Goal: Task Accomplishment & Management: Manage account settings

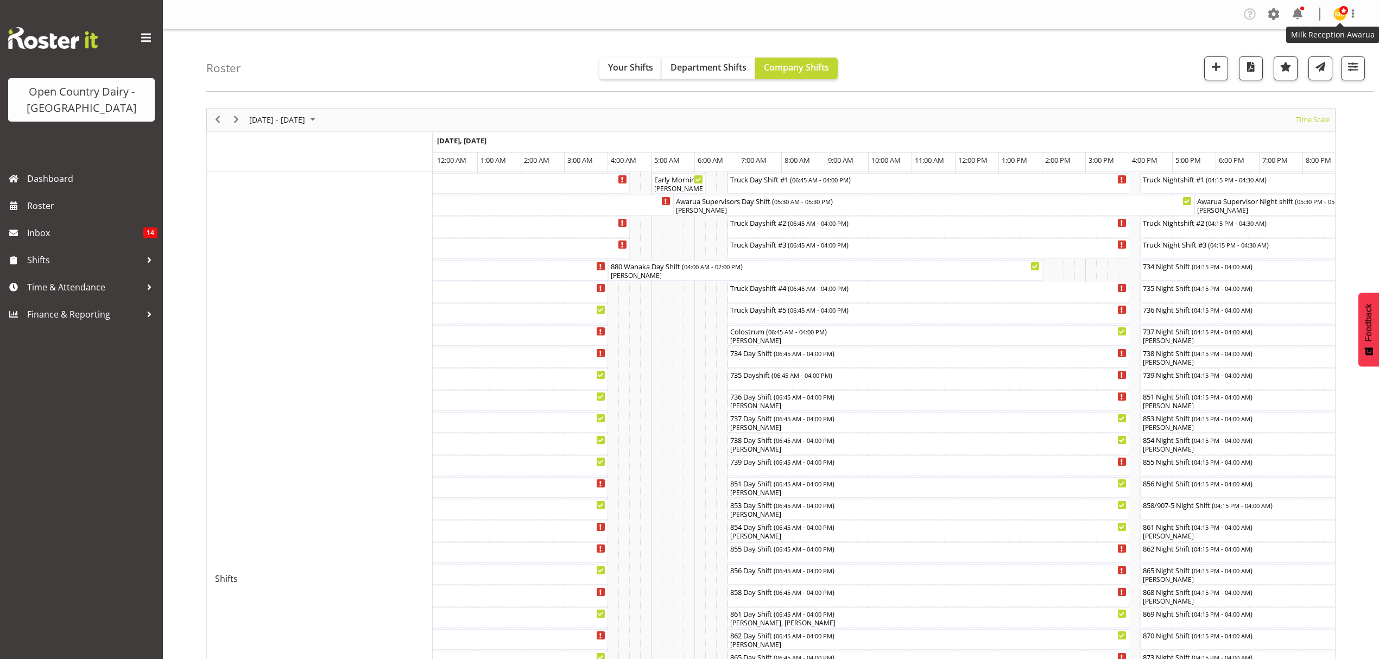
click at [1344, 14] on span at bounding box center [1343, 10] width 9 height 9
click at [1282, 11] on span at bounding box center [1273, 13] width 17 height 17
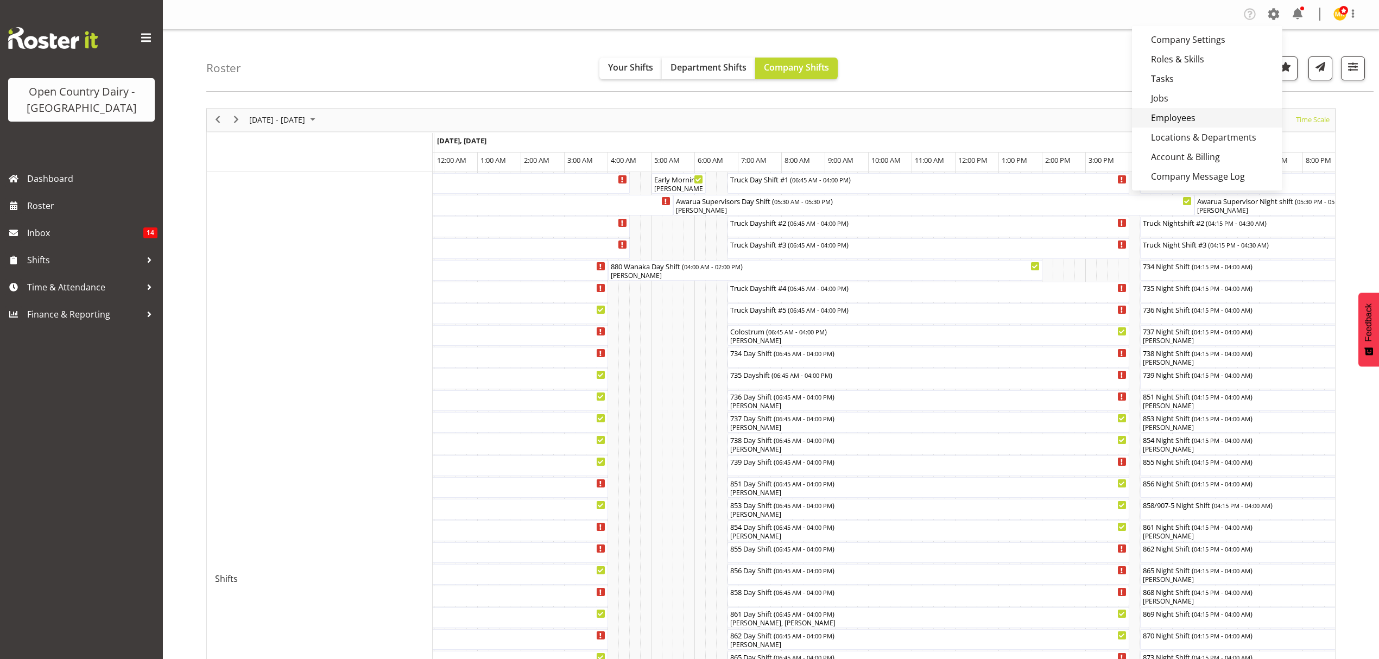
click at [1215, 115] on link "Employees" at bounding box center [1207, 118] width 150 height 20
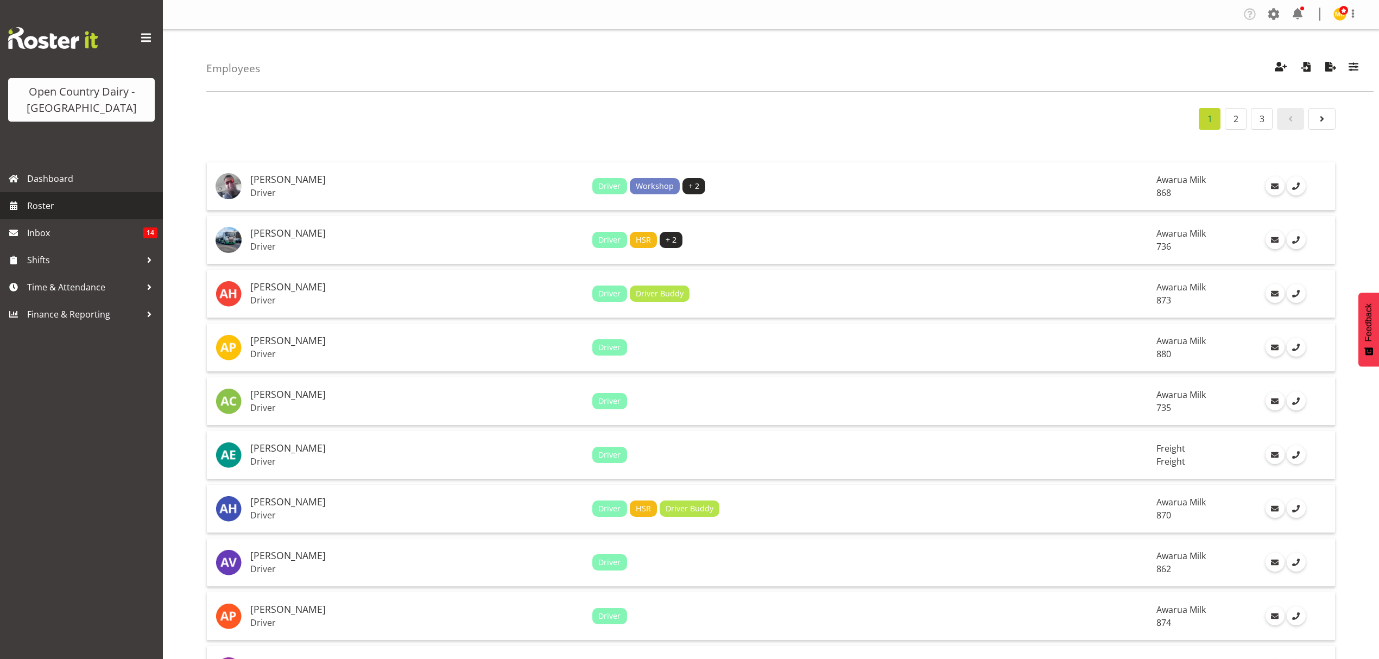
click at [88, 211] on span "Roster" at bounding box center [92, 206] width 130 height 16
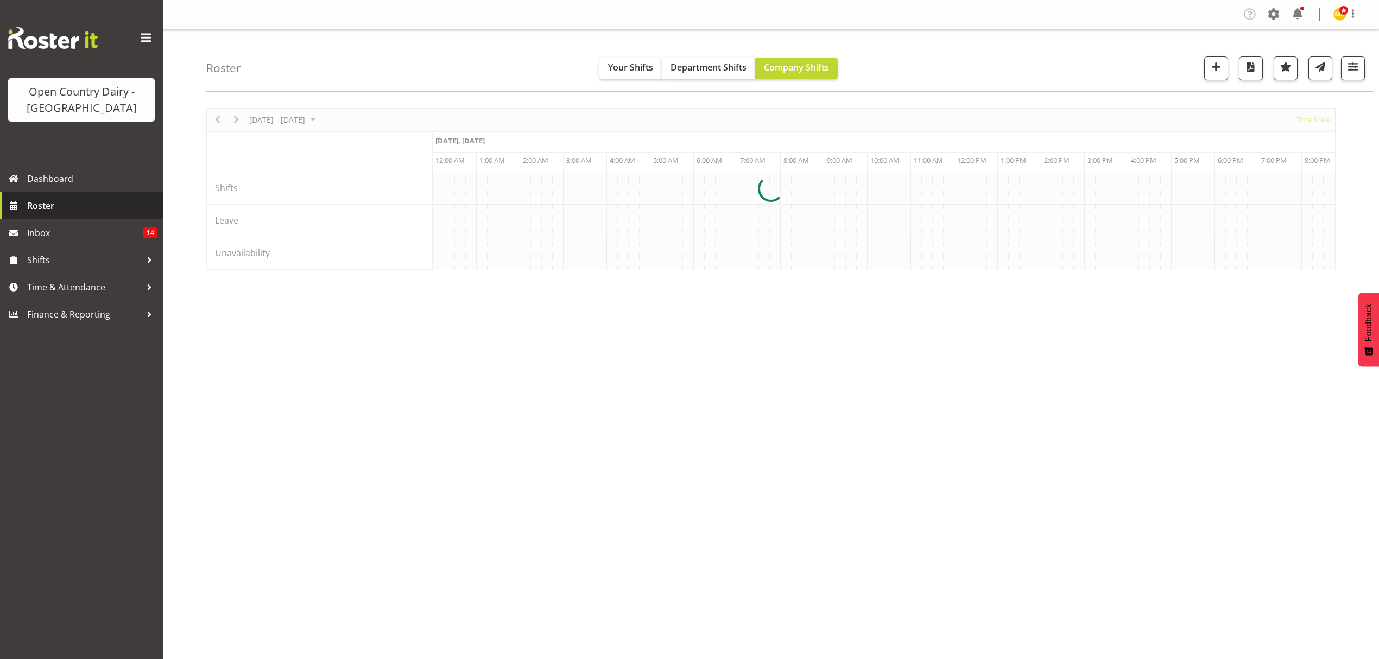
scroll to position [0, 1042]
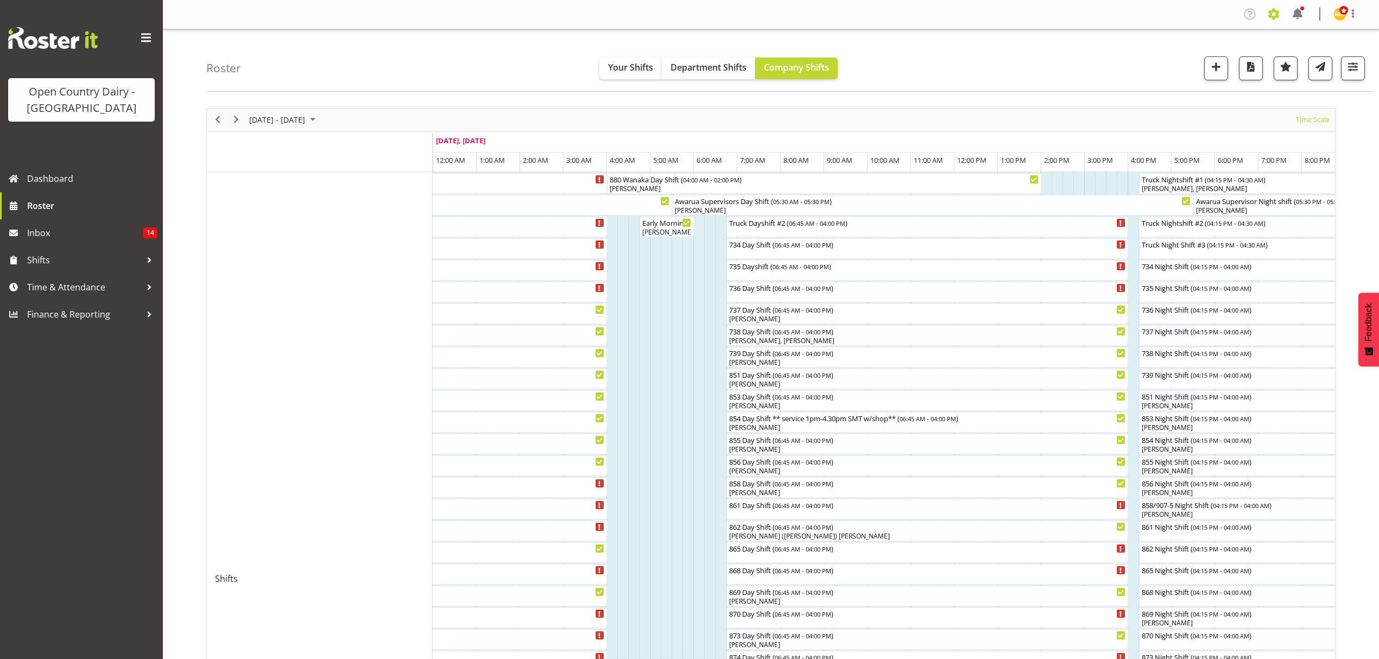
click at [1273, 14] on span at bounding box center [1273, 13] width 17 height 17
click at [1193, 113] on link "Employees" at bounding box center [1207, 118] width 150 height 20
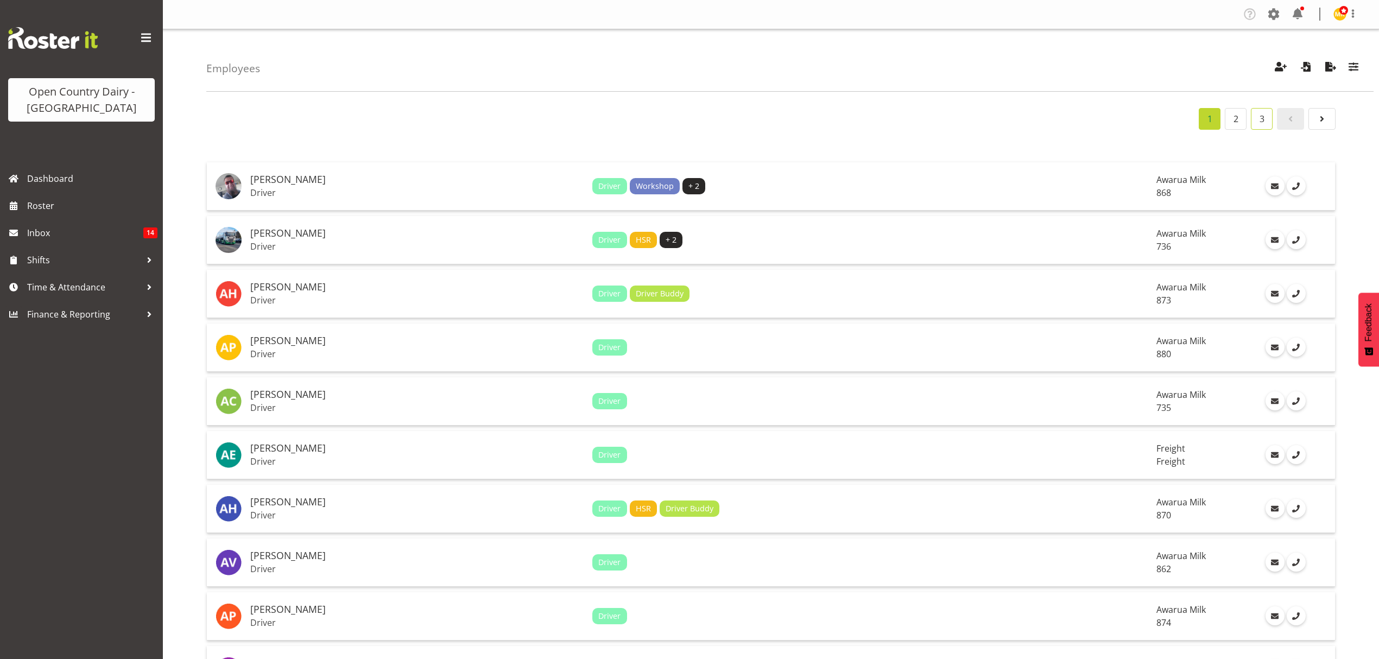
click at [1255, 121] on link "3" at bounding box center [1262, 119] width 22 height 22
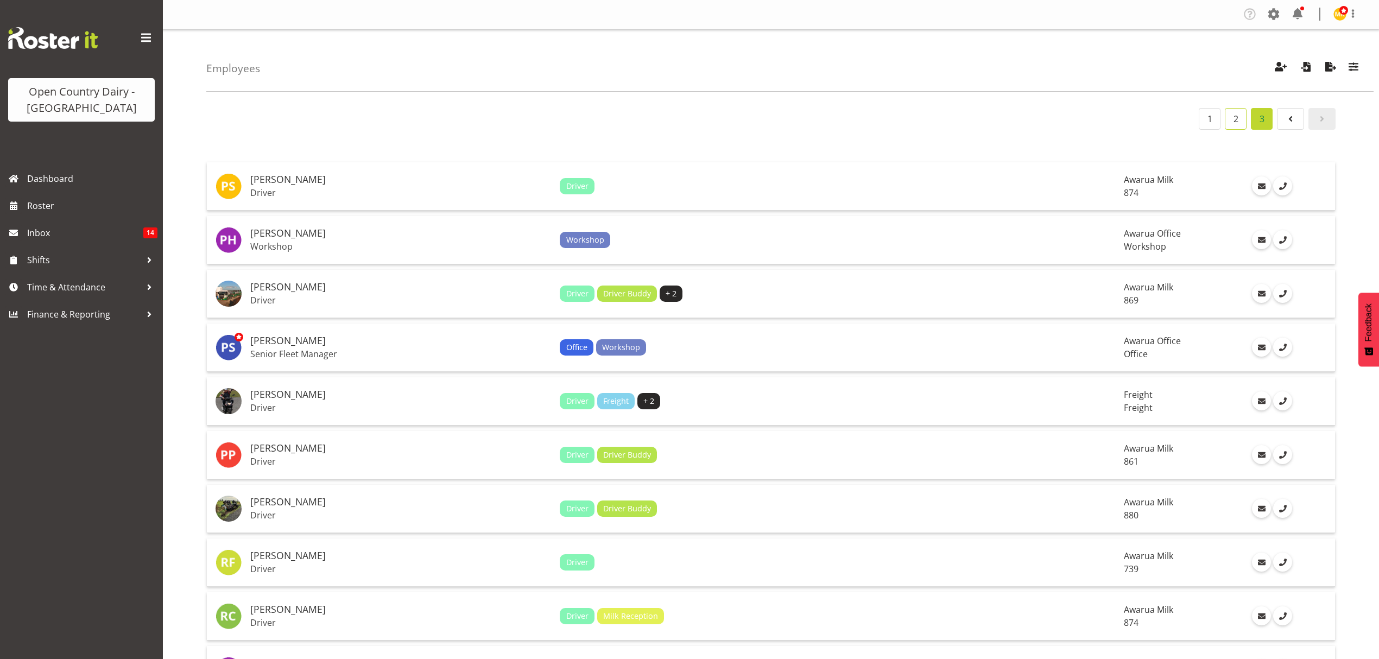
click at [1238, 111] on link "2" at bounding box center [1236, 119] width 22 height 22
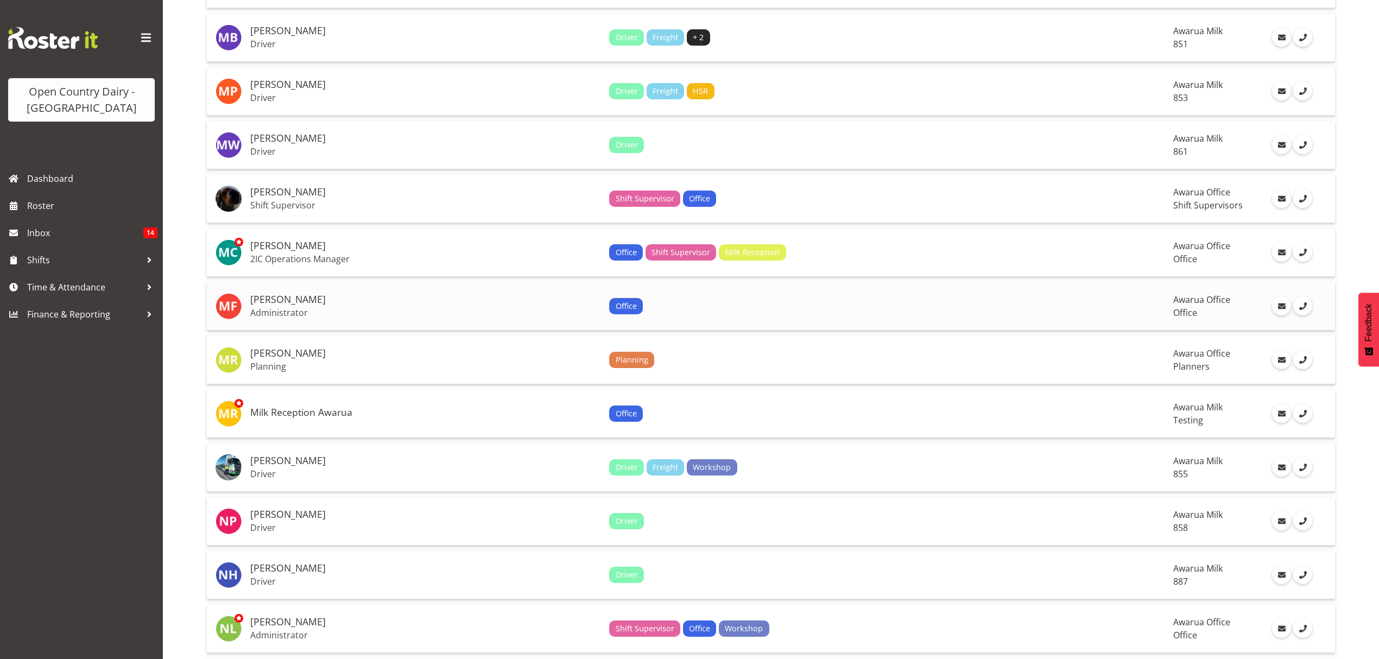
scroll to position [2099, 0]
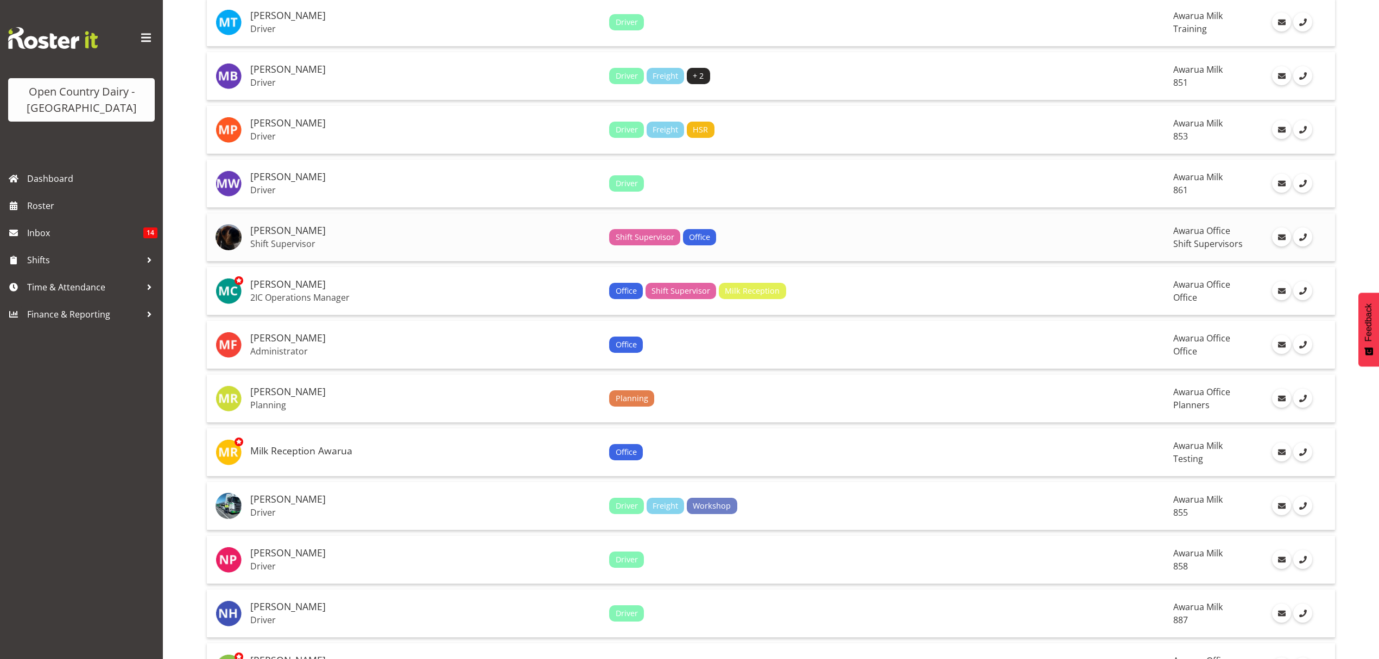
click at [950, 229] on div "Shift Supervisor Office" at bounding box center [886, 237] width 555 height 16
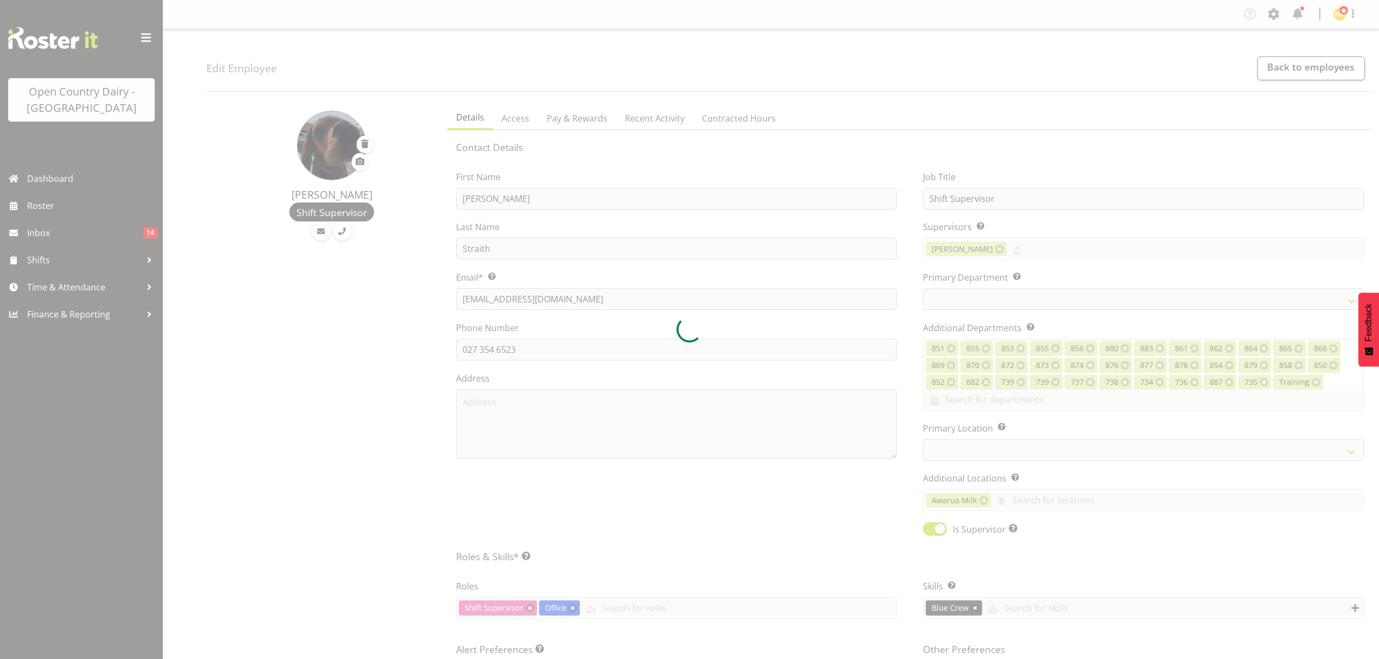
select select "TimelineWeek"
select select
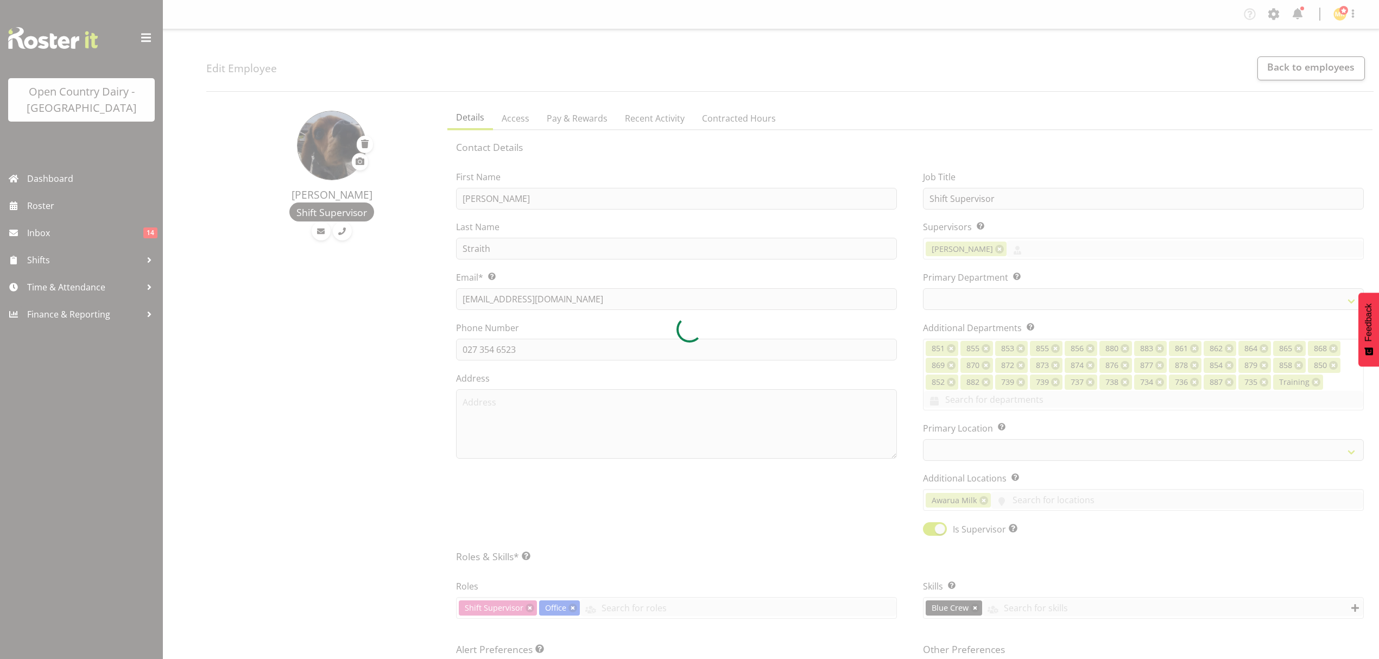
select select
select select "990"
select select "696"
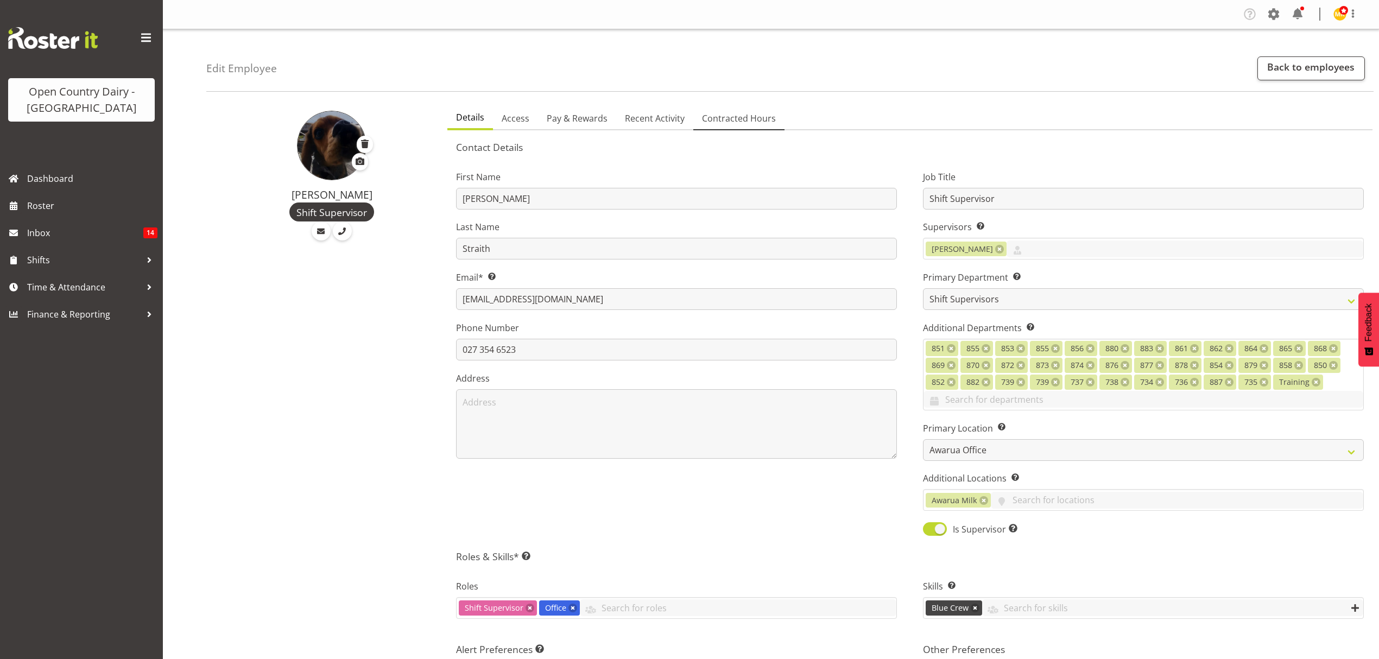
click at [716, 118] on span "Contracted Hours" at bounding box center [739, 118] width 74 height 13
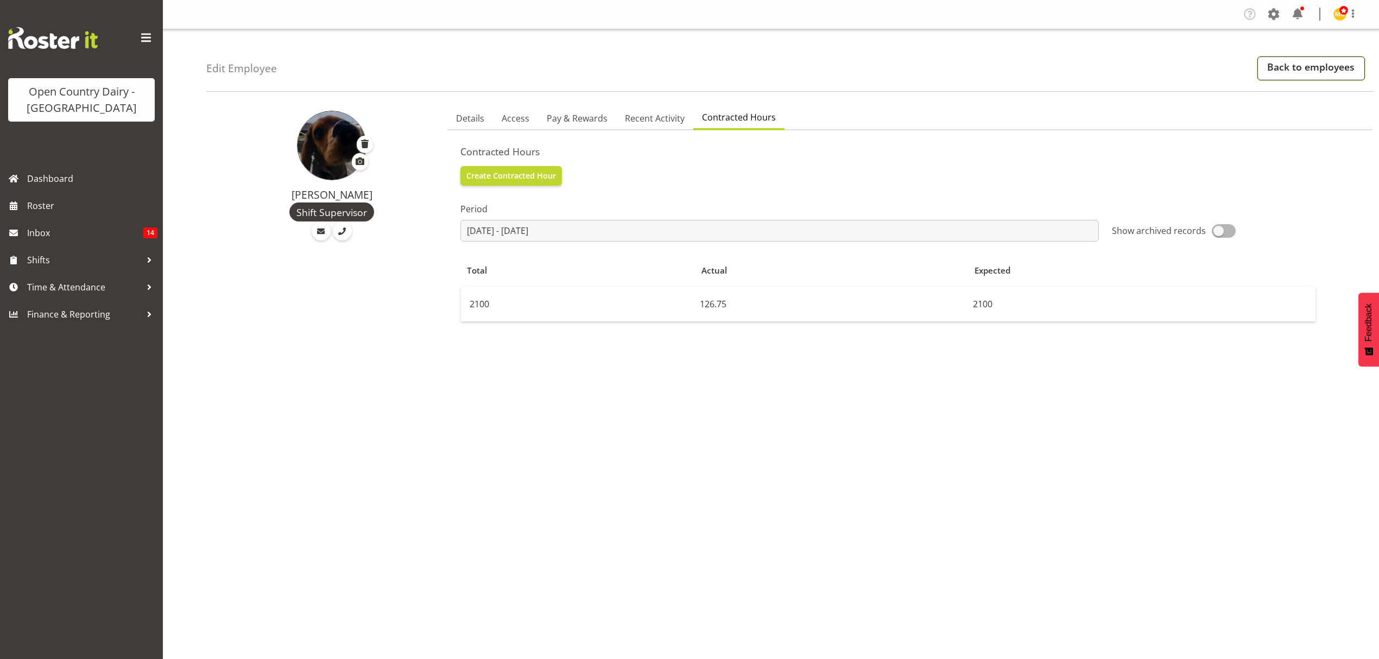
click at [1265, 66] on link "Back to employees" at bounding box center [1311, 68] width 108 height 24
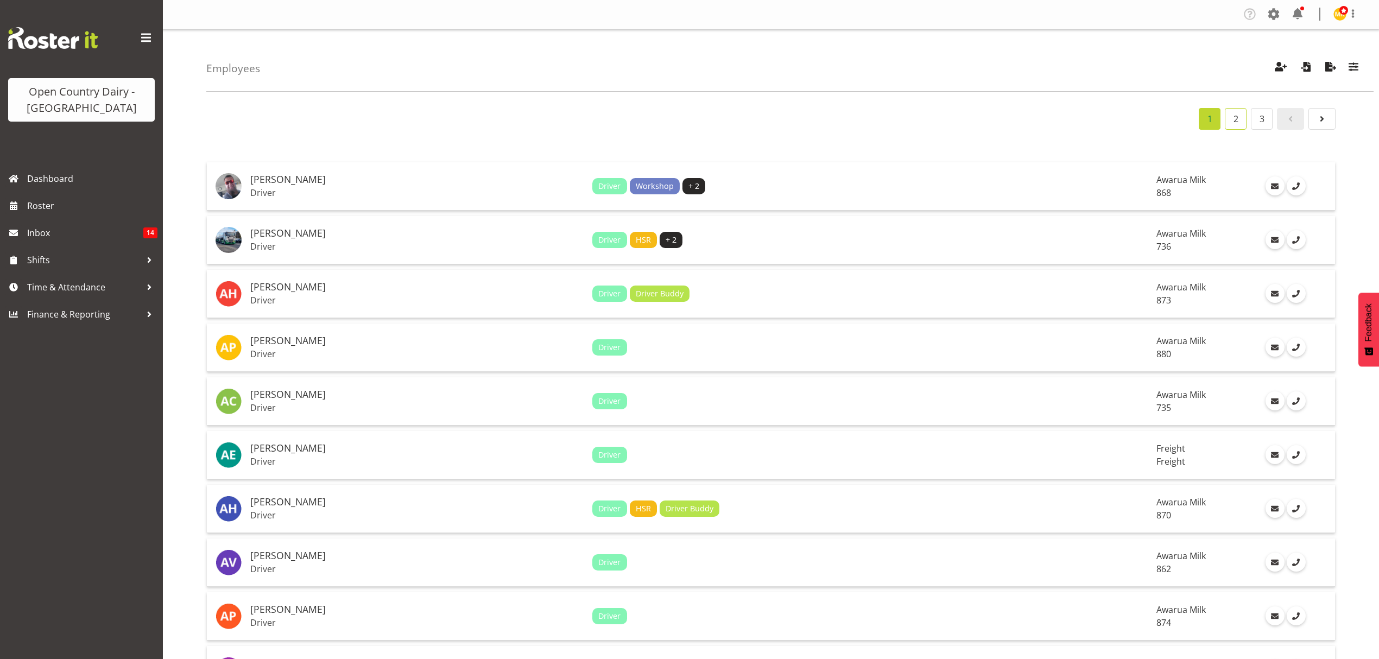
click at [1233, 118] on link "2" at bounding box center [1236, 119] width 22 height 22
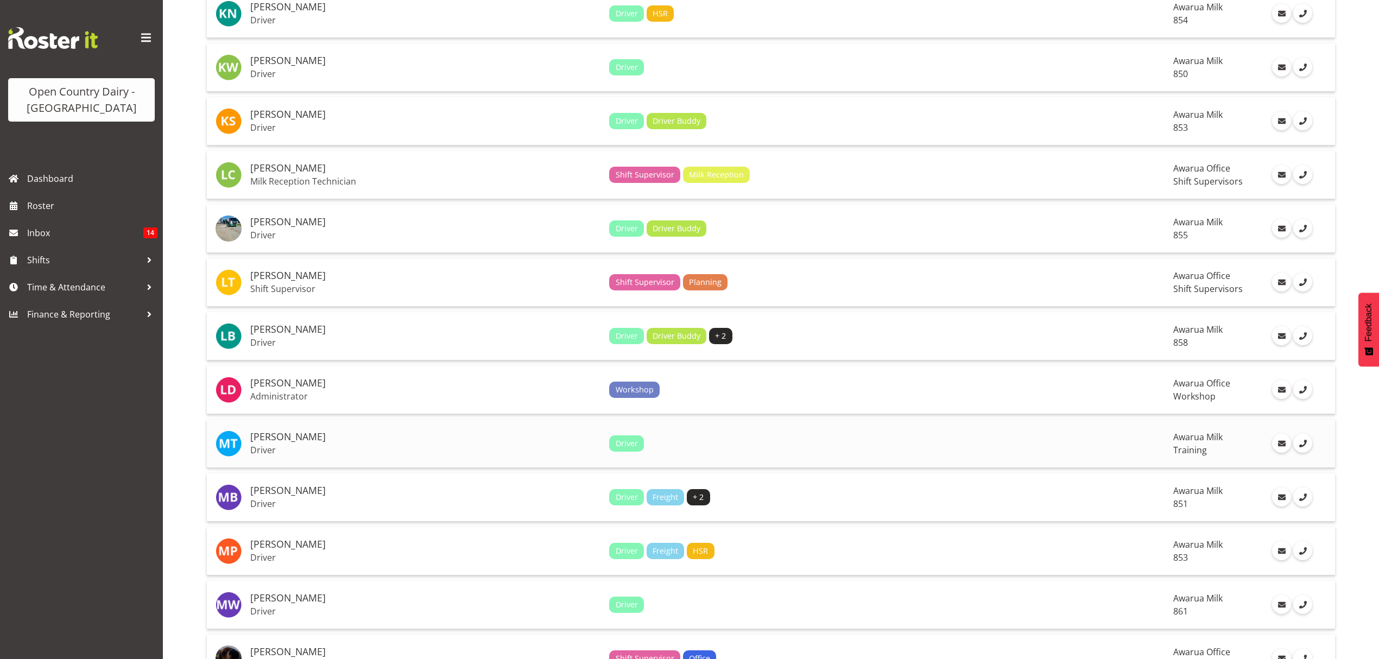
scroll to position [1665, 0]
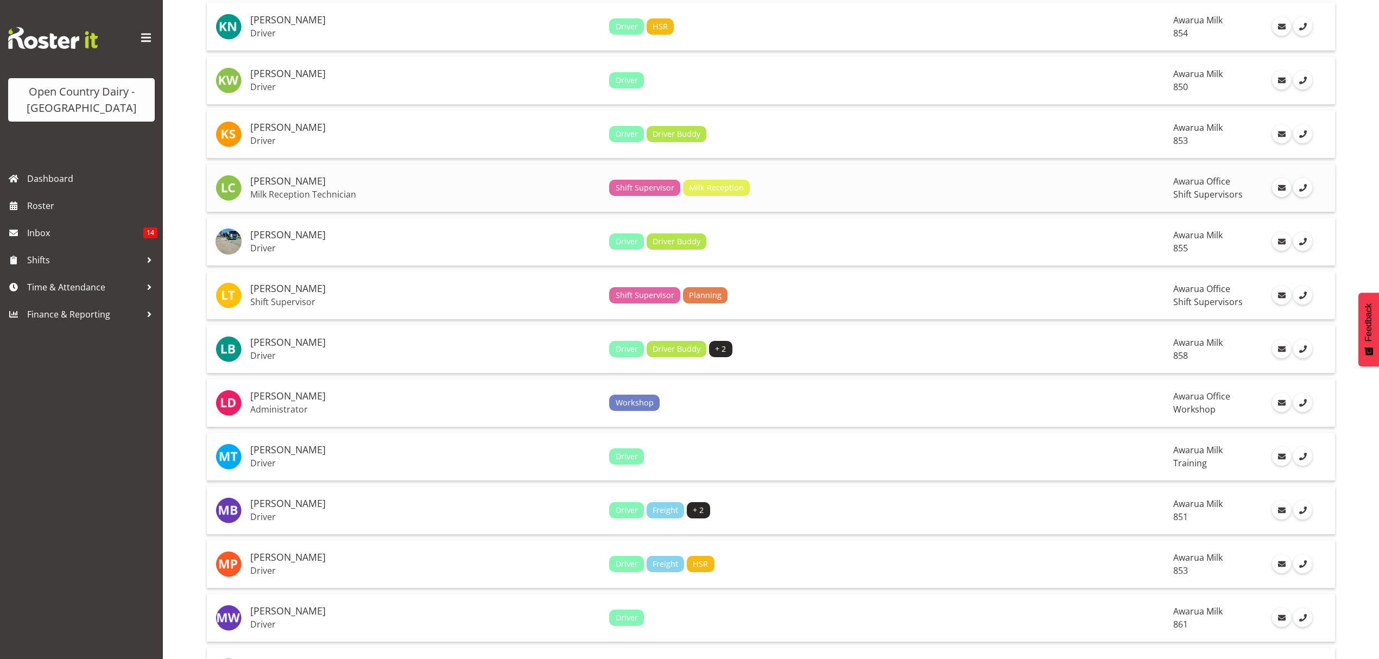
click at [313, 176] on h5 "[PERSON_NAME]" at bounding box center [425, 181] width 350 height 11
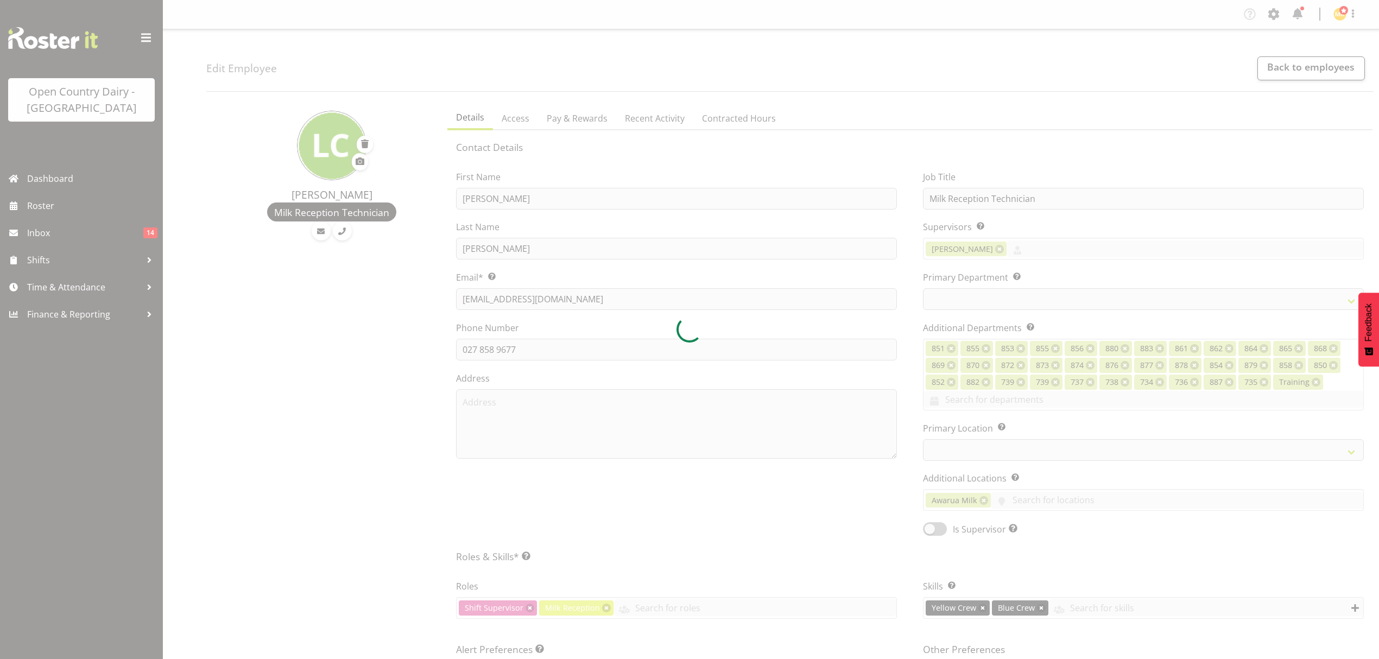
select select "TimelineWeek"
select select
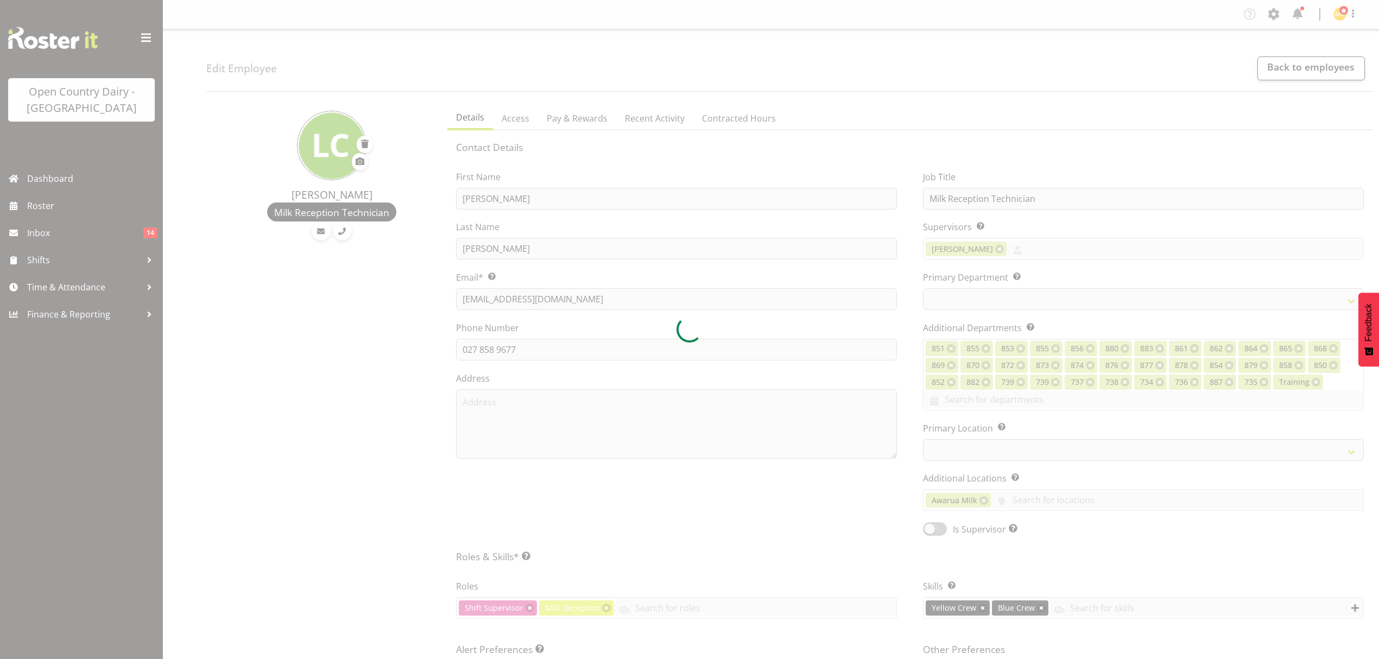
select select
select select "990"
select select "696"
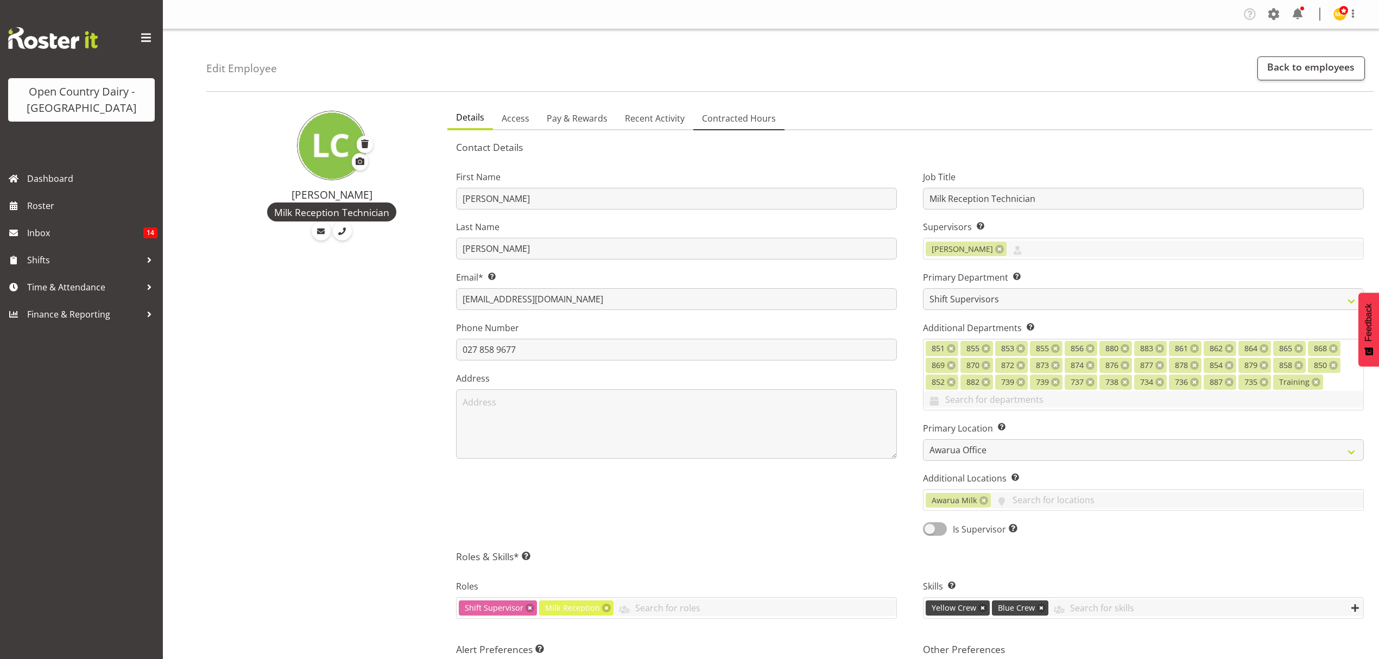
click at [753, 115] on span "Contracted Hours" at bounding box center [739, 118] width 74 height 13
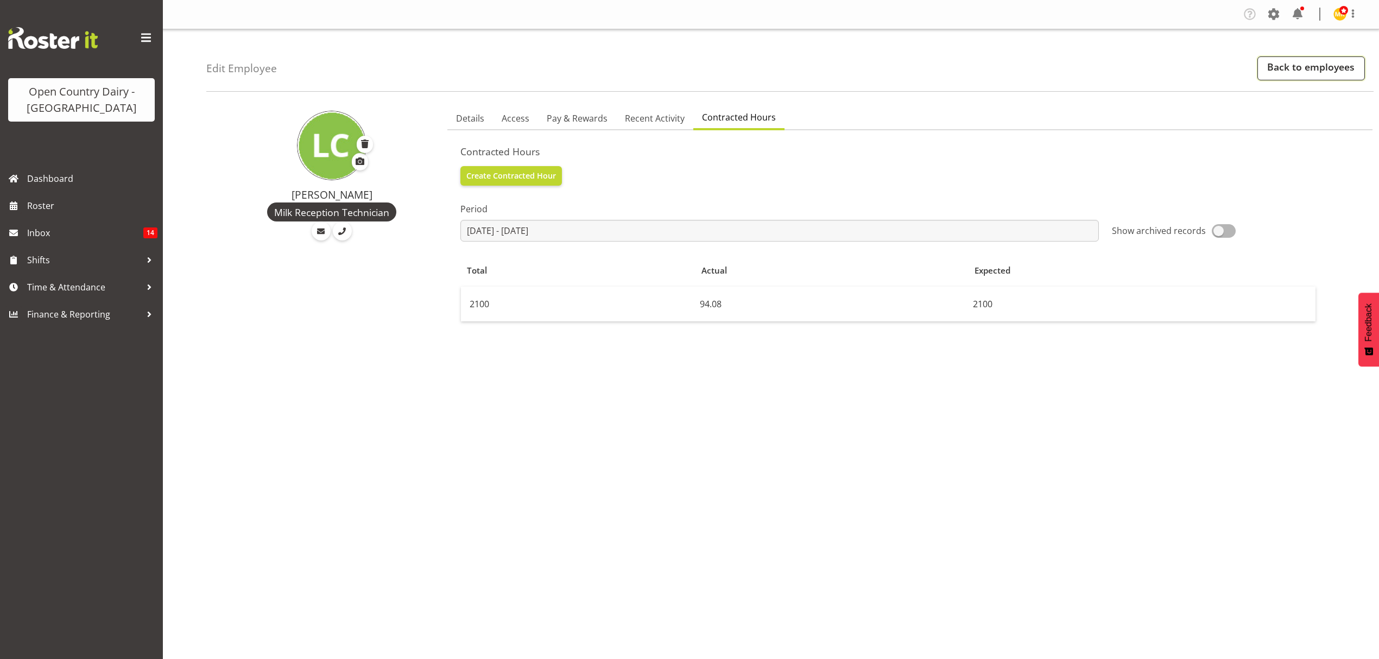
click at [1304, 64] on link "Back to employees" at bounding box center [1311, 68] width 108 height 24
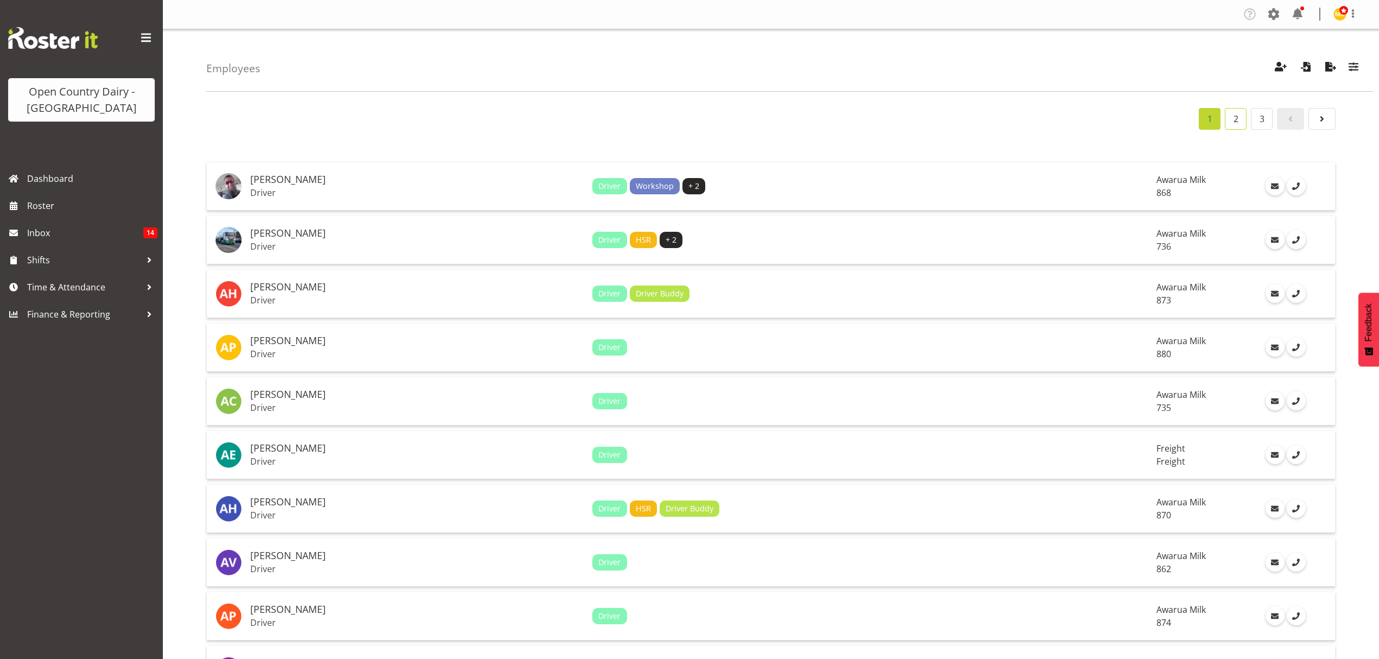
click at [1225, 127] on link "2" at bounding box center [1236, 119] width 22 height 22
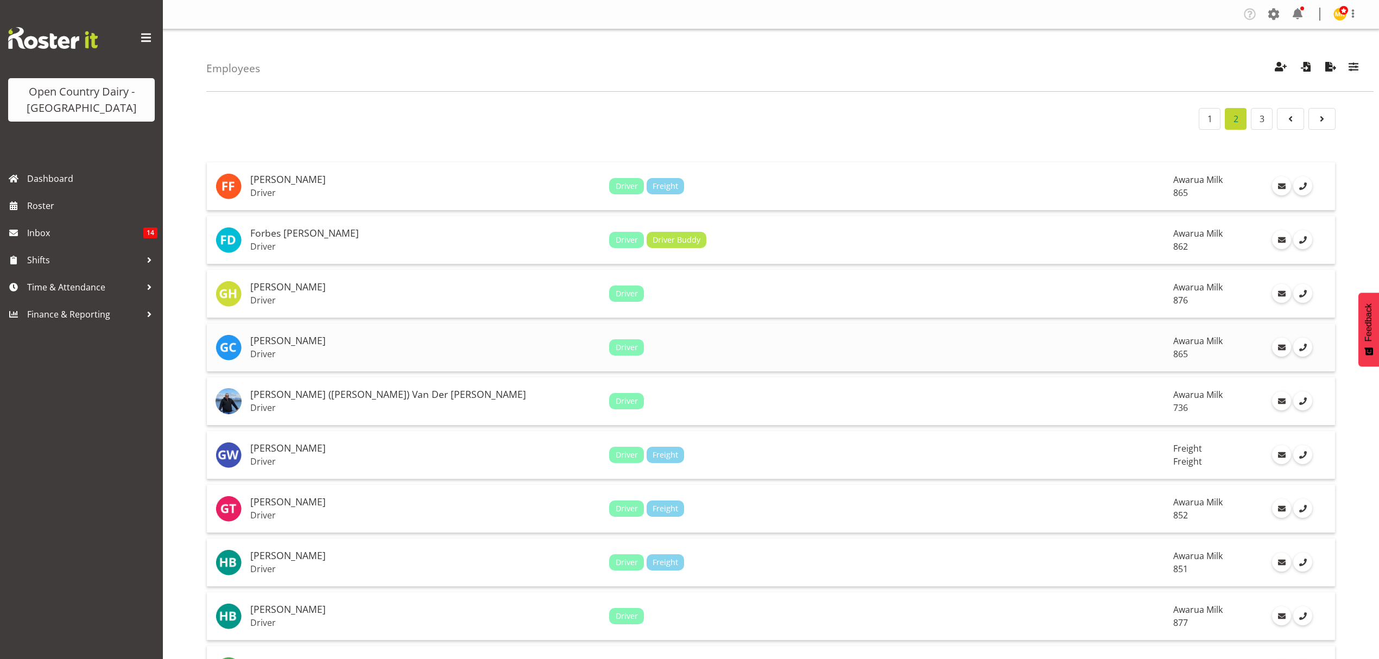
click at [769, 342] on div "Driver" at bounding box center [886, 347] width 555 height 16
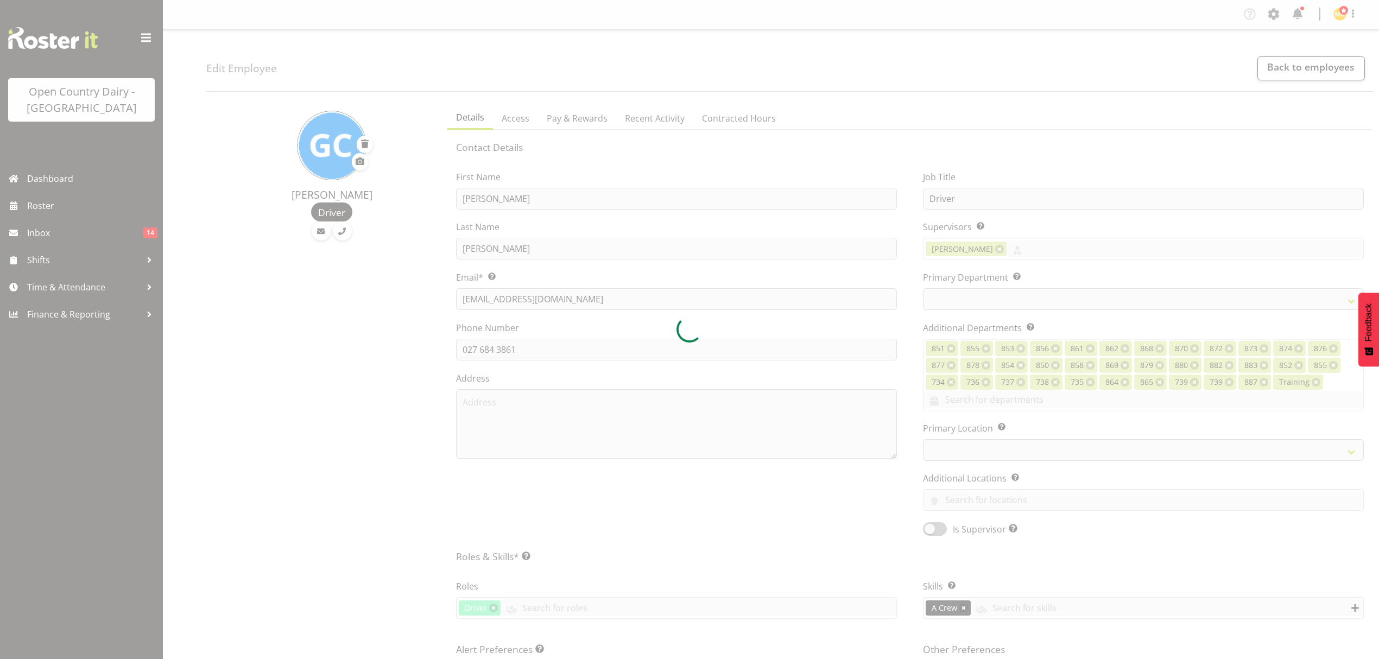
select select "TimelineWeek"
select select
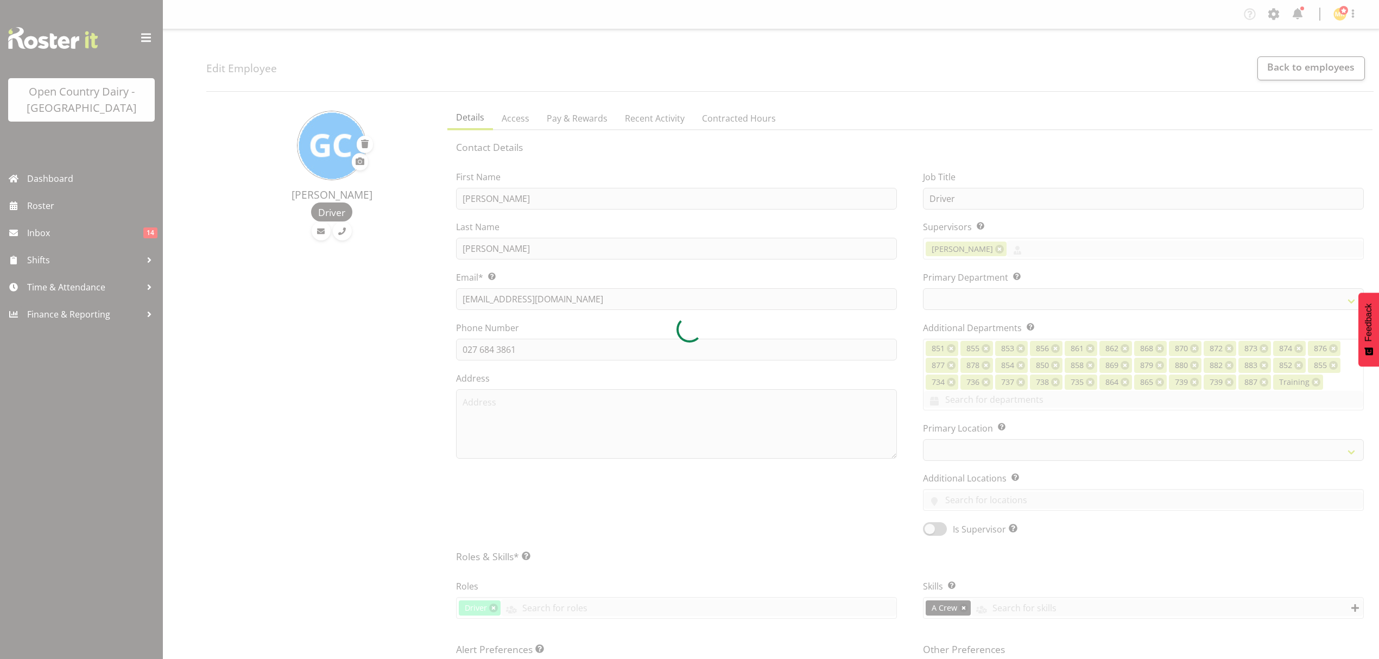
select select
select select "678"
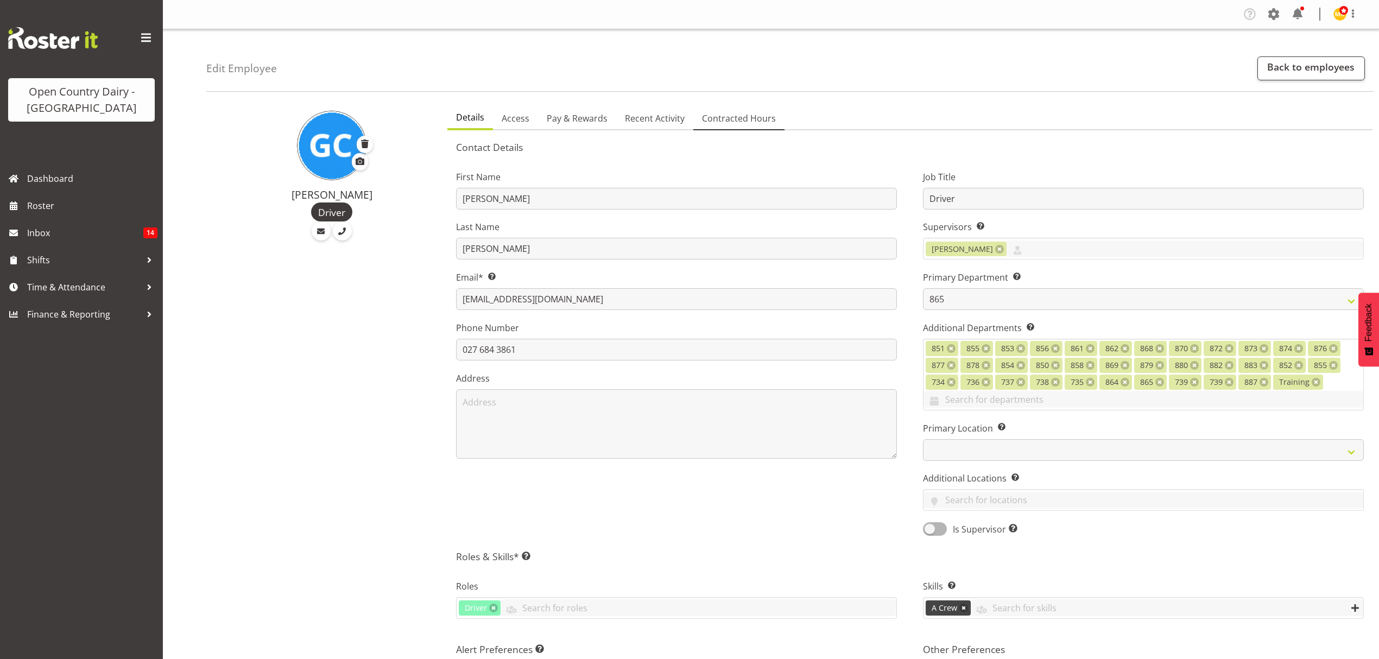
click at [749, 117] on span "Contracted Hours" at bounding box center [739, 118] width 74 height 13
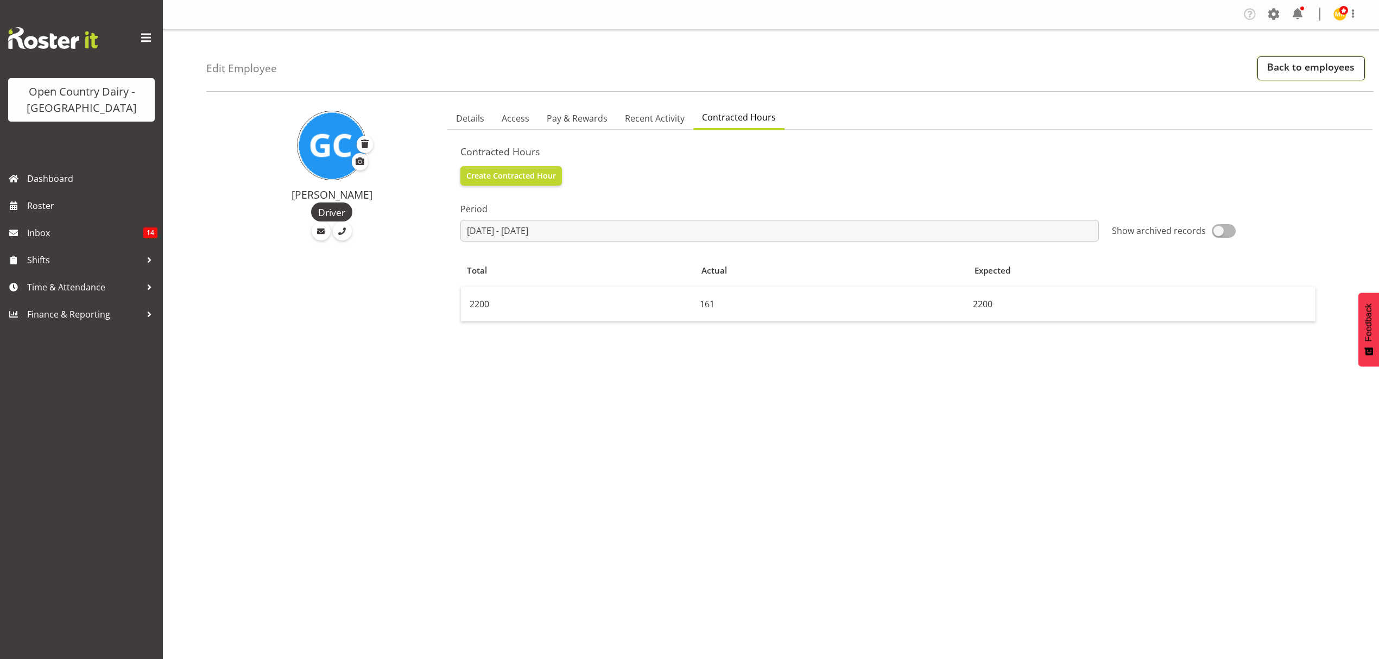
click at [1330, 66] on link "Back to employees" at bounding box center [1311, 68] width 108 height 24
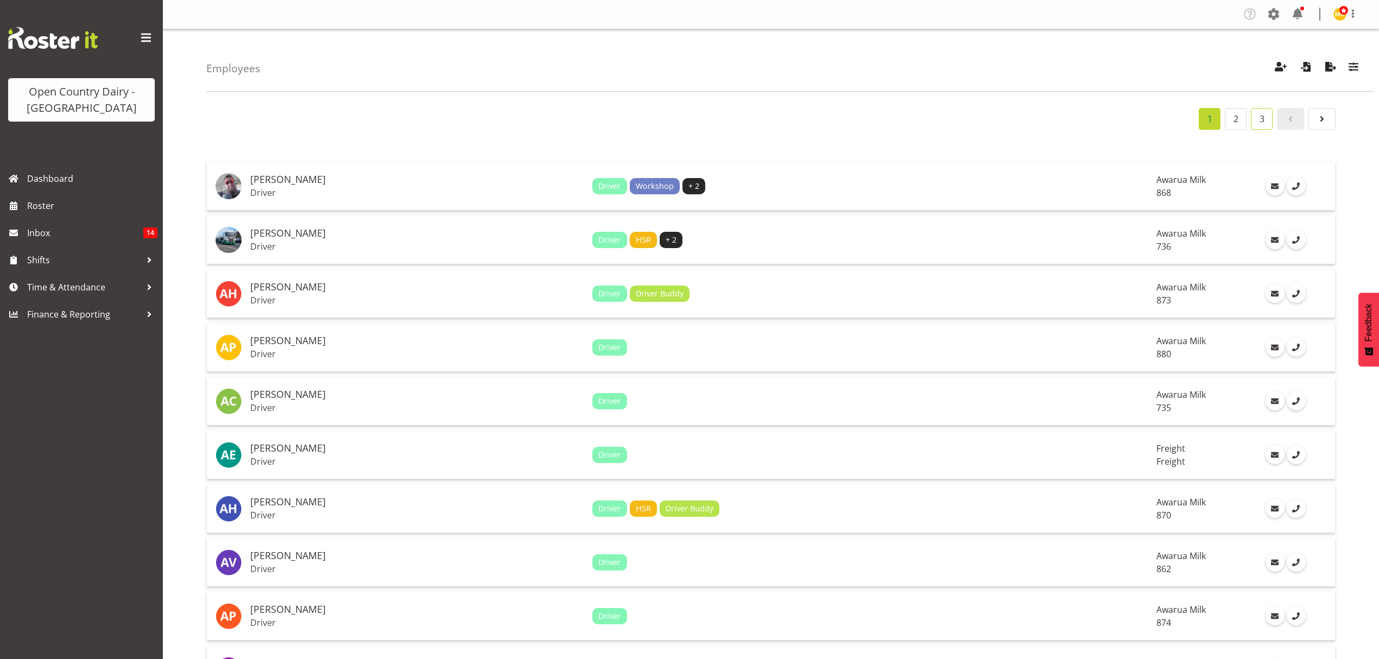
click at [1271, 127] on link "3" at bounding box center [1262, 119] width 22 height 22
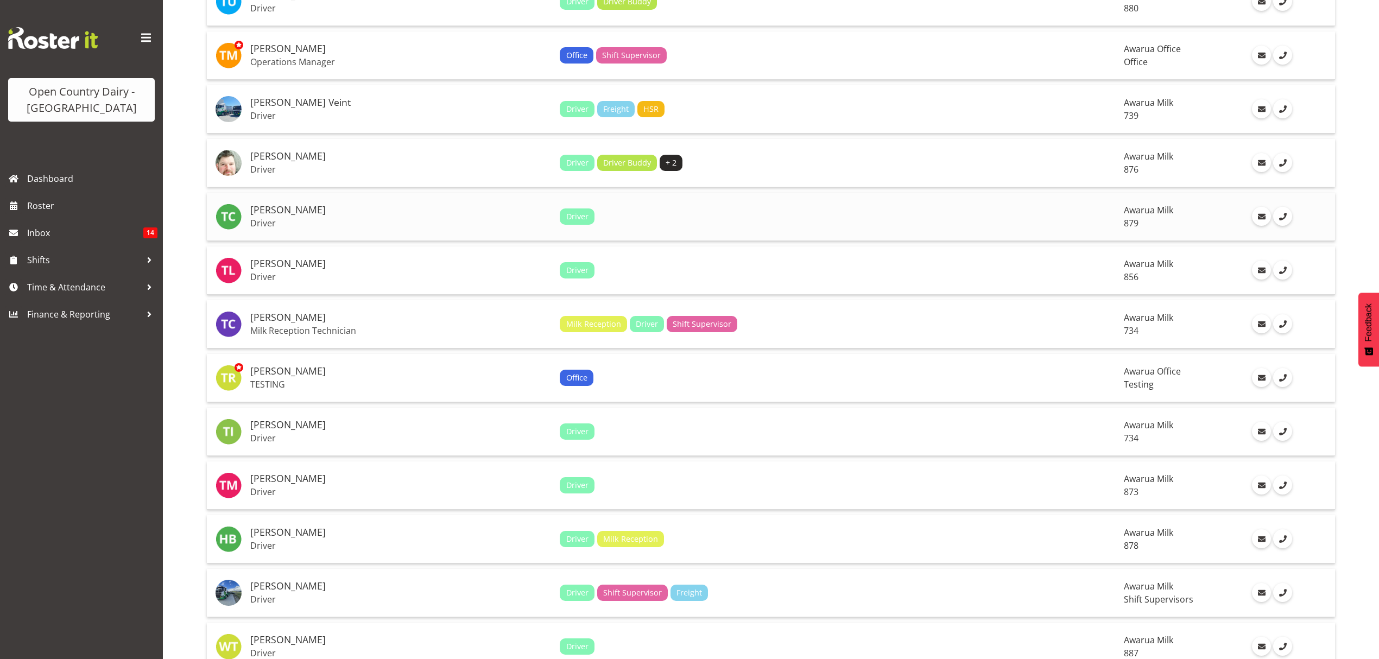
scroll to position [1955, 0]
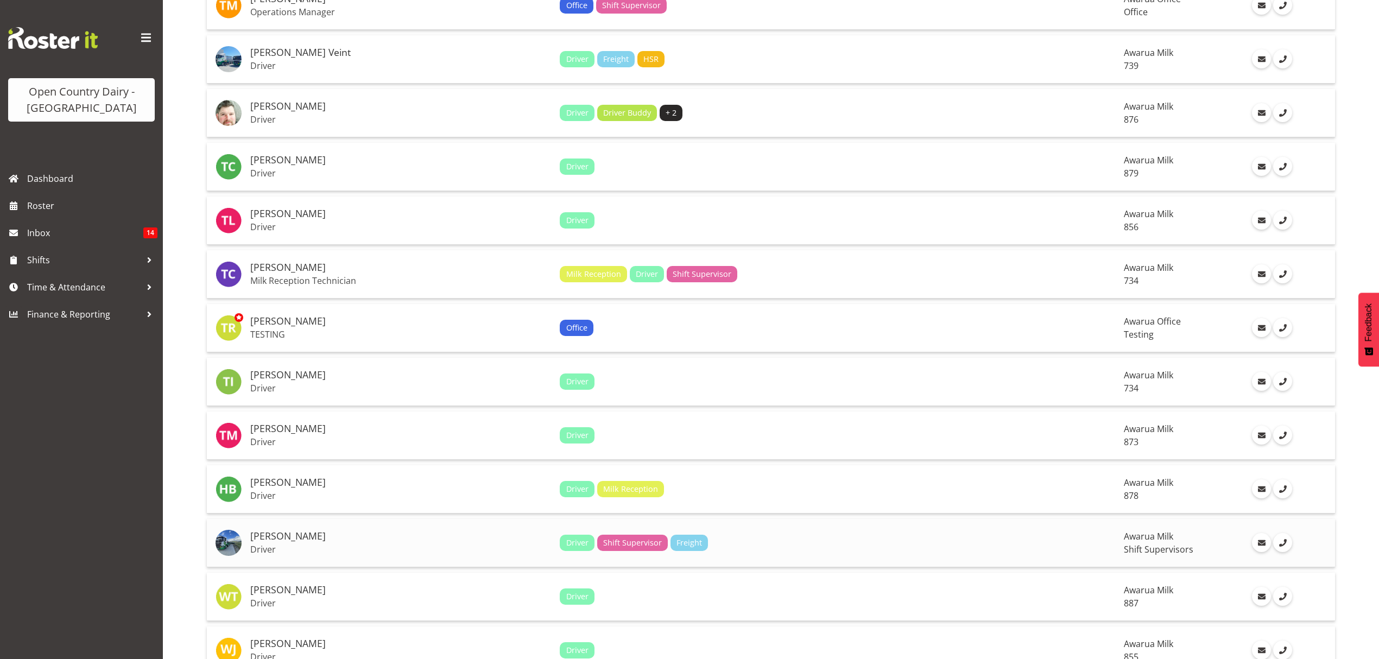
click at [312, 544] on p "Driver" at bounding box center [400, 549] width 301 height 11
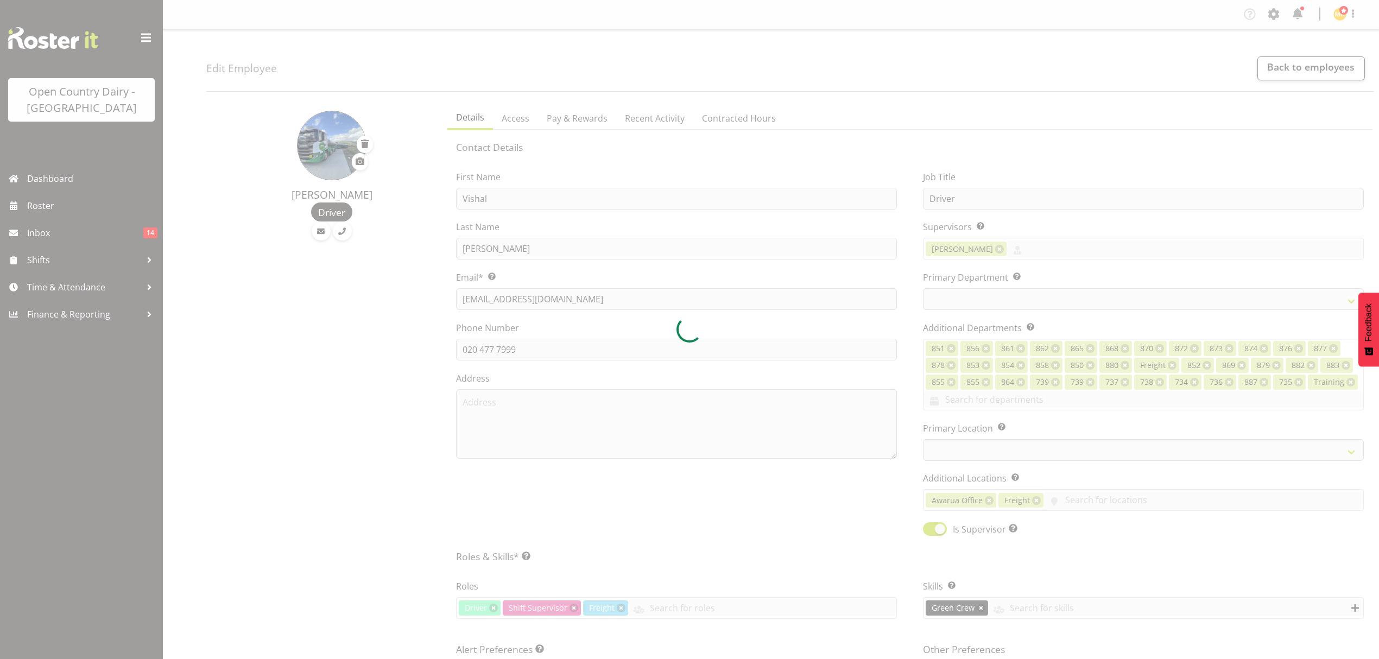
select select "TimelineWeek"
select select
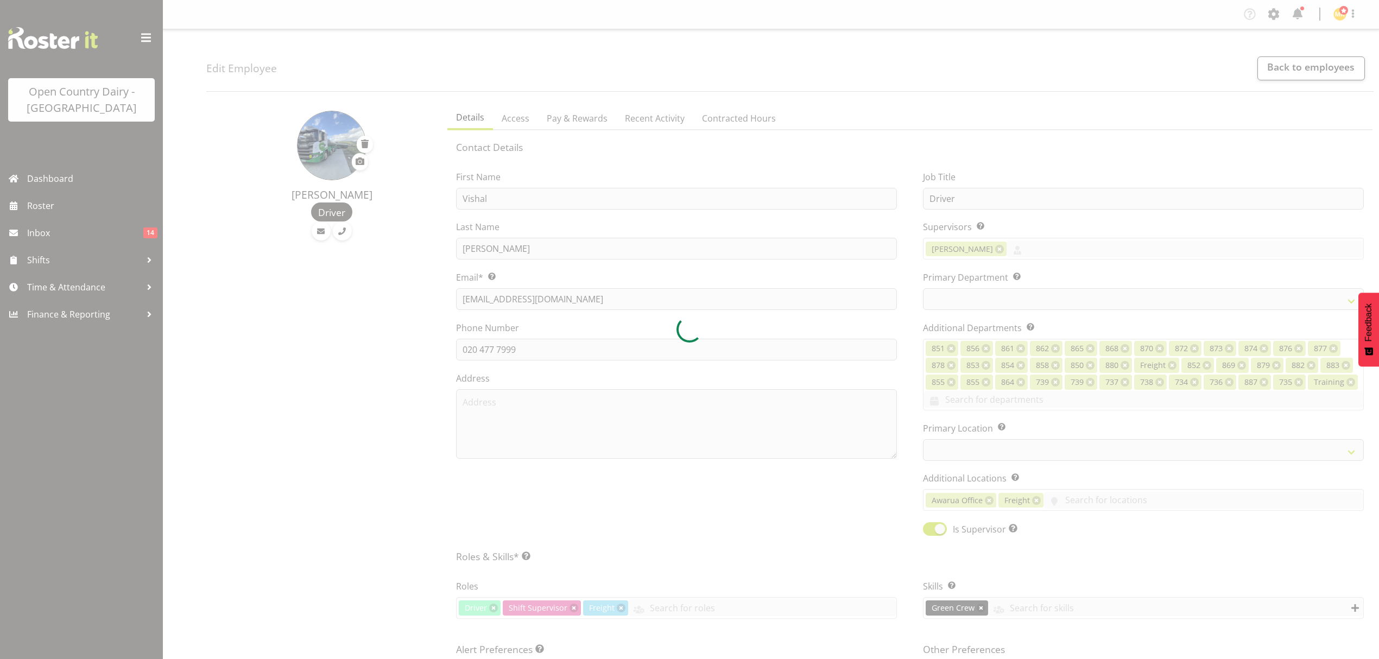
select select
select select "696"
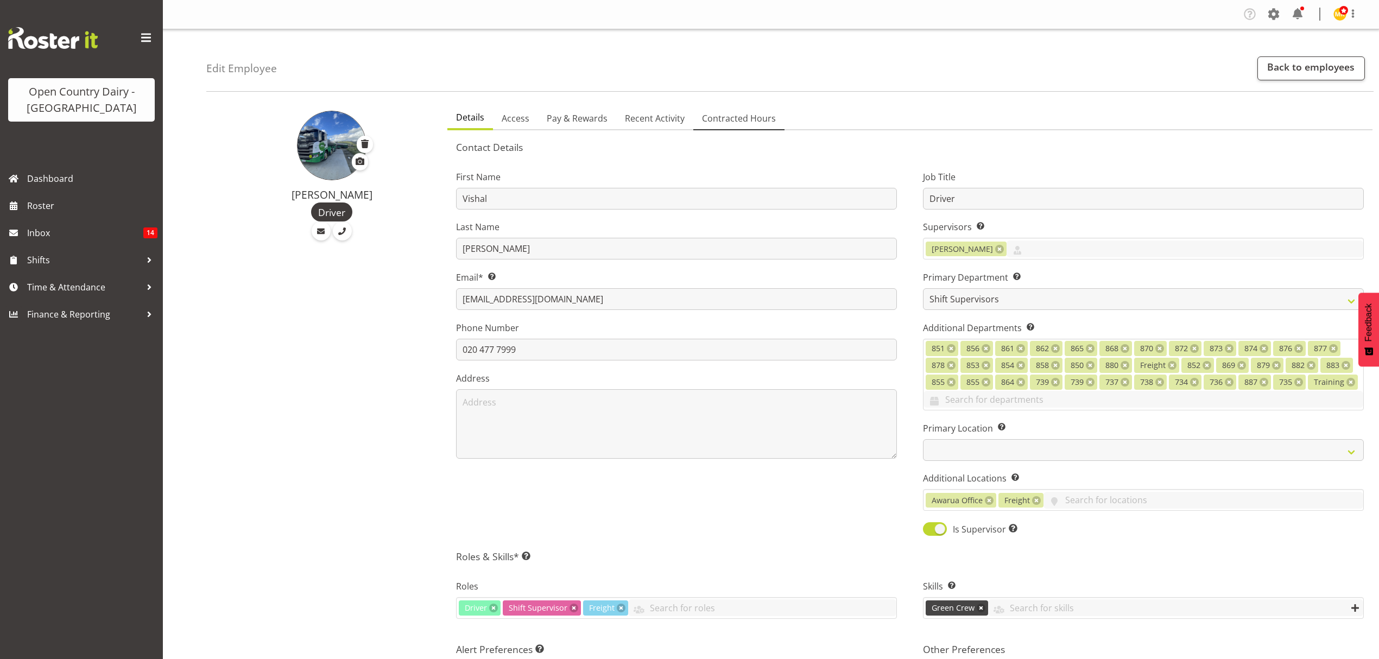
click at [752, 124] on span "Contracted Hours" at bounding box center [739, 118] width 74 height 13
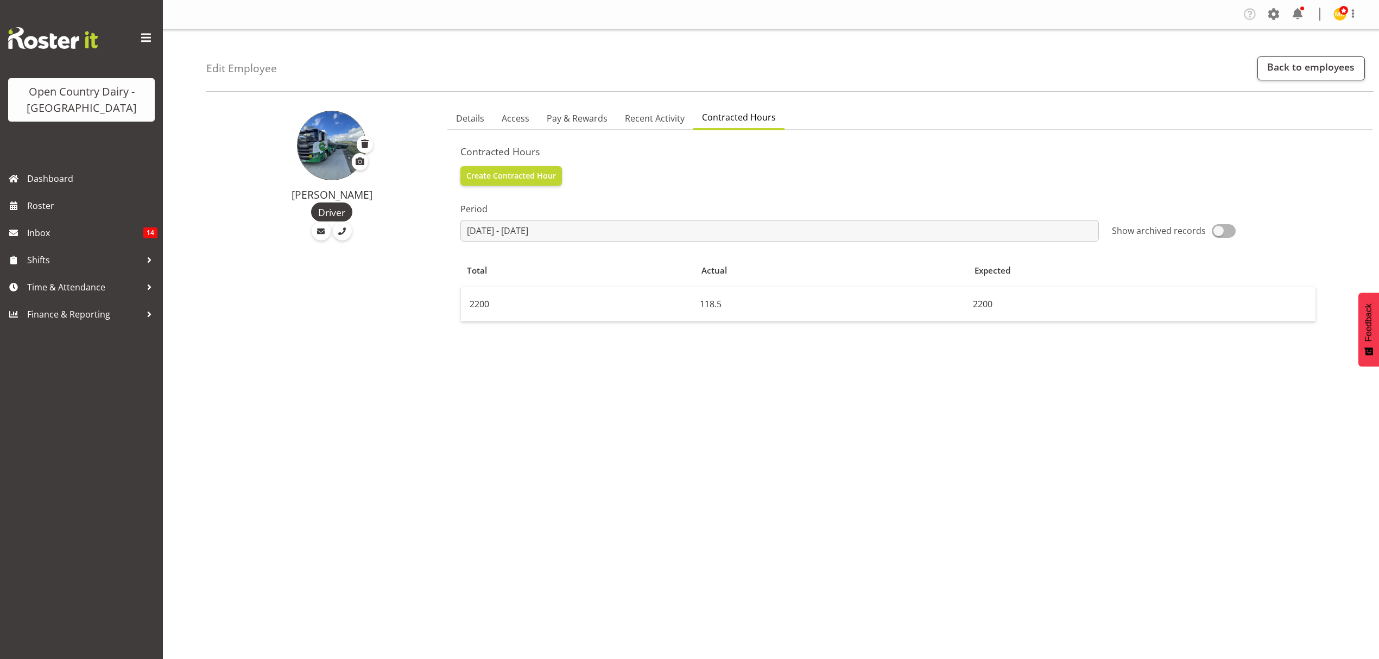
click at [1338, 55] on div "Edit Employee Back to employees" at bounding box center [789, 60] width 1167 height 62
click at [1338, 70] on link "Back to employees" at bounding box center [1311, 68] width 108 height 24
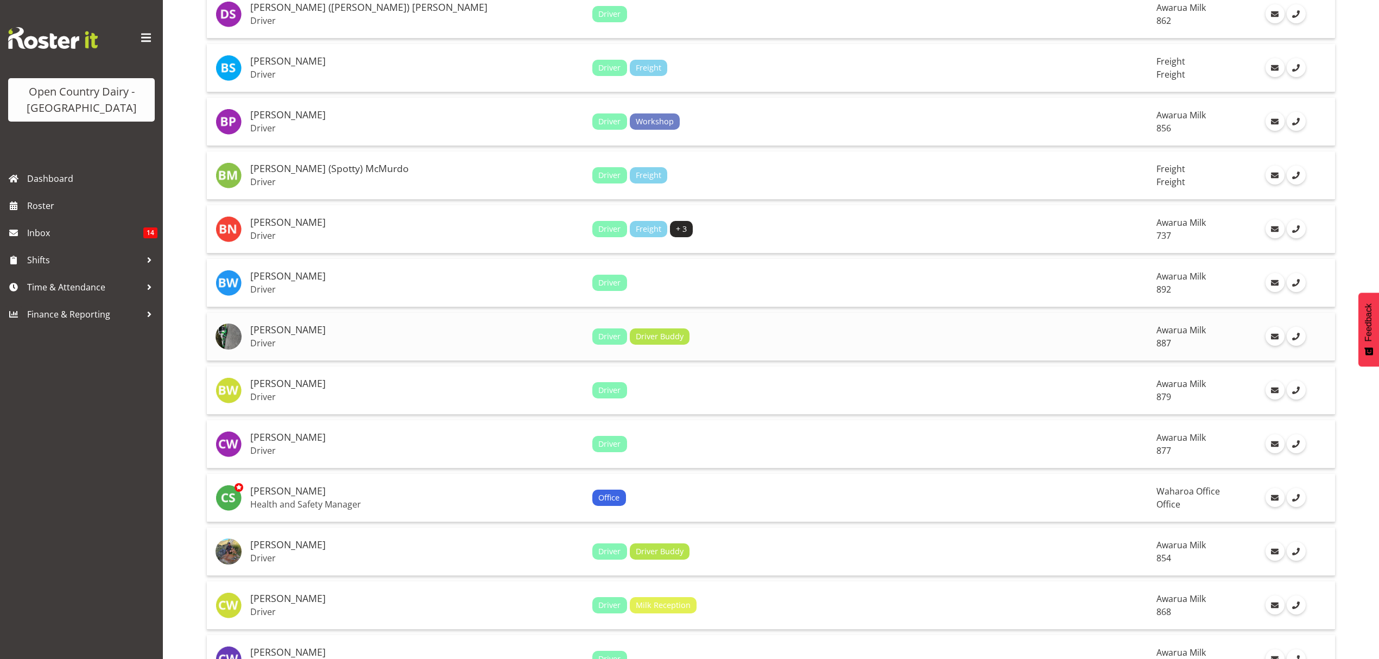
scroll to position [1520, 0]
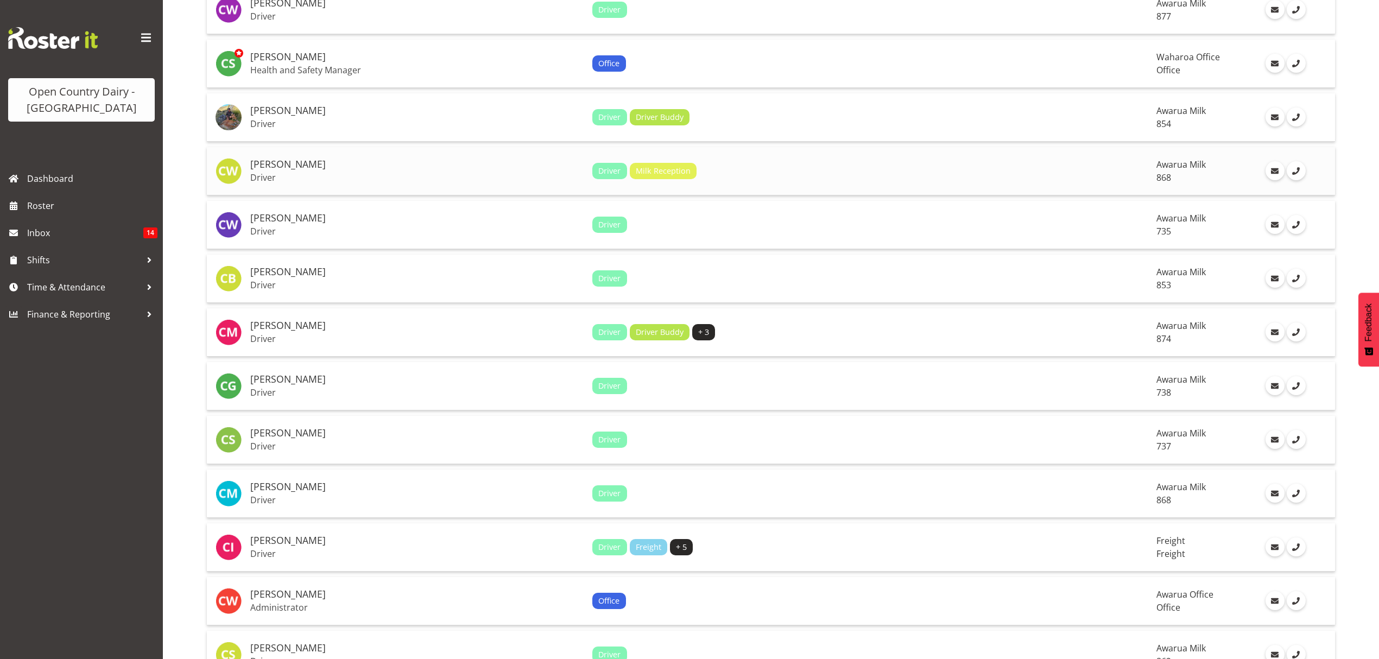
click at [359, 166] on td "[PERSON_NAME] Driver" at bounding box center [417, 171] width 342 height 48
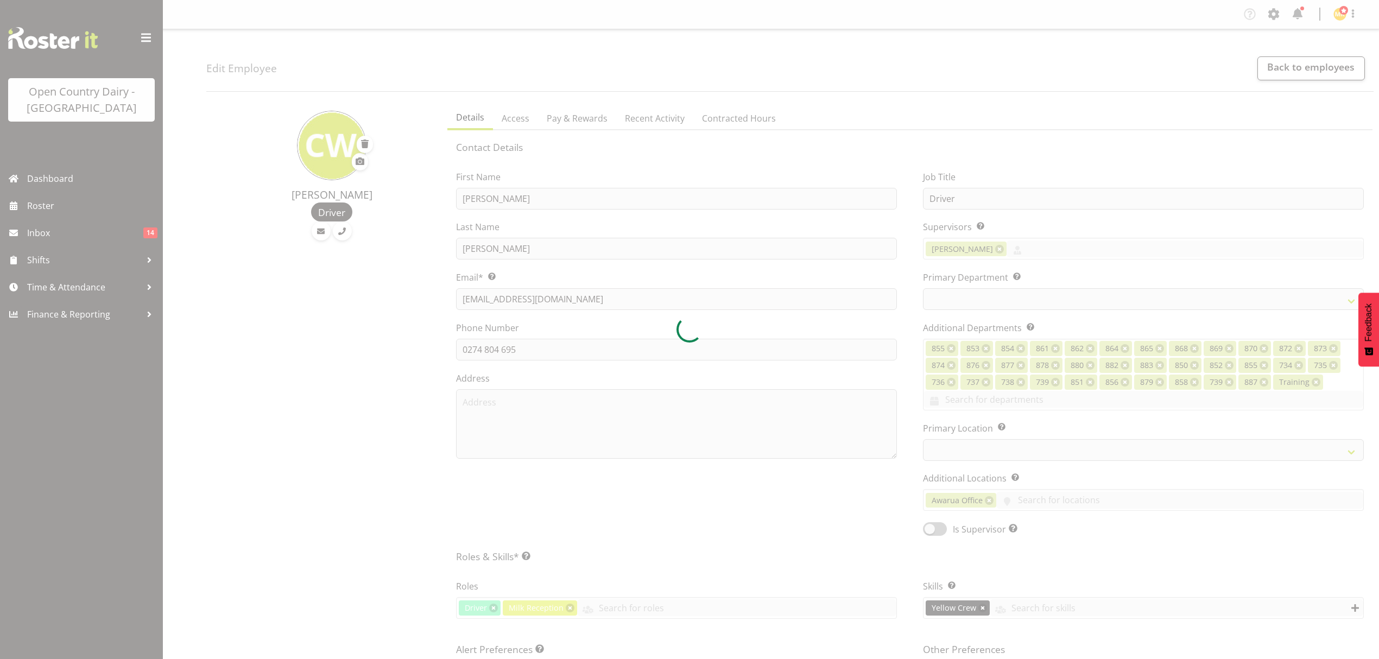
select select "TimelineWeek"
select select
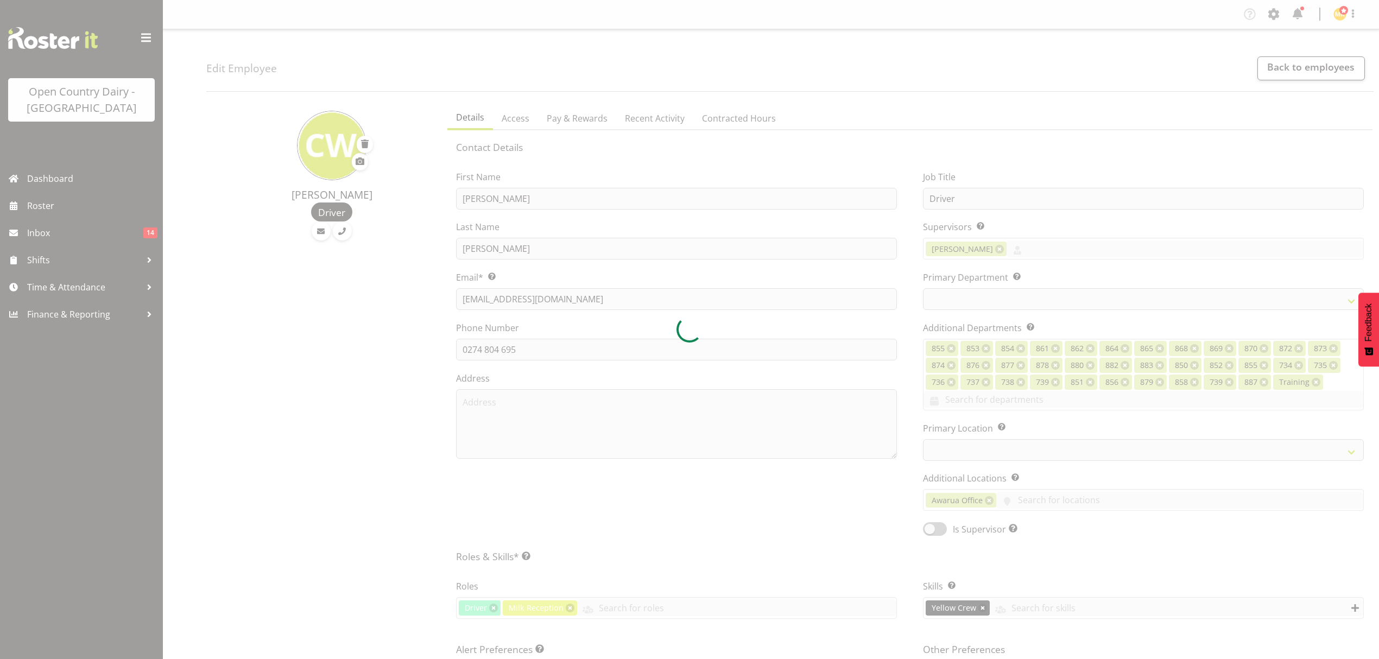
select select
select select "681"
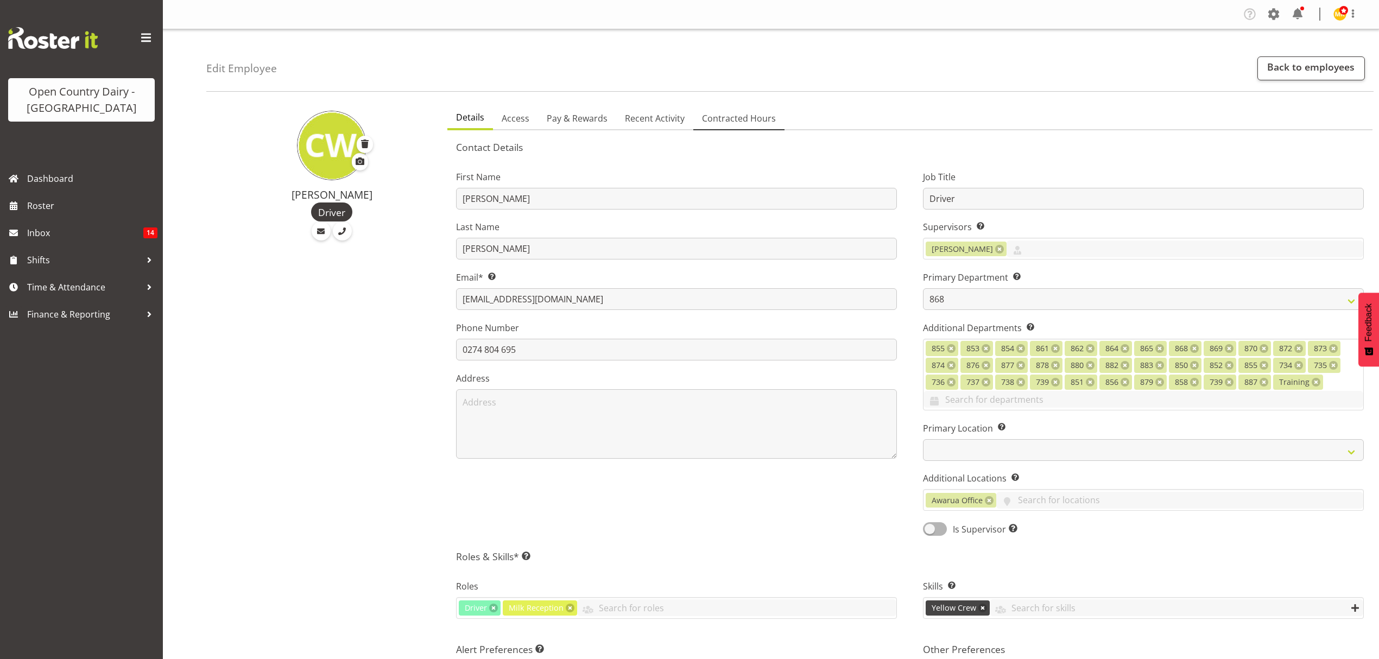
click at [734, 121] on span "Contracted Hours" at bounding box center [739, 118] width 74 height 13
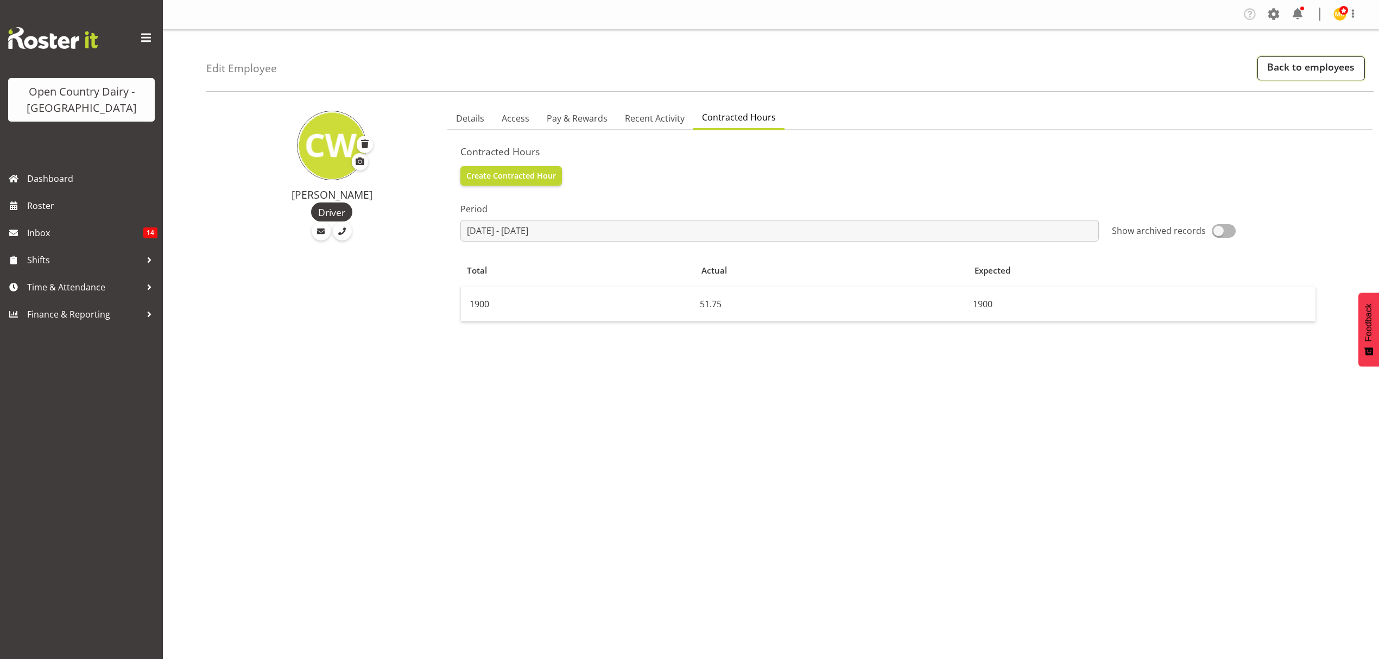
click at [1301, 70] on link "Back to employees" at bounding box center [1311, 68] width 108 height 24
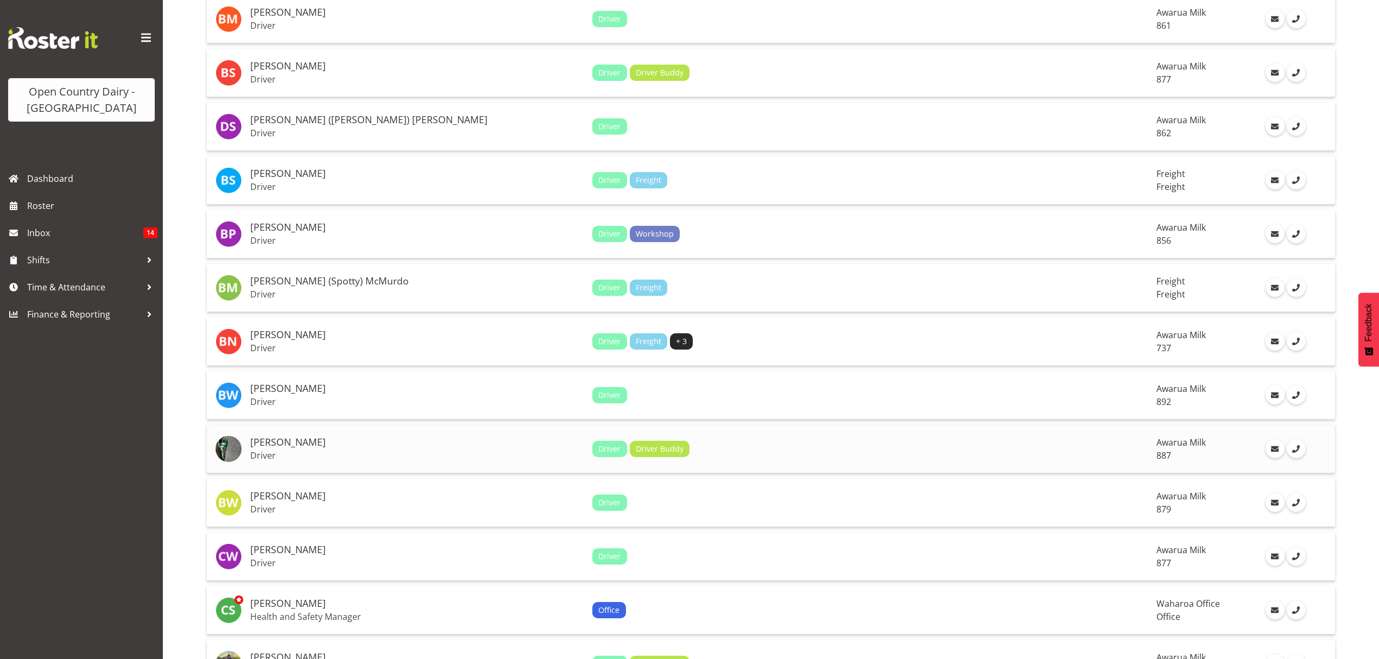
scroll to position [1013, 0]
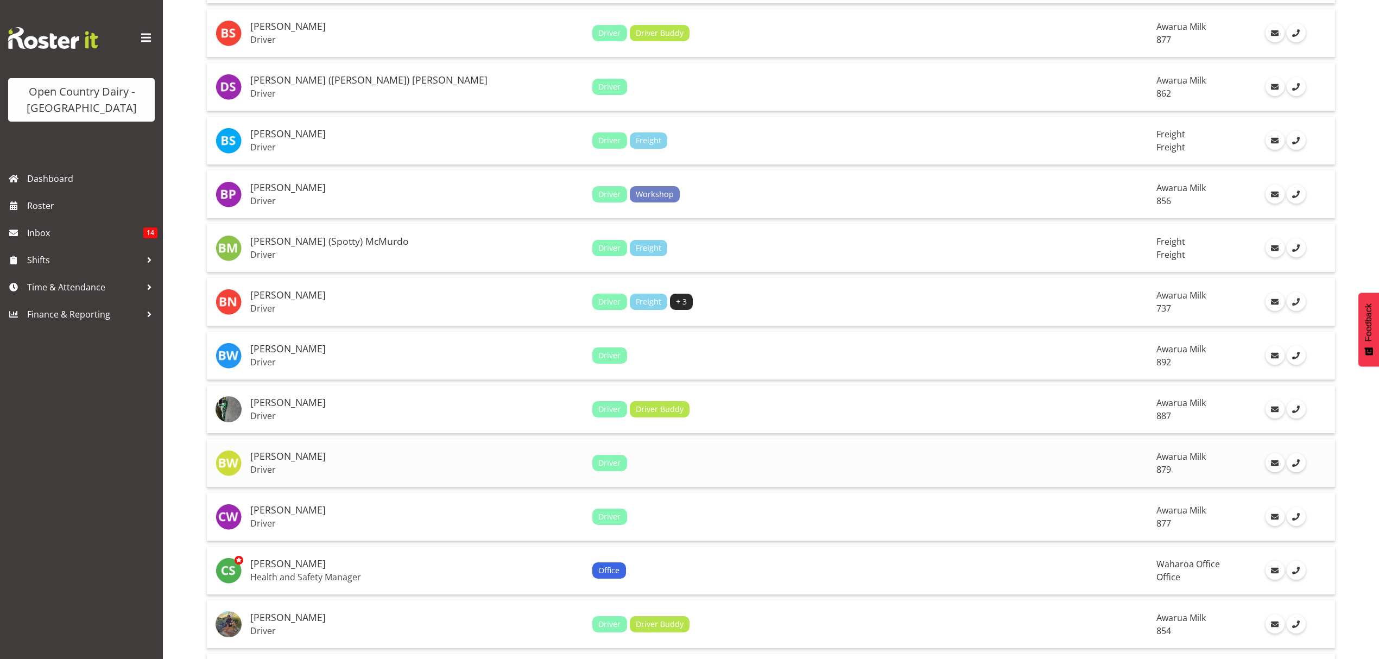
click at [309, 452] on h5 "[PERSON_NAME]" at bounding box center [416, 456] width 333 height 11
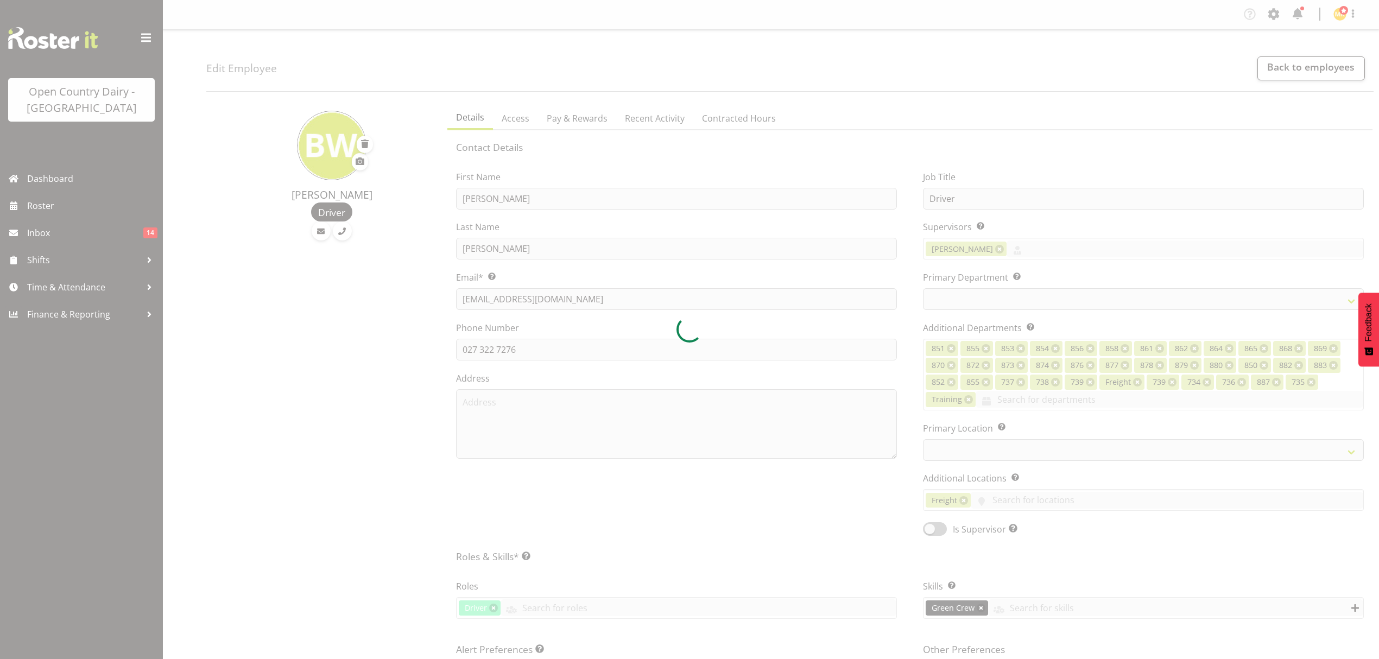
select select "TimelineWeek"
select select
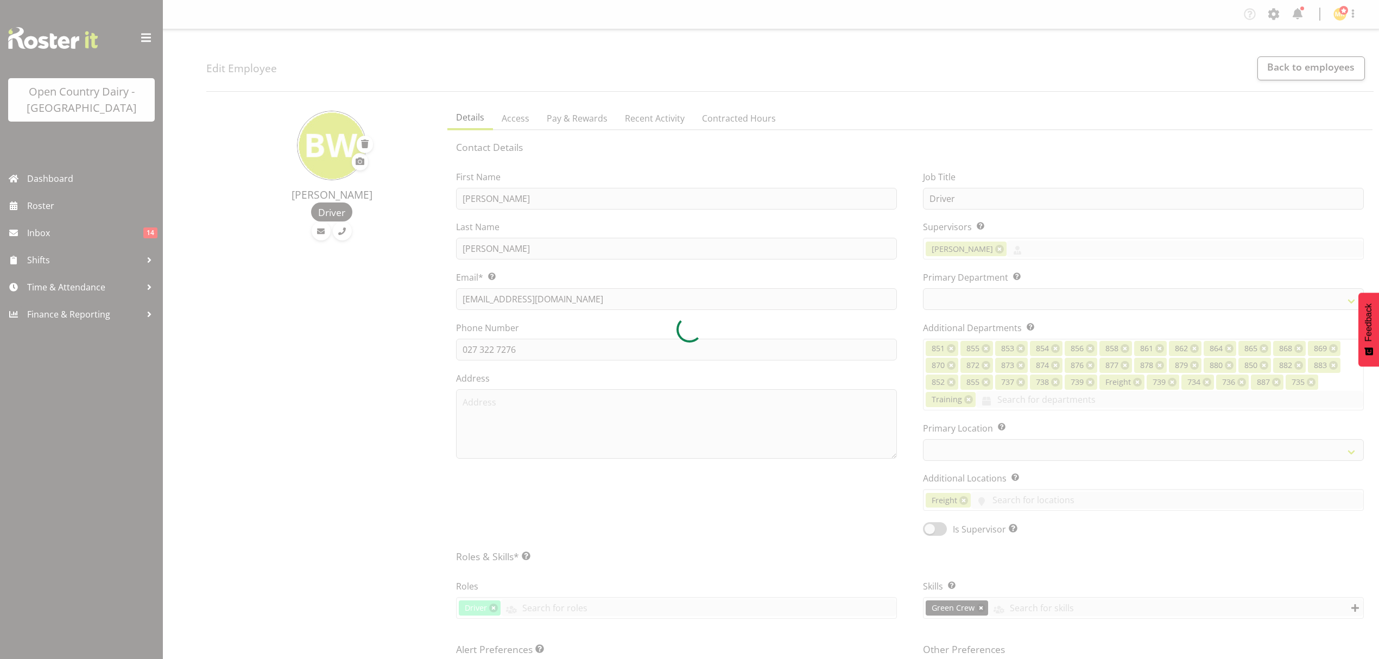
select select
select select "782"
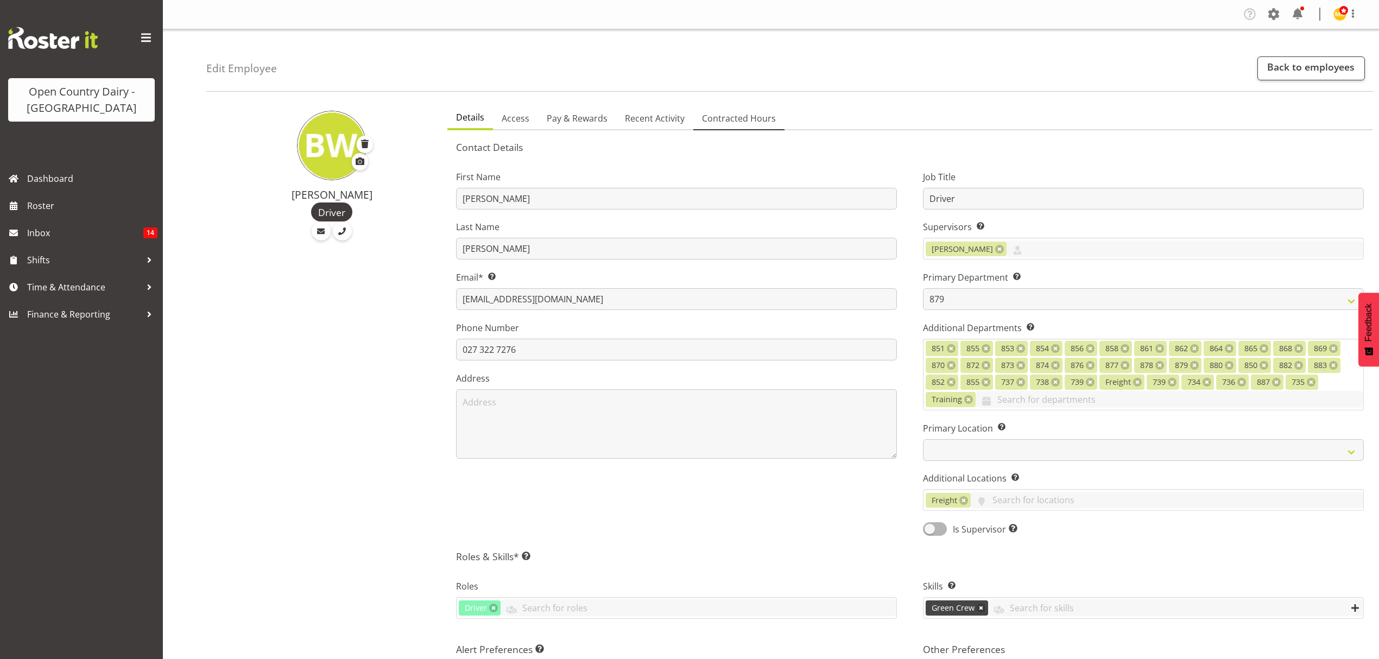
click at [738, 116] on span "Contracted Hours" at bounding box center [739, 118] width 74 height 13
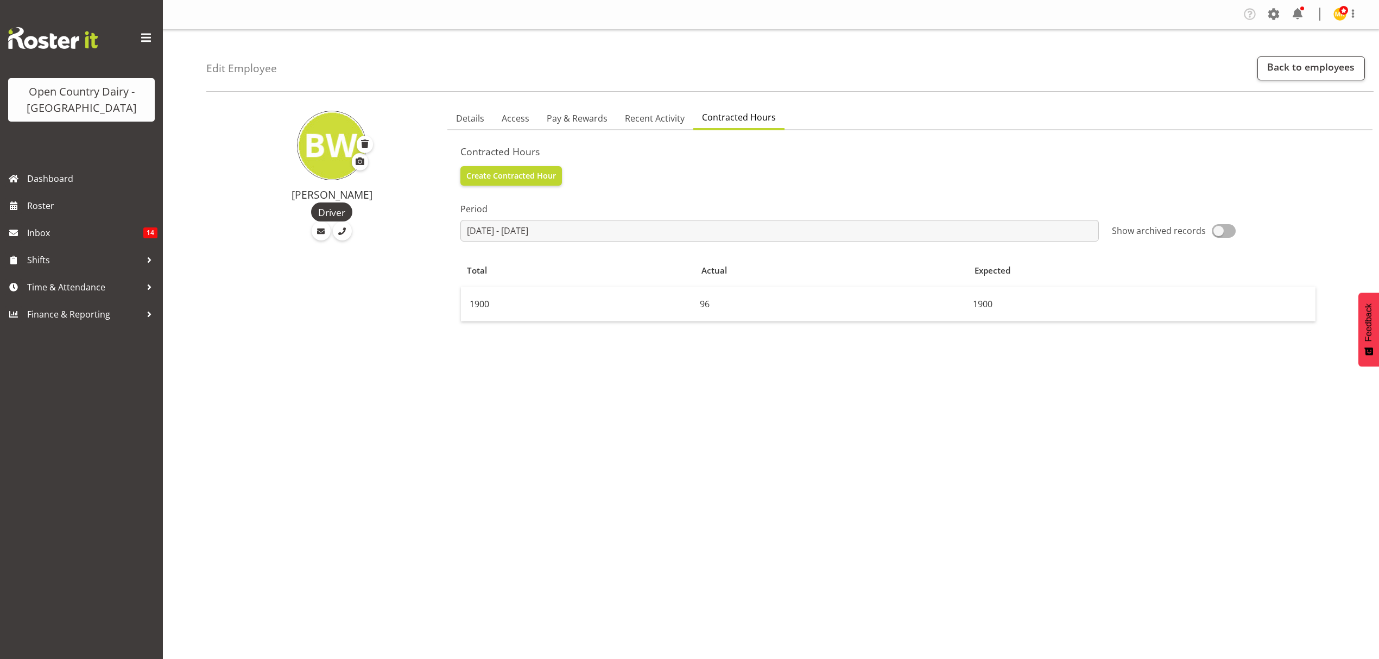
click at [738, 116] on span "Contracted Hours" at bounding box center [739, 117] width 74 height 13
click at [1284, 72] on link "Back to employees" at bounding box center [1311, 68] width 108 height 24
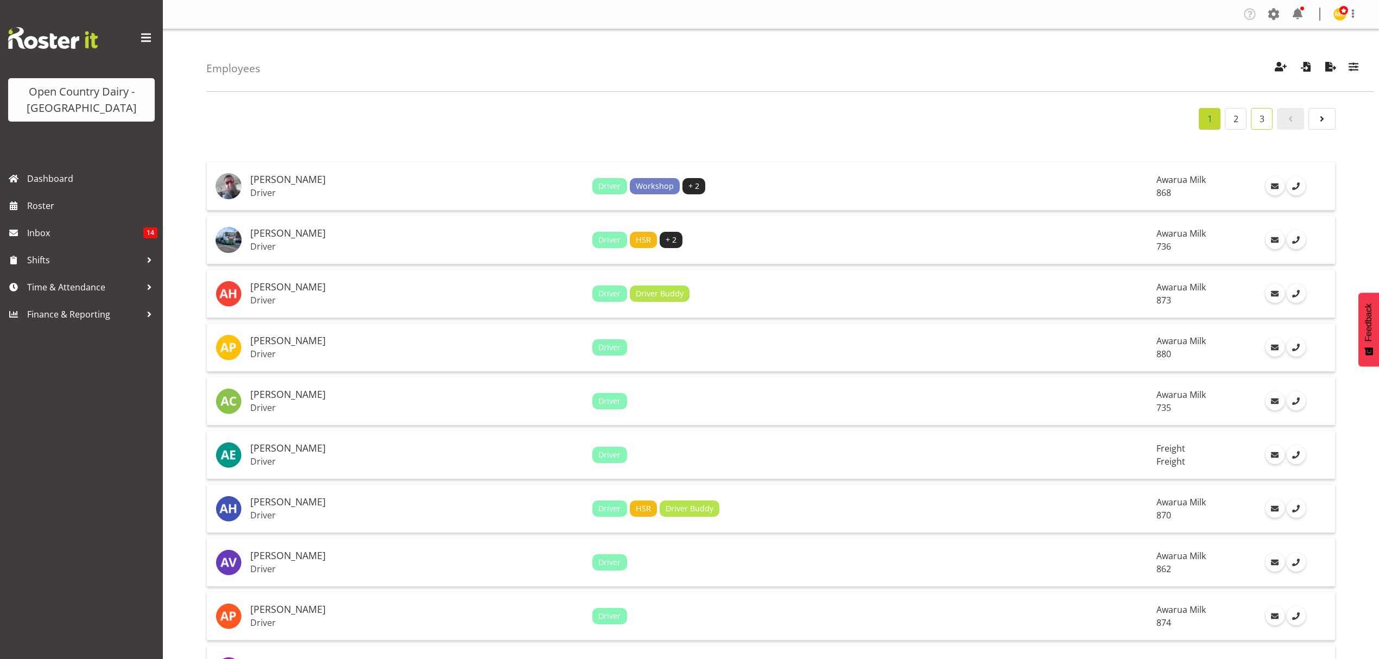
click at [1259, 118] on link "3" at bounding box center [1262, 119] width 22 height 22
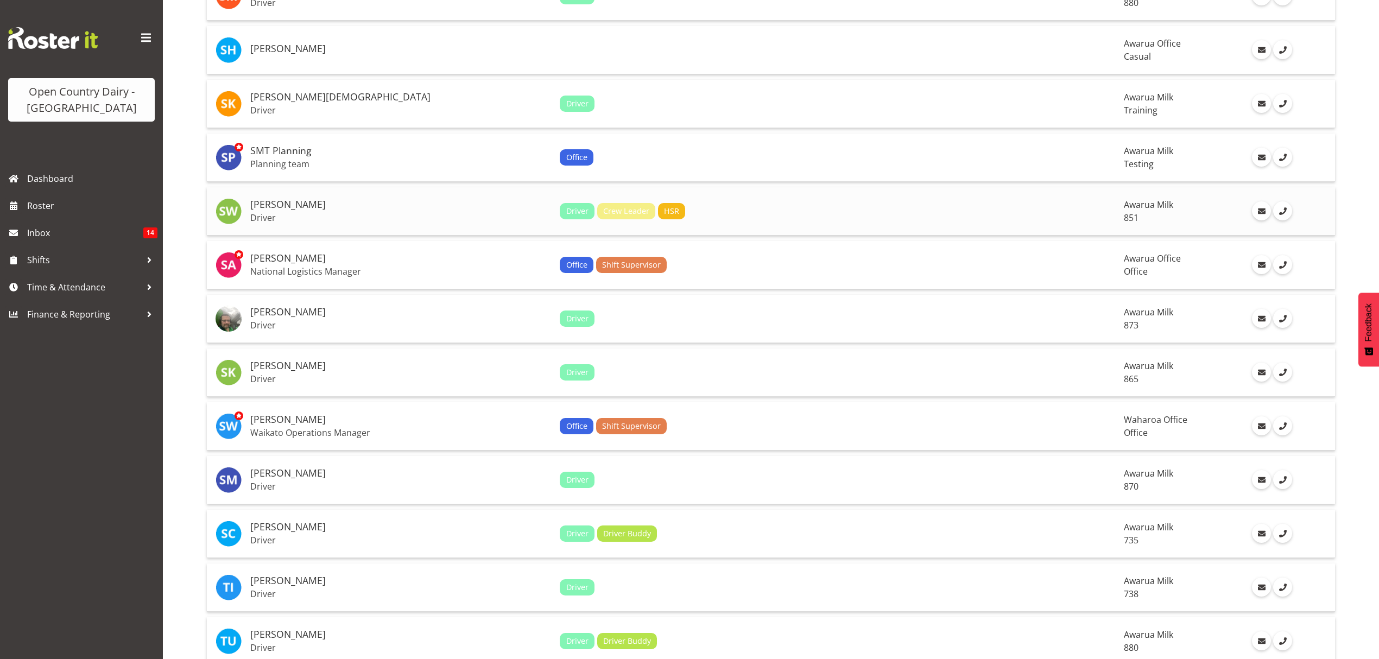
scroll to position [1303, 0]
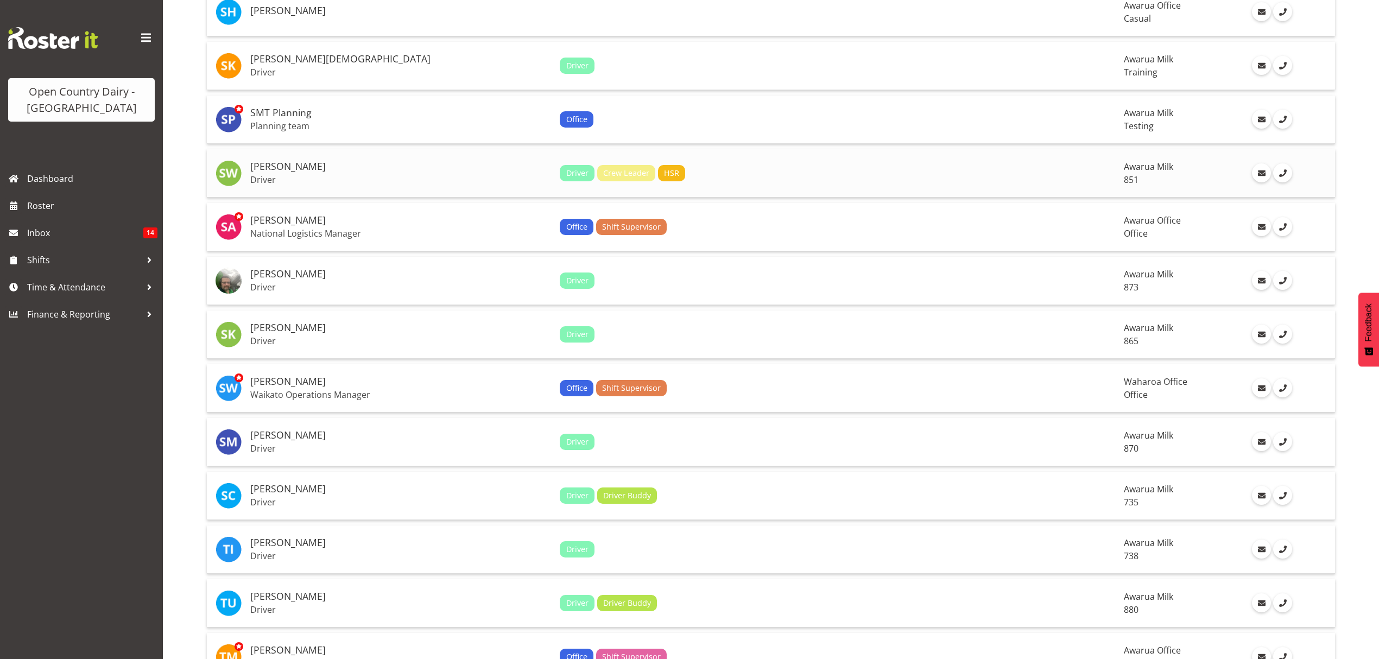
click at [351, 167] on h5 "[PERSON_NAME]" at bounding box center [400, 166] width 301 height 11
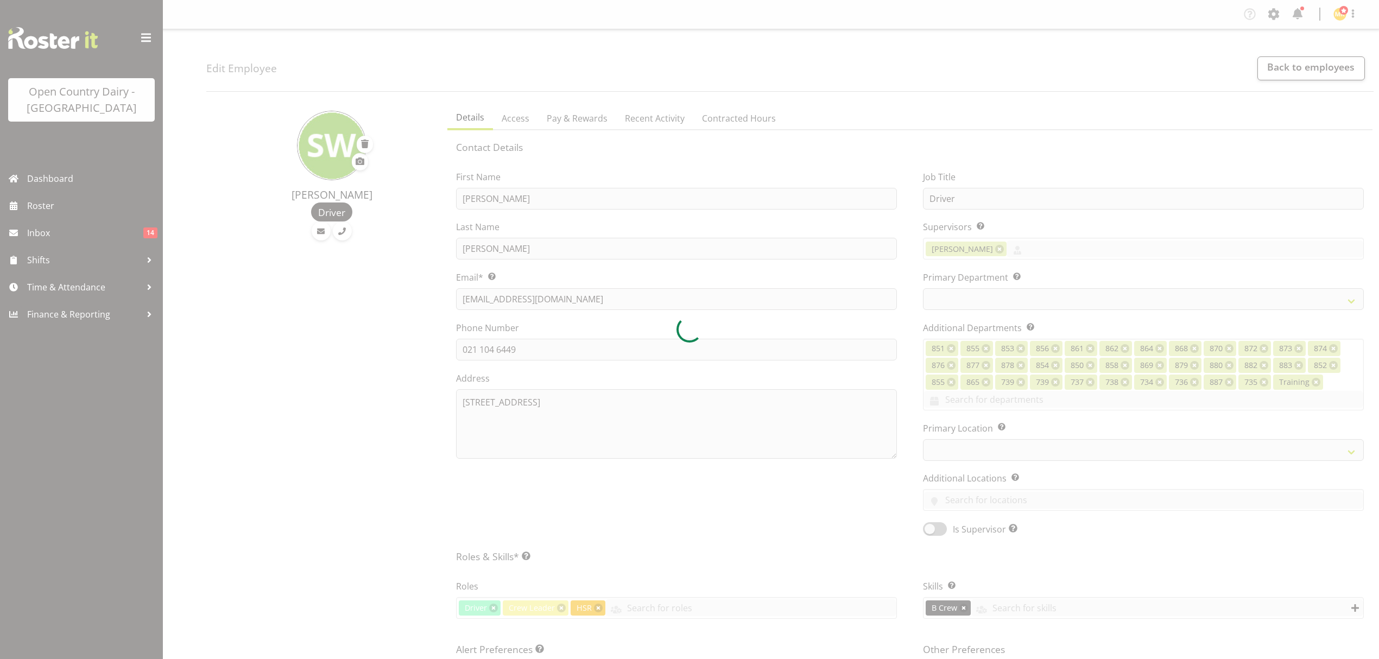
select select "TimelineWeek"
select select
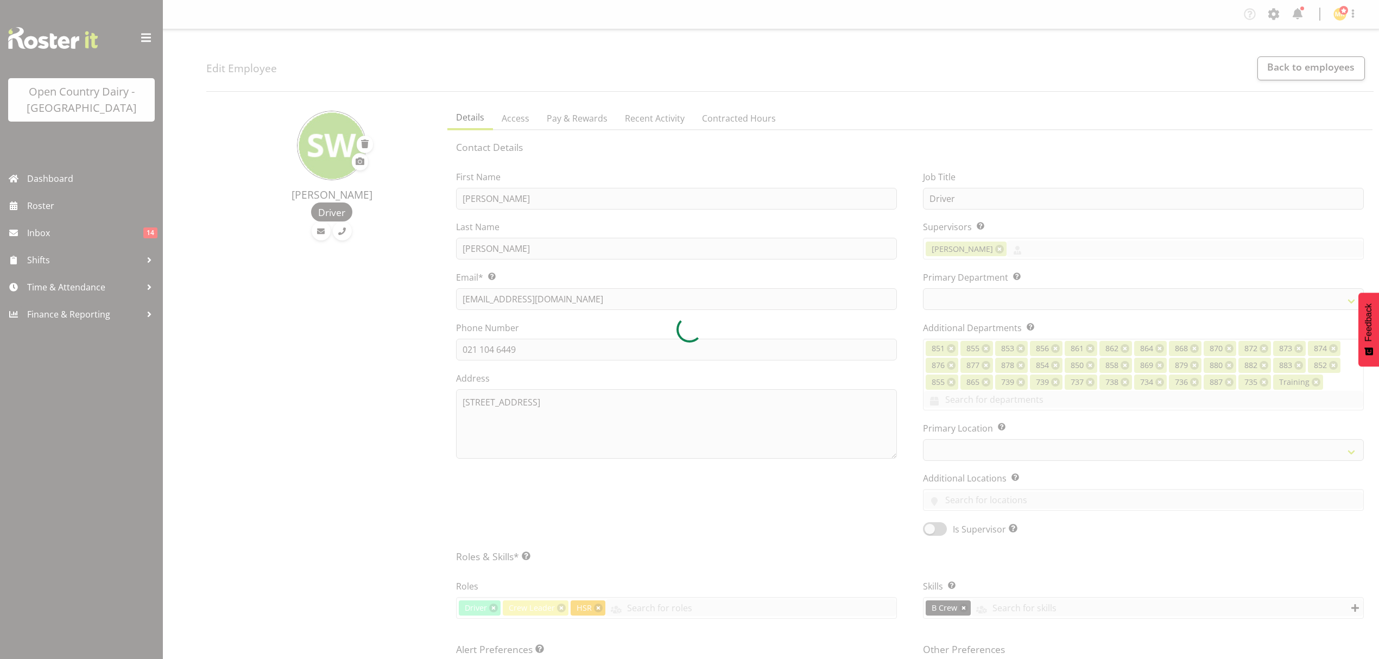
select select "667"
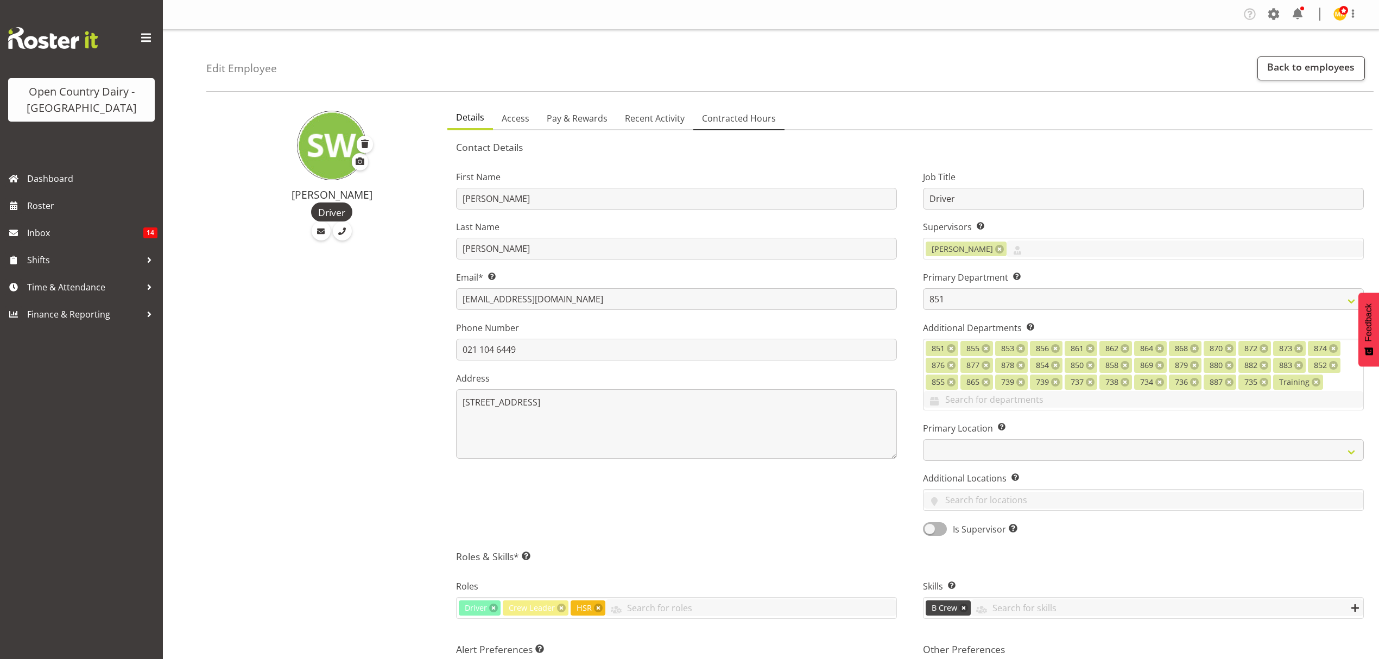
click at [760, 121] on span "Contracted Hours" at bounding box center [739, 118] width 74 height 13
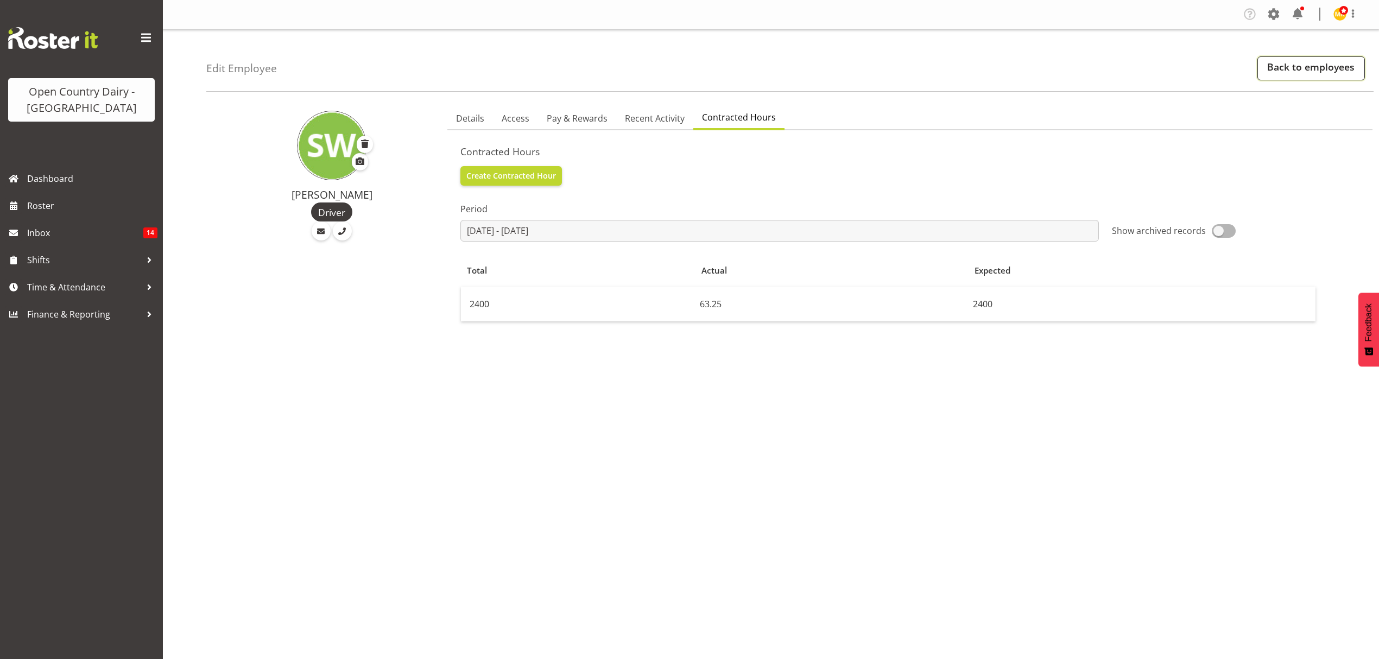
click at [1280, 77] on link "Back to employees" at bounding box center [1311, 68] width 108 height 24
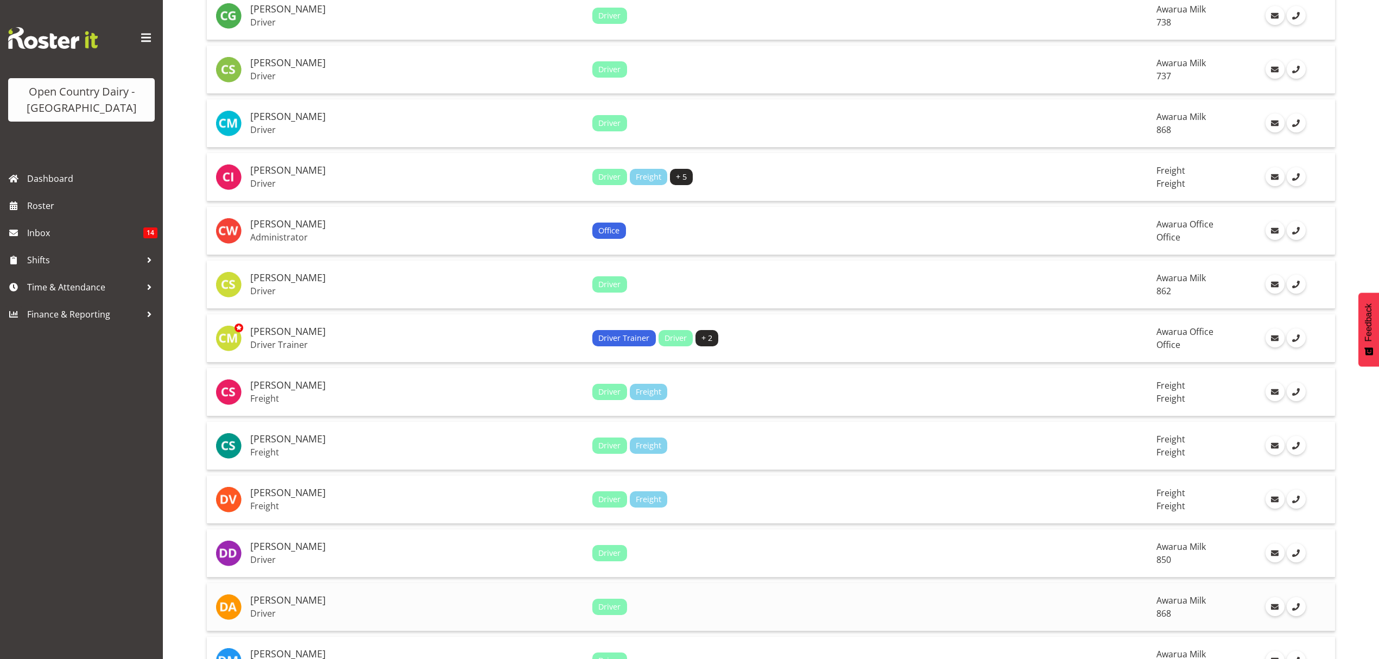
scroll to position [2235, 0]
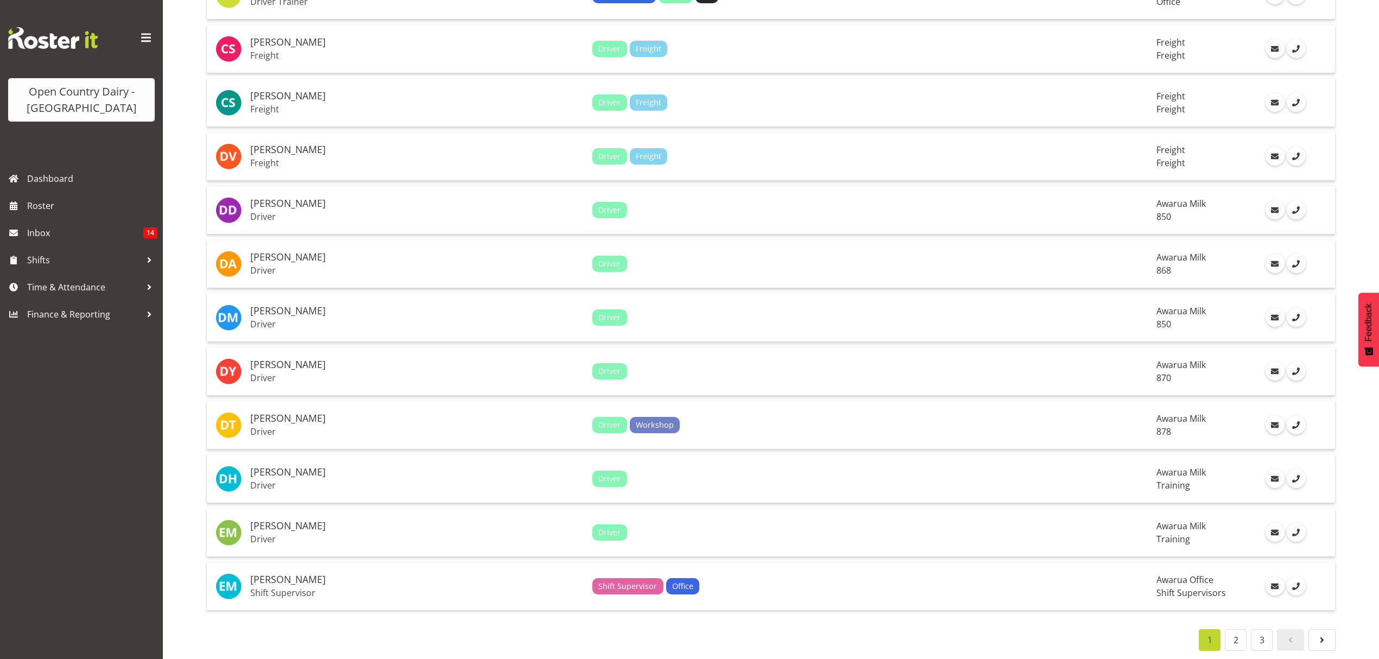
click at [1247, 629] on li "2" at bounding box center [1236, 640] width 26 height 22
click at [1251, 632] on link "3" at bounding box center [1262, 640] width 22 height 22
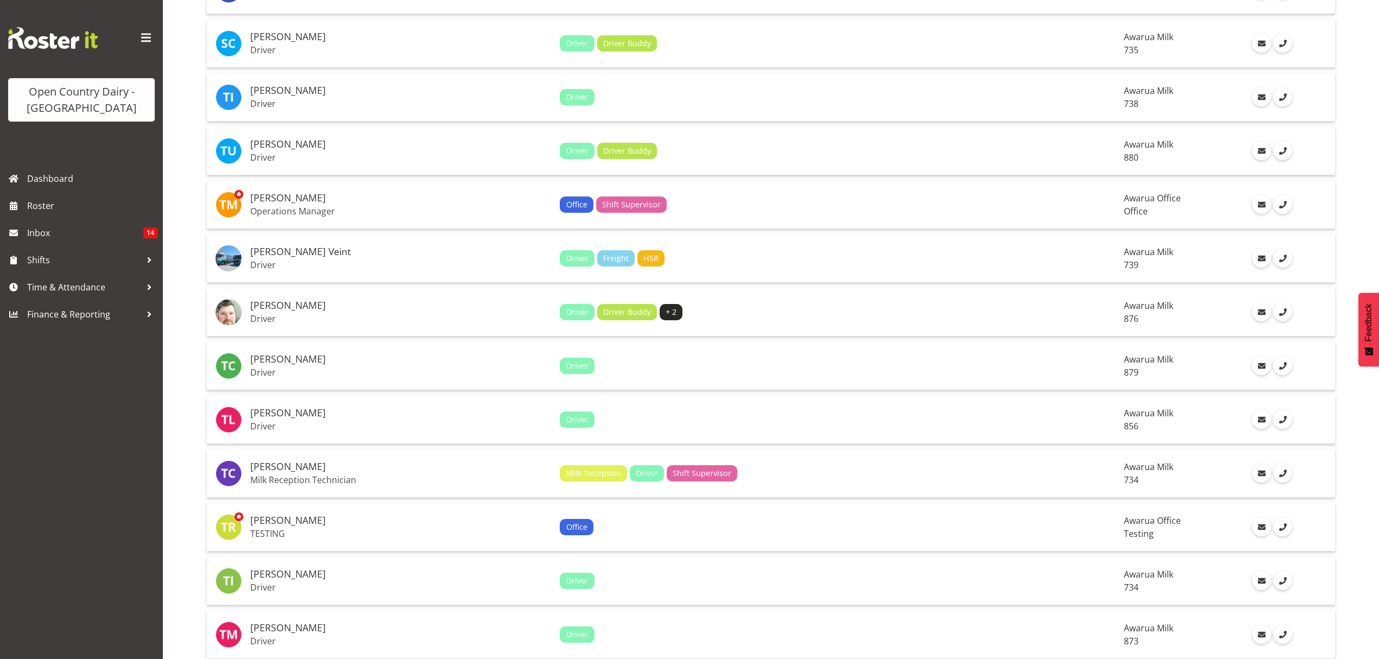
scroll to position [1712, 0]
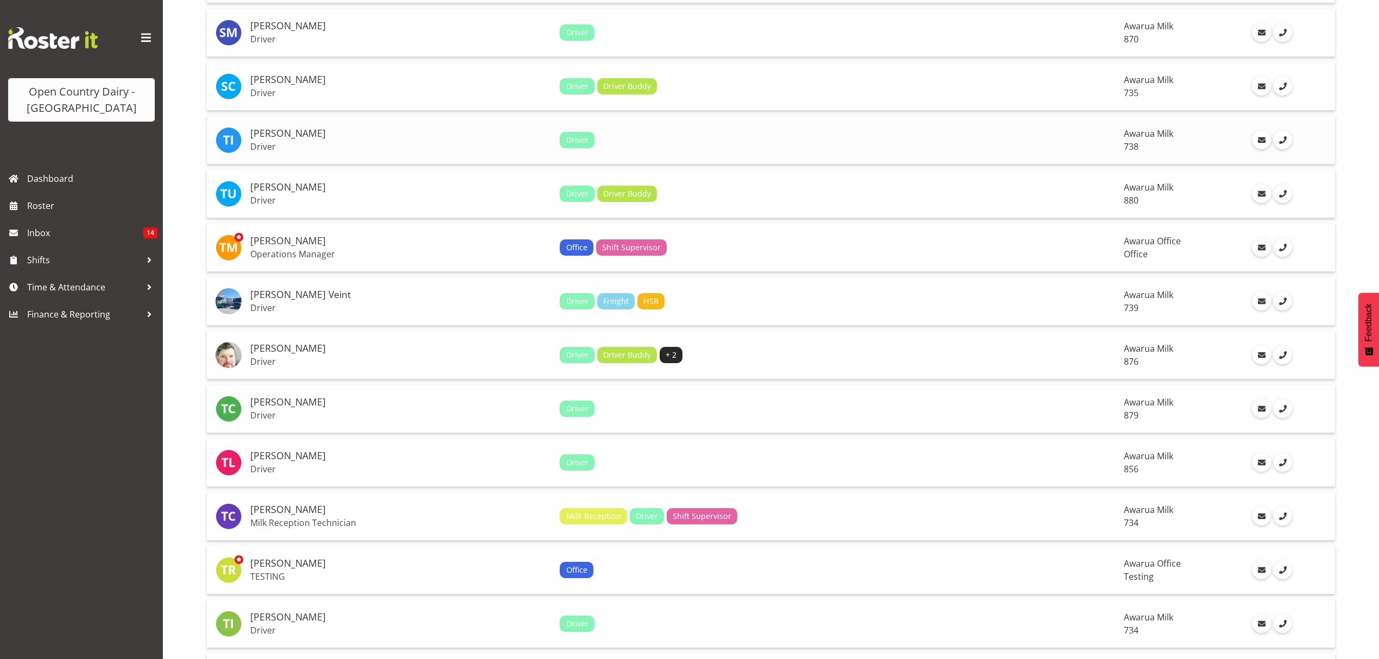
click at [368, 152] on td "Tama Irvine Driver" at bounding box center [400, 140] width 309 height 48
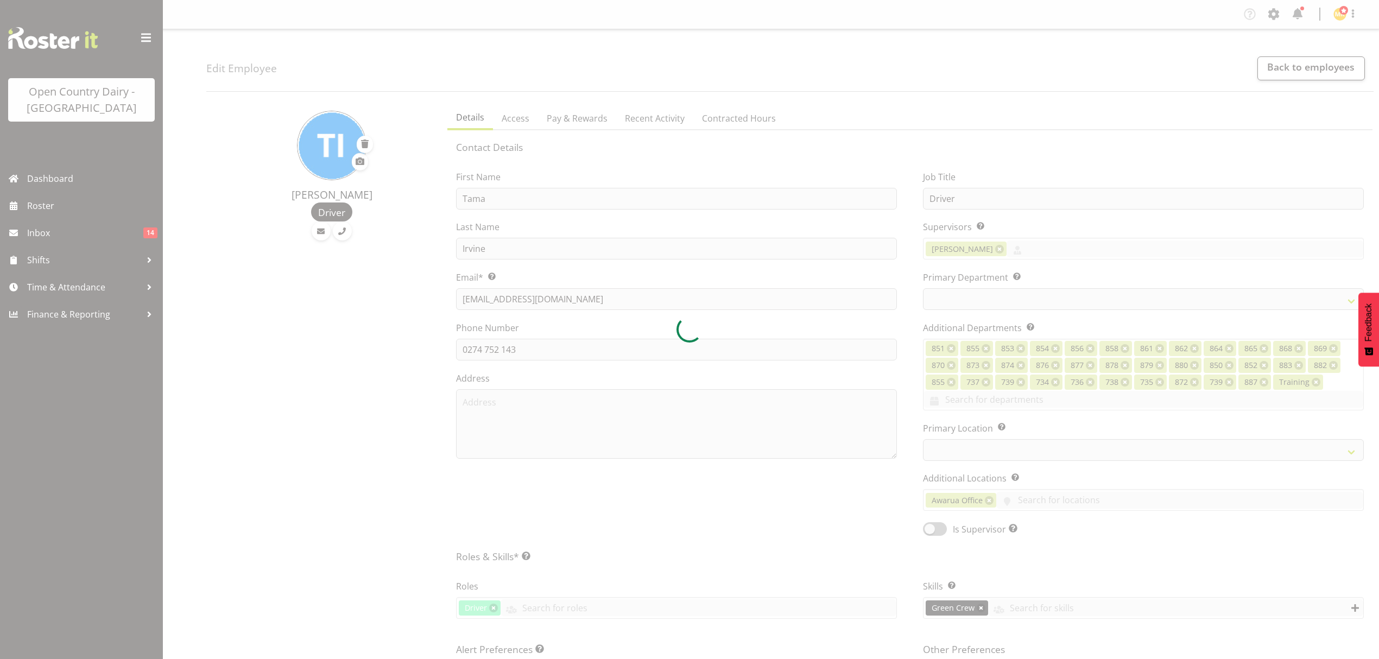
select select "TimelineWeek"
select select
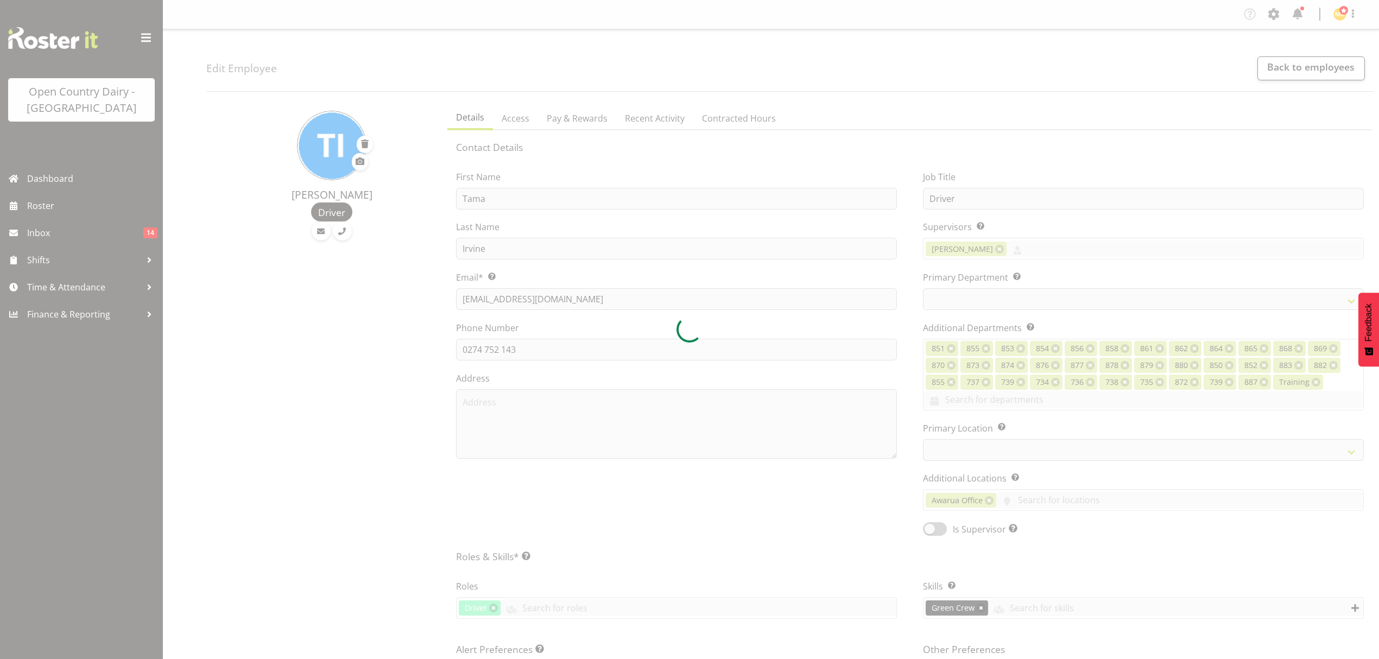
select select
select select "904"
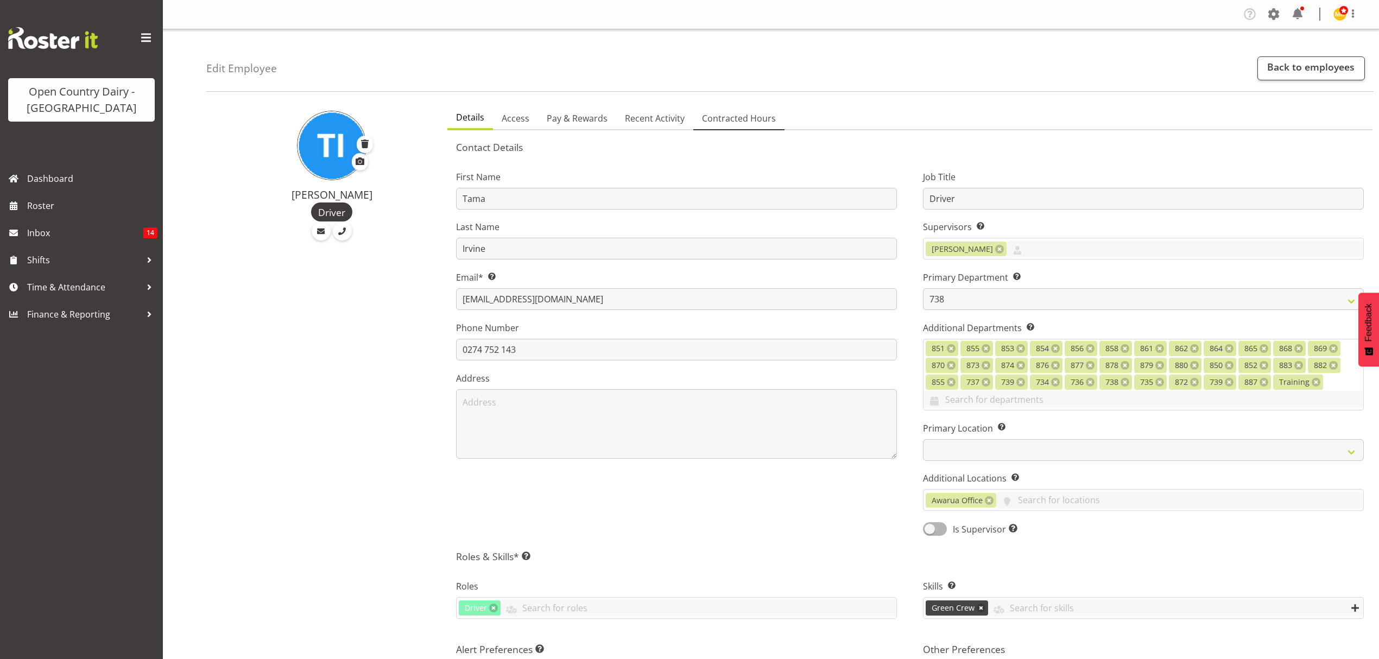
click at [730, 116] on span "Contracted Hours" at bounding box center [739, 118] width 74 height 13
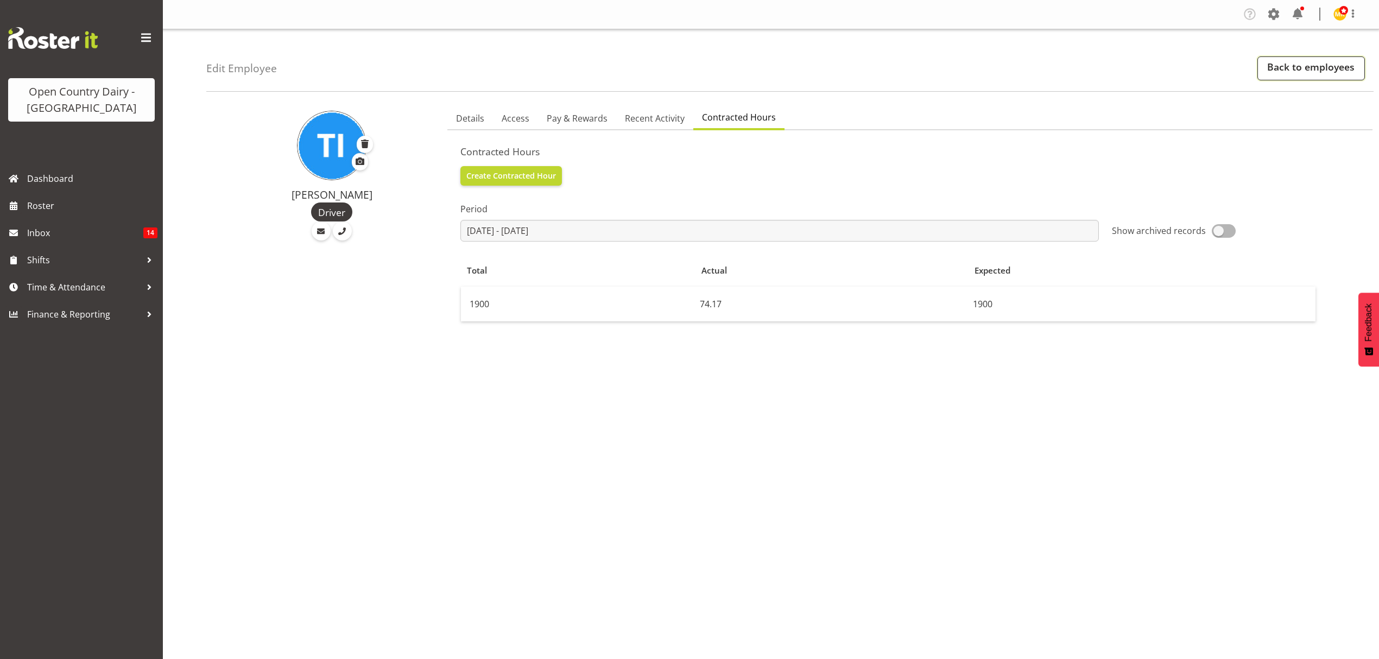
click at [1294, 76] on link "Back to employees" at bounding box center [1311, 68] width 108 height 24
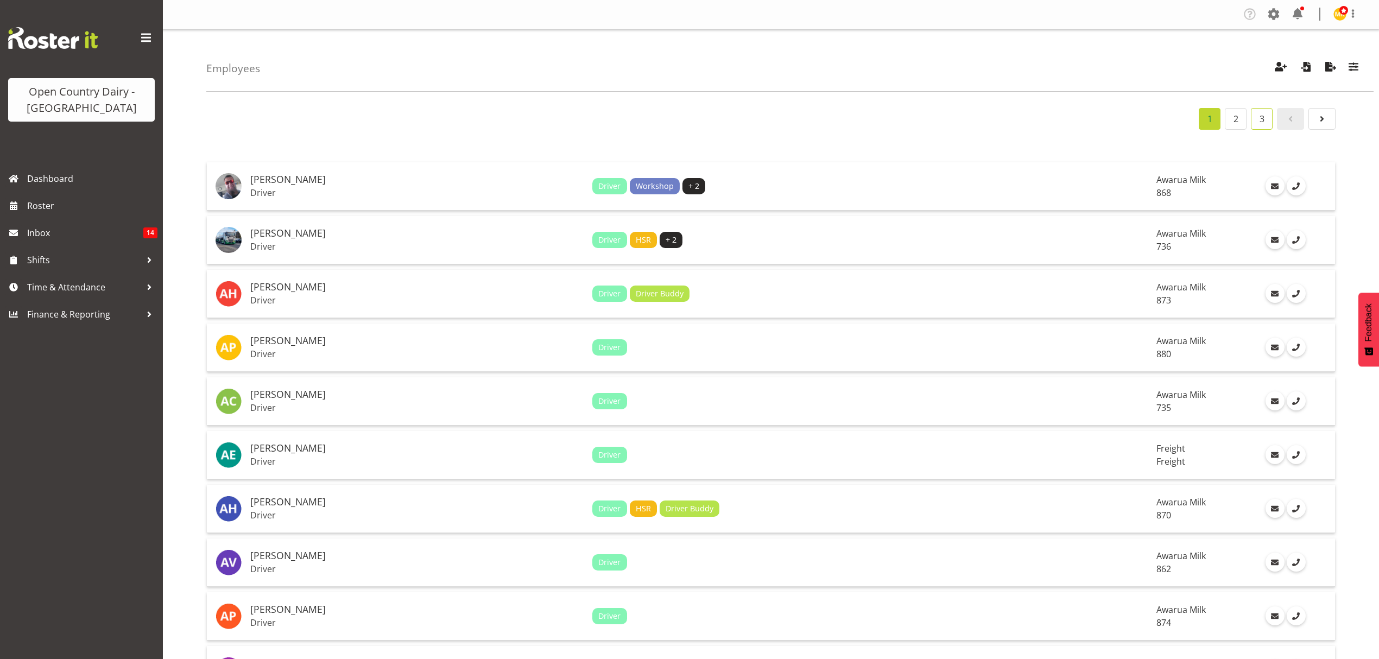
click at [1265, 122] on link "3" at bounding box center [1262, 119] width 22 height 22
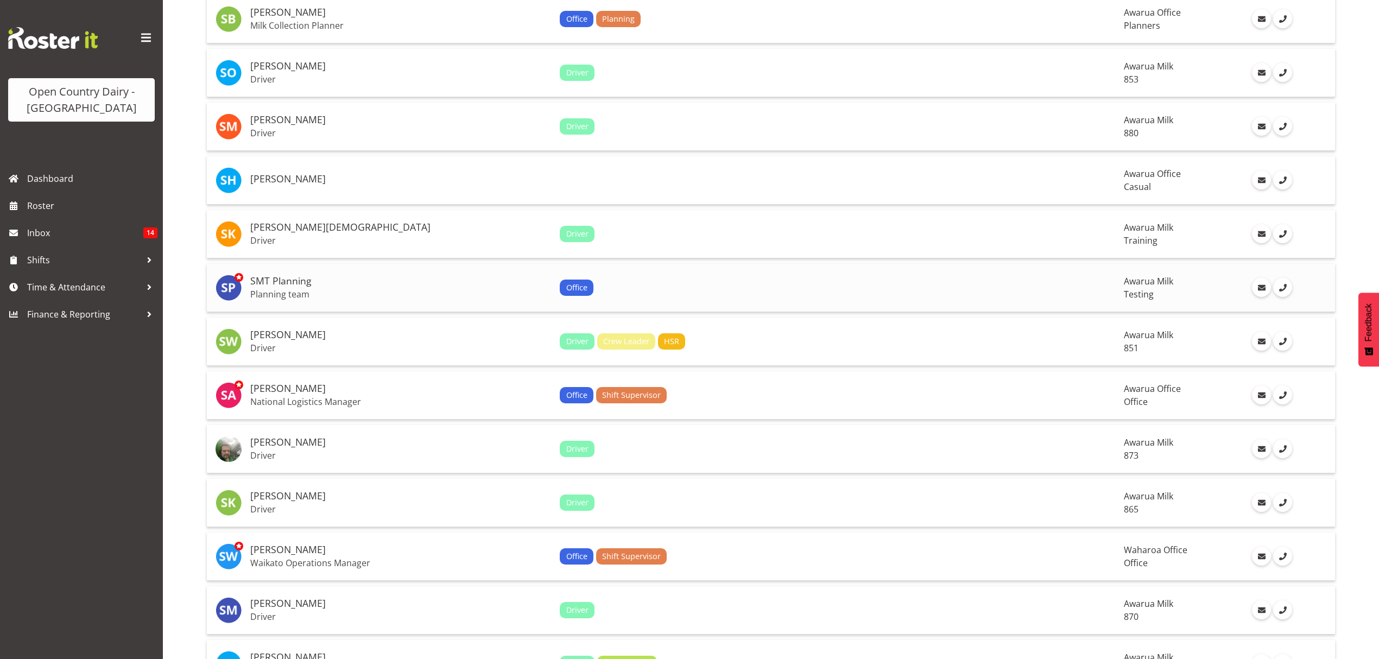
scroll to position [1592, 0]
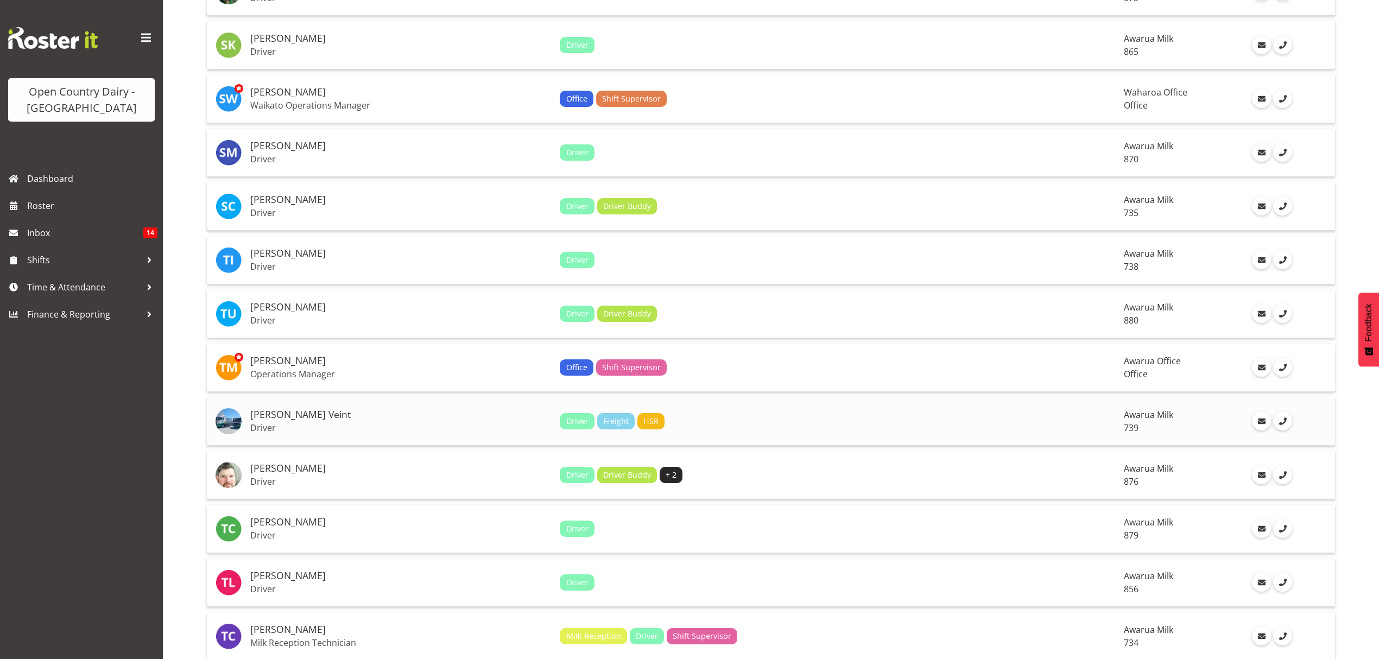
click at [359, 422] on p "Driver" at bounding box center [400, 427] width 301 height 11
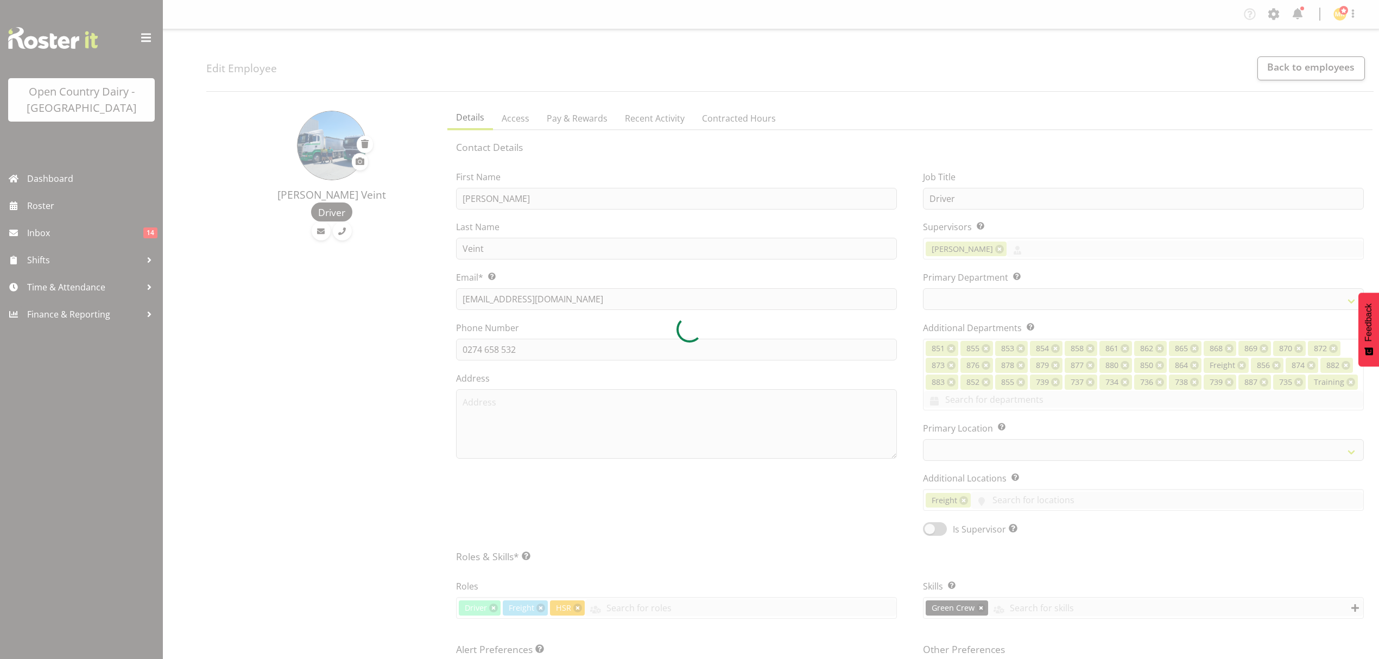
select select "TimelineWeek"
select select
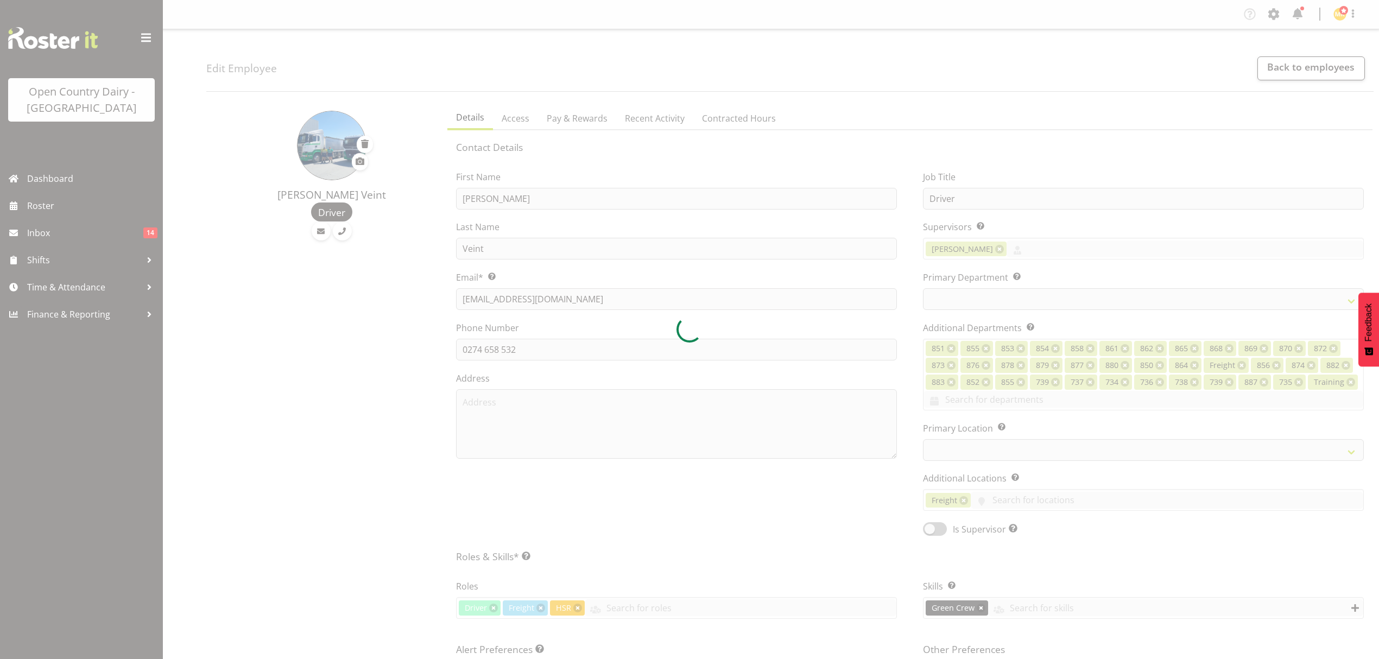
select select
select select "902"
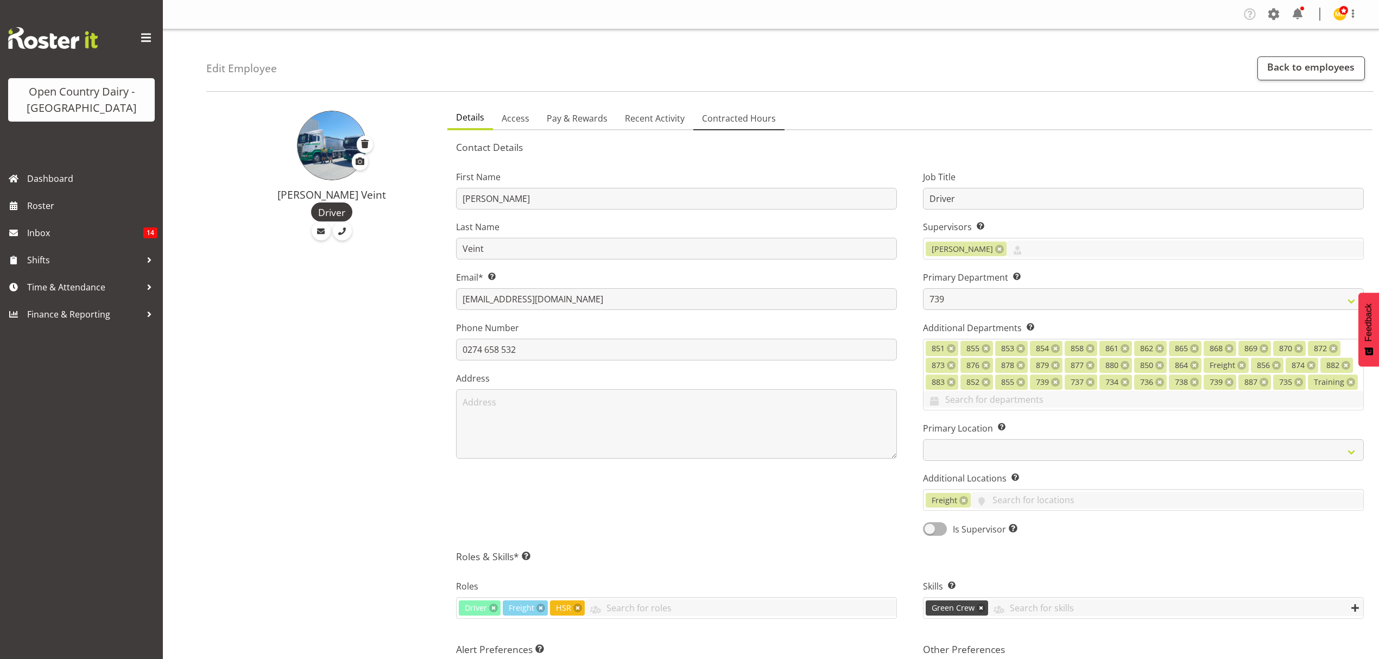
click at [733, 121] on span "Contracted Hours" at bounding box center [739, 118] width 74 height 13
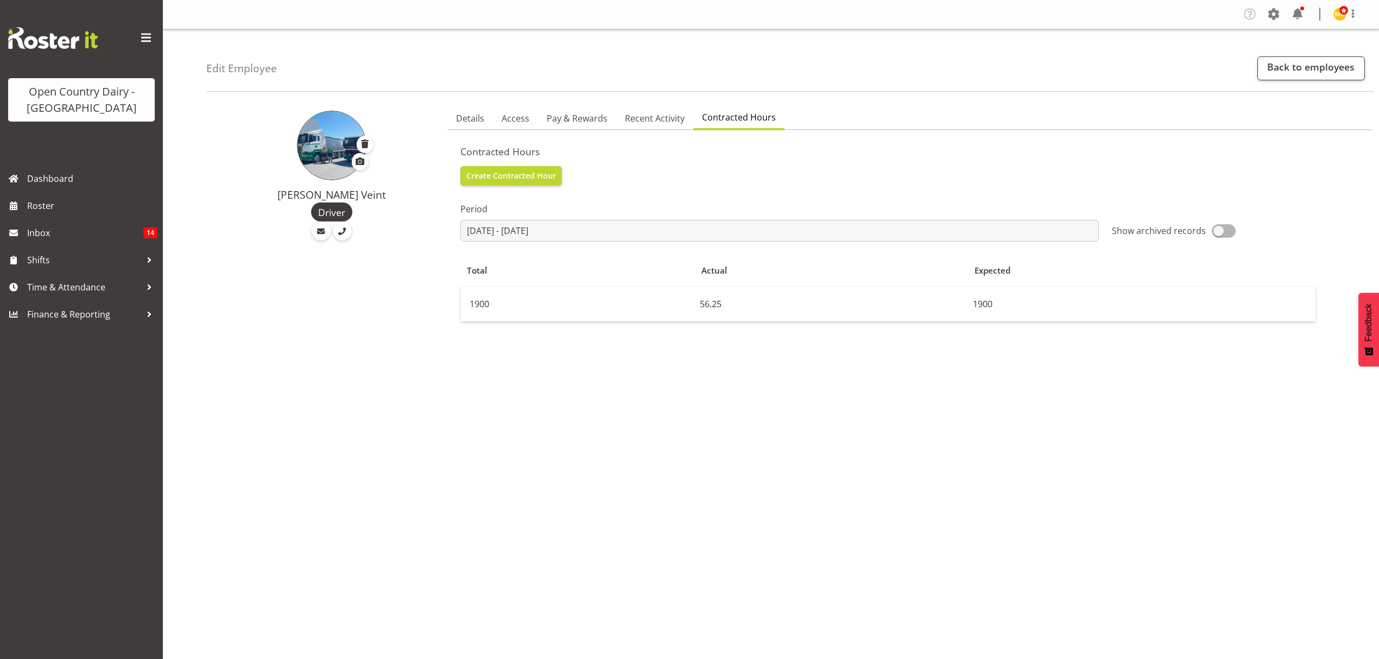
click at [733, 121] on span "Contracted Hours" at bounding box center [739, 117] width 74 height 13
click at [1297, 72] on link "Back to employees" at bounding box center [1311, 68] width 108 height 24
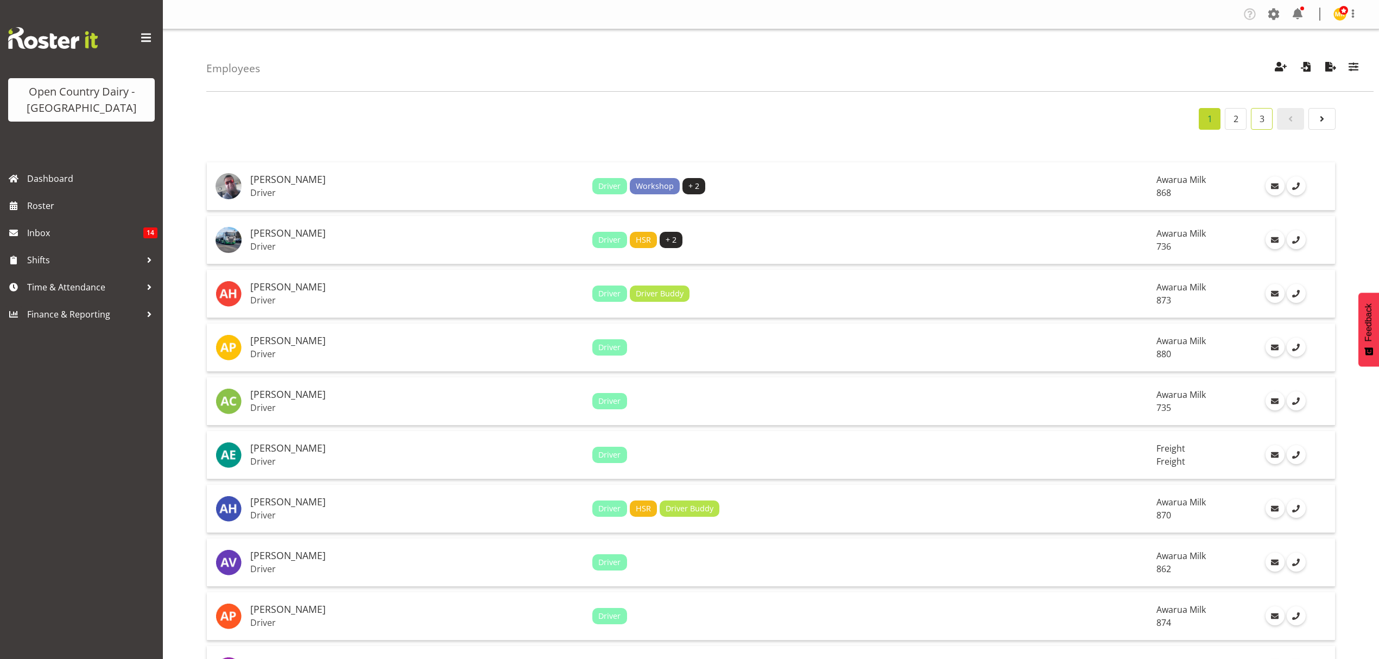
click at [1256, 118] on link "3" at bounding box center [1262, 119] width 22 height 22
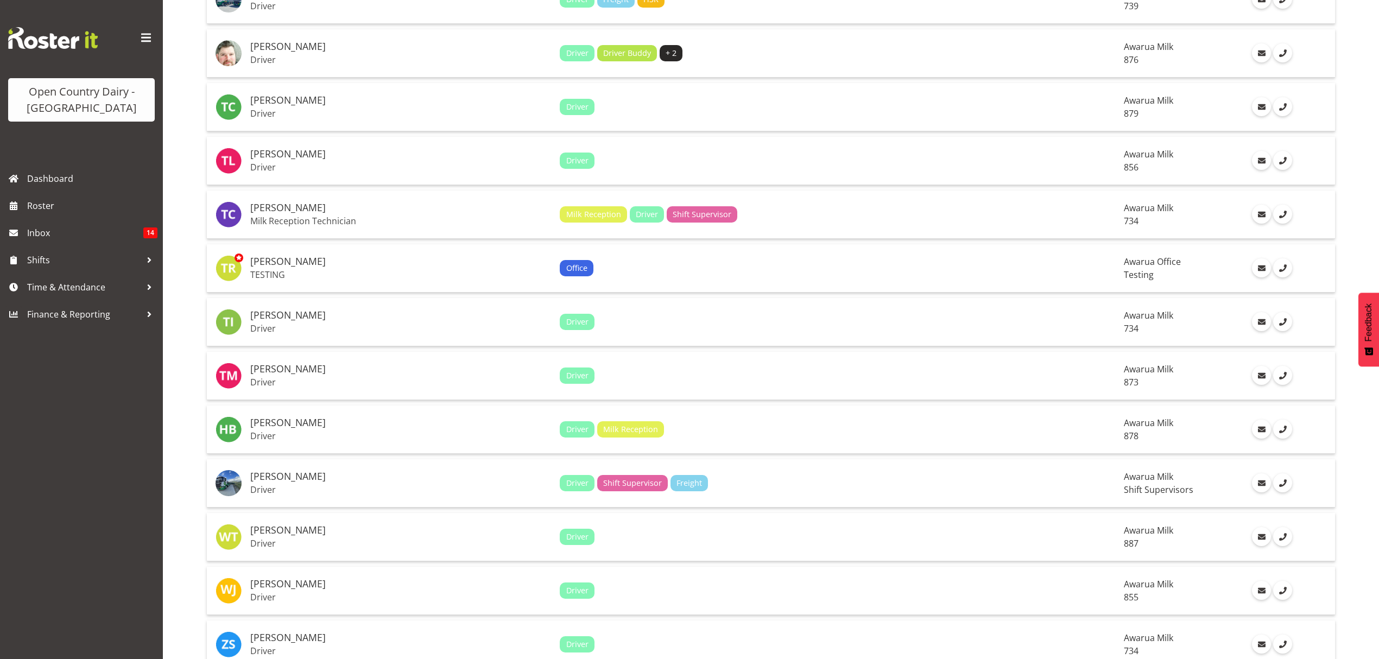
scroll to position [2027, 0]
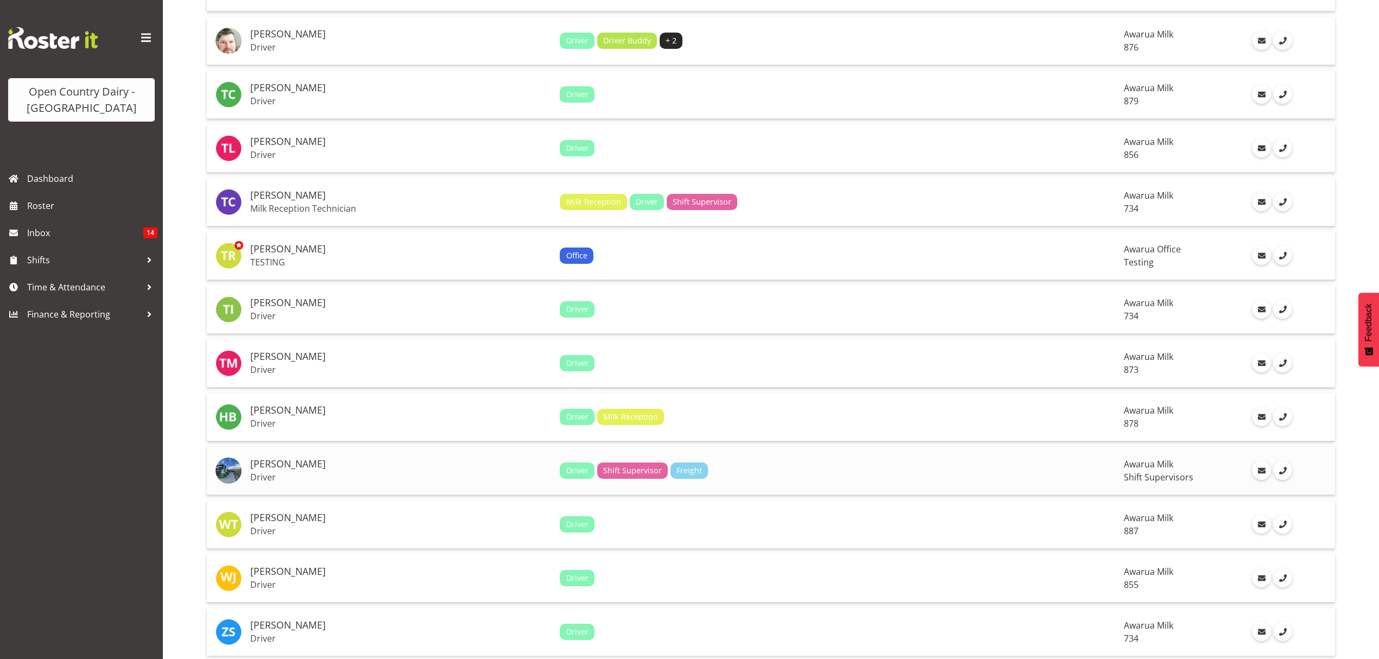
click at [309, 472] on p "Driver" at bounding box center [400, 477] width 301 height 11
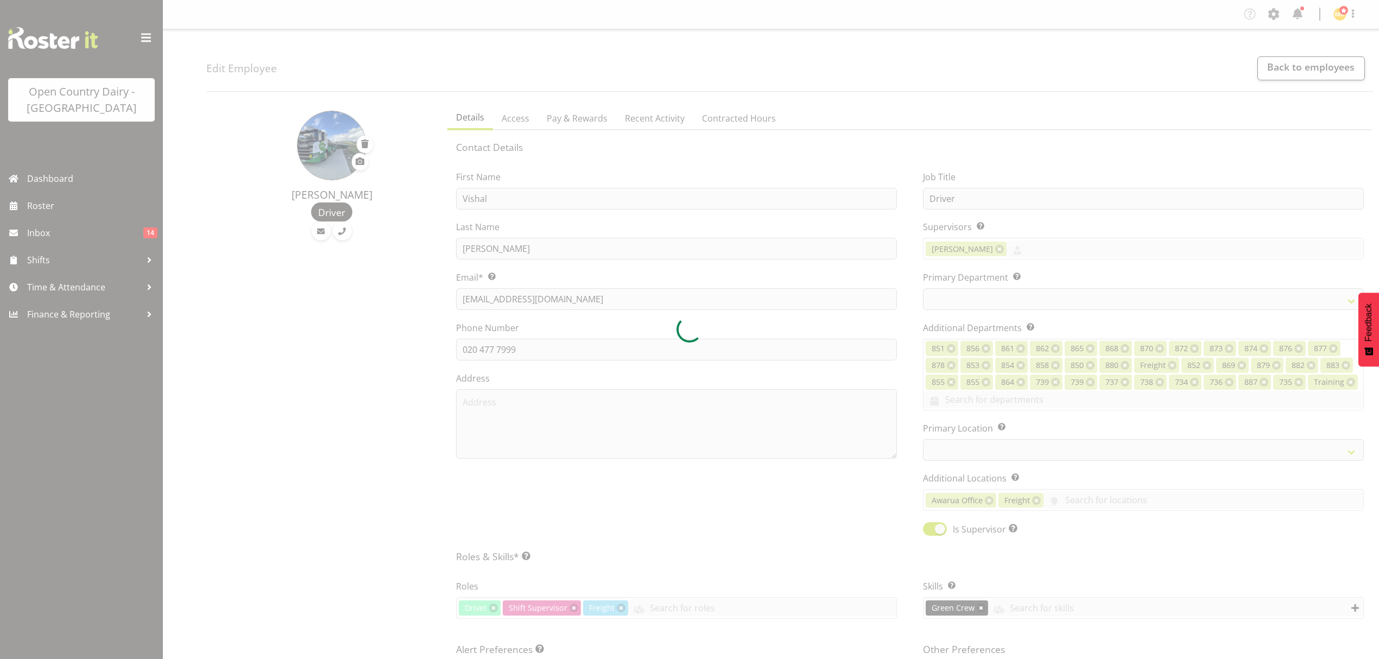
select select "TimelineWeek"
select select
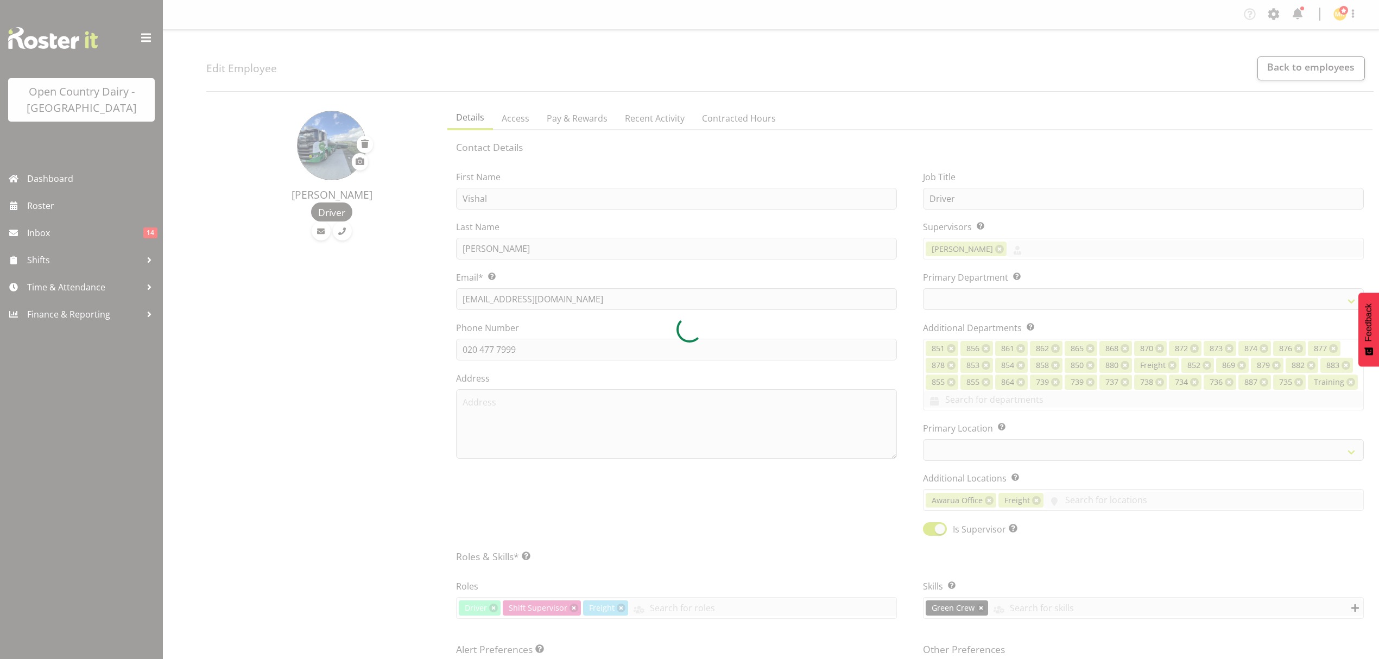
select select "696"
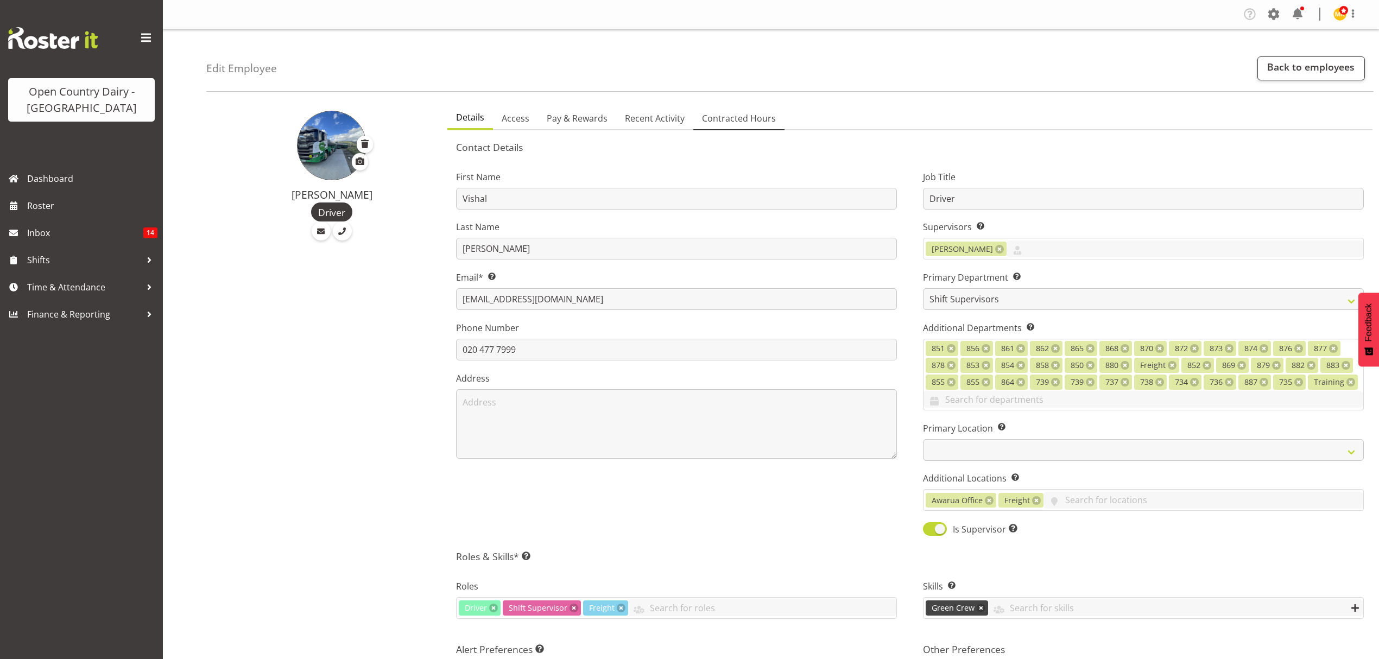
click at [755, 119] on span "Contracted Hours" at bounding box center [739, 118] width 74 height 13
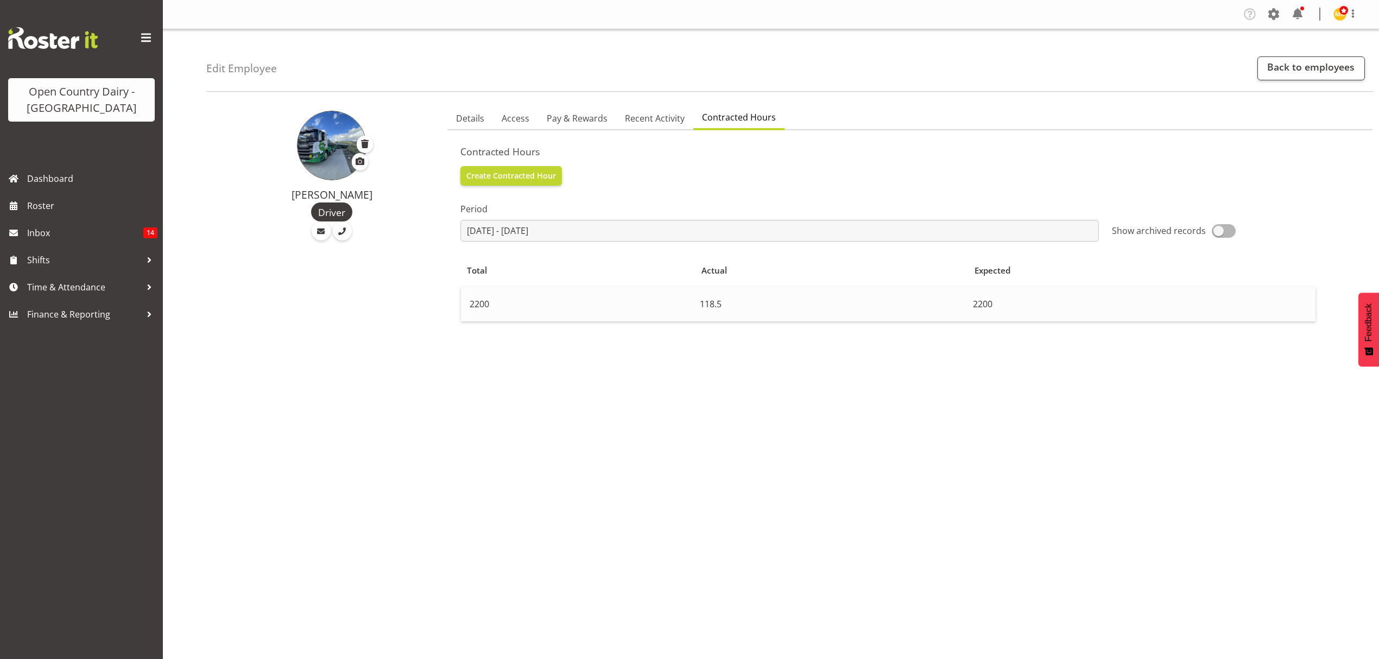
click at [730, 298] on td "118.5" at bounding box center [832, 304] width 273 height 35
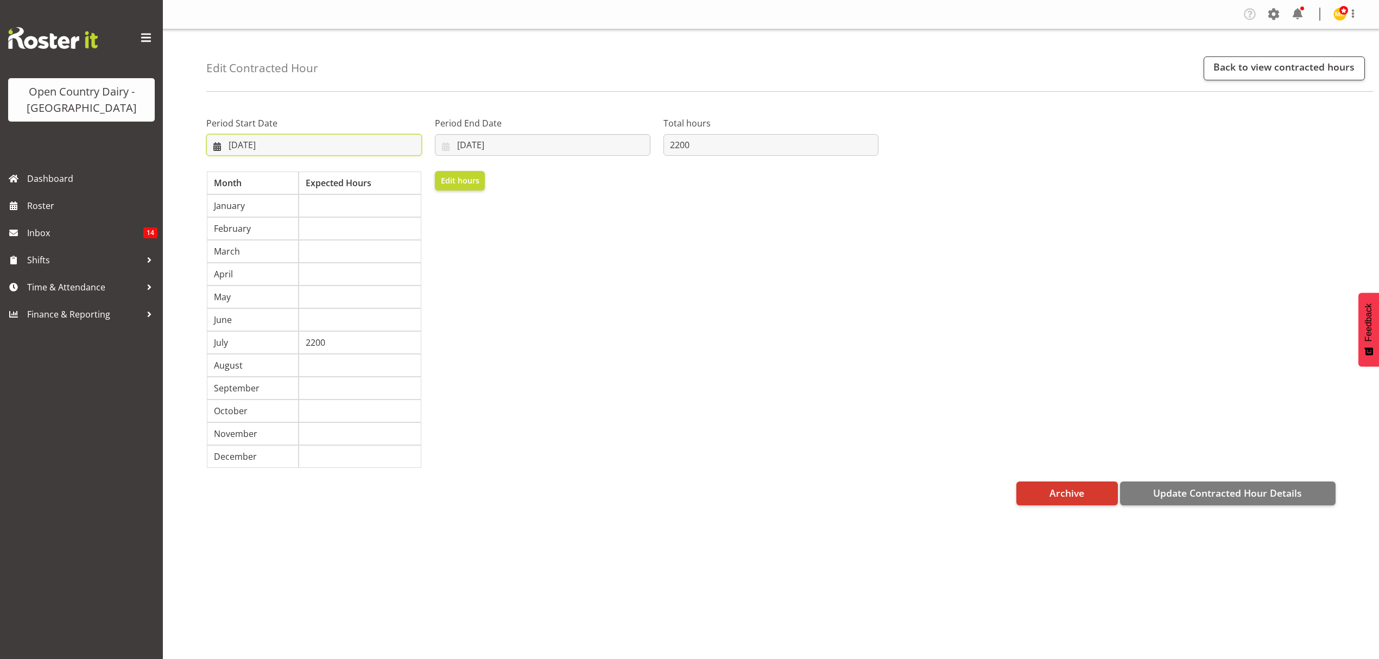
click at [266, 141] on input "[DATE]" at bounding box center [314, 145] width 216 height 22
click at [347, 178] on select "2035 2034 2033 2032 2031 2030 2029 2028 2027 2026 2025 2024 2023 2022 2021 2020…" at bounding box center [342, 177] width 48 height 22
select select "2024"
click at [318, 166] on select "2035 2034 2033 2032 2031 2030 2029 2028 2027 2026 2025 2024 2023 2022 2021 2020…" at bounding box center [342, 177] width 48 height 22
click at [344, 176] on select "2034 2033 2032 2031 2030 2029 2028 2027 2026 2025 2024 2023 2022 2021 2020 2019…" at bounding box center [342, 177] width 48 height 22
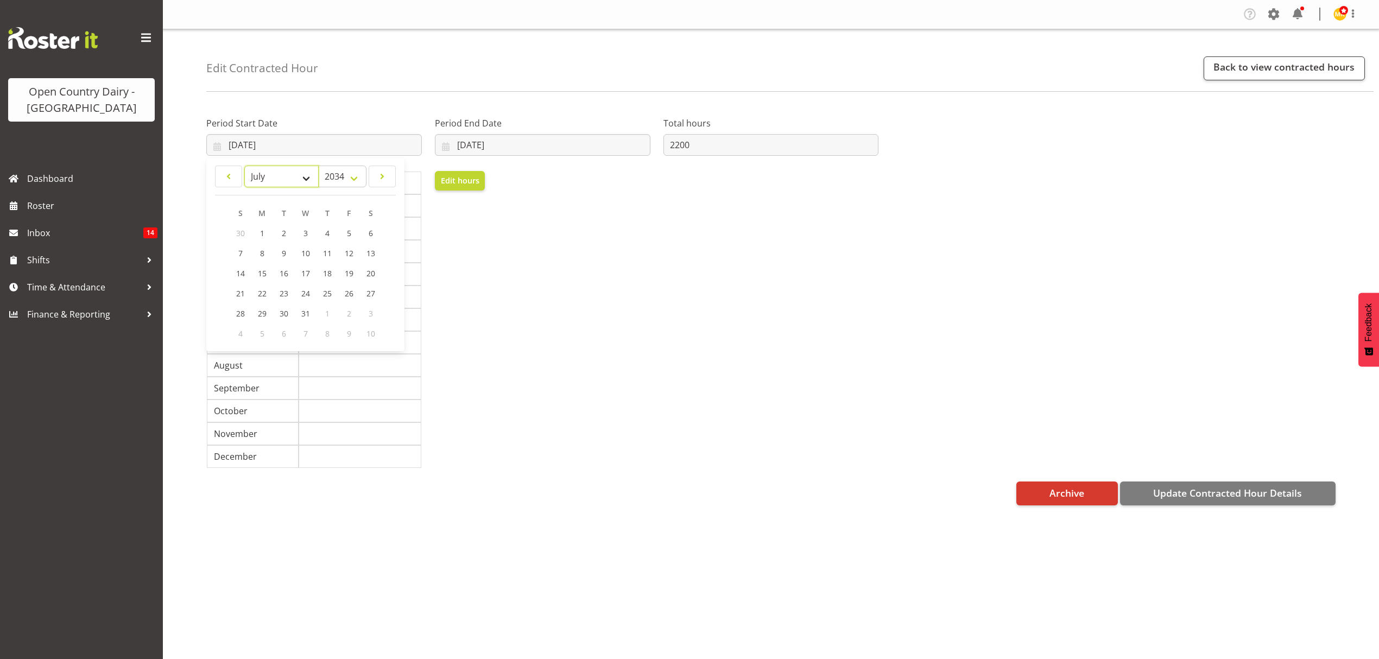
click at [309, 176] on select "January February March April May June July August September October November De…" at bounding box center [281, 177] width 74 height 22
click at [244, 166] on select "January February March April May June July August September October November De…" at bounding box center [281, 177] width 74 height 22
click at [309, 266] on link "17" at bounding box center [306, 273] width 22 height 20
type input "[DATE]"
click at [484, 149] on input "[DATE]" at bounding box center [543, 145] width 216 height 22
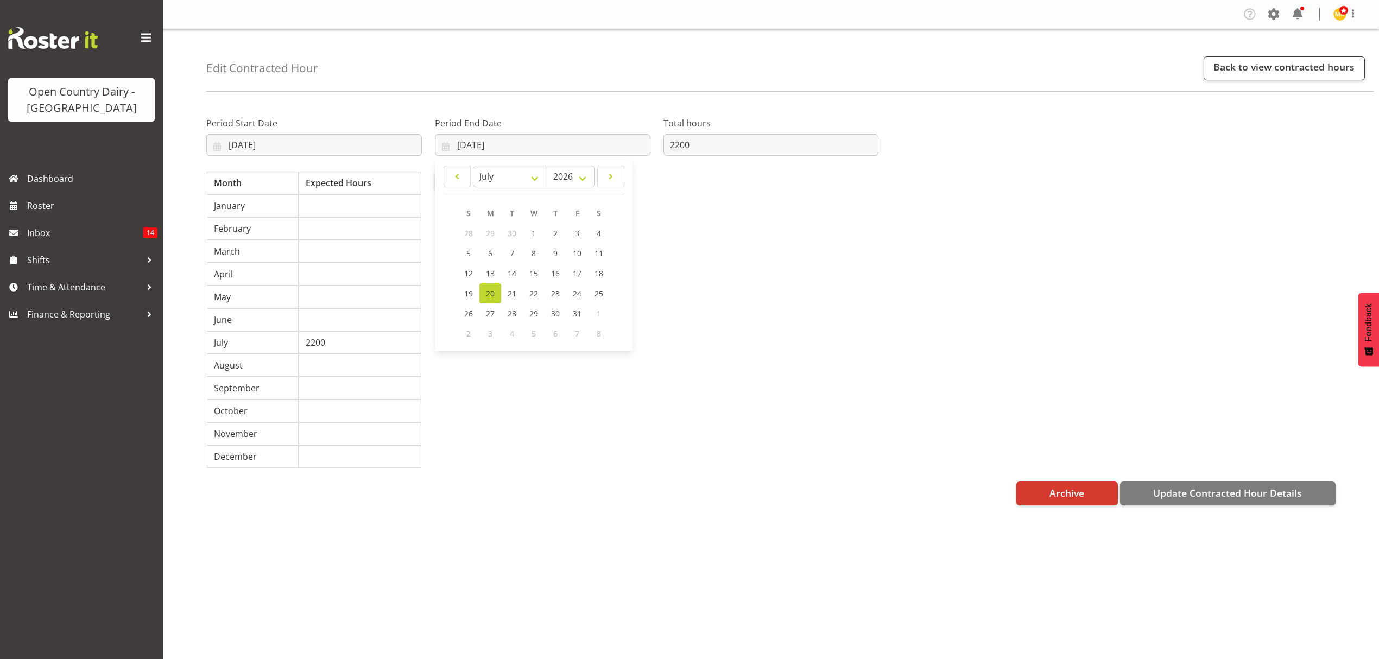
click at [485, 290] on link "20" at bounding box center [490, 293] width 22 height 20
click at [489, 142] on input "[DATE]" at bounding box center [543, 145] width 216 height 22
click at [578, 176] on select "2036 2035 2034 2033 2032 2031 2030 2029 2028 2027 2026 2025 2024 2023 2022 2021…" at bounding box center [571, 177] width 48 height 22
select select "2025"
click at [547, 166] on select "2036 2035 2034 2033 2032 2031 2030 2029 2028 2027 2026 2025 2024 2023 2022 2021…" at bounding box center [571, 177] width 48 height 22
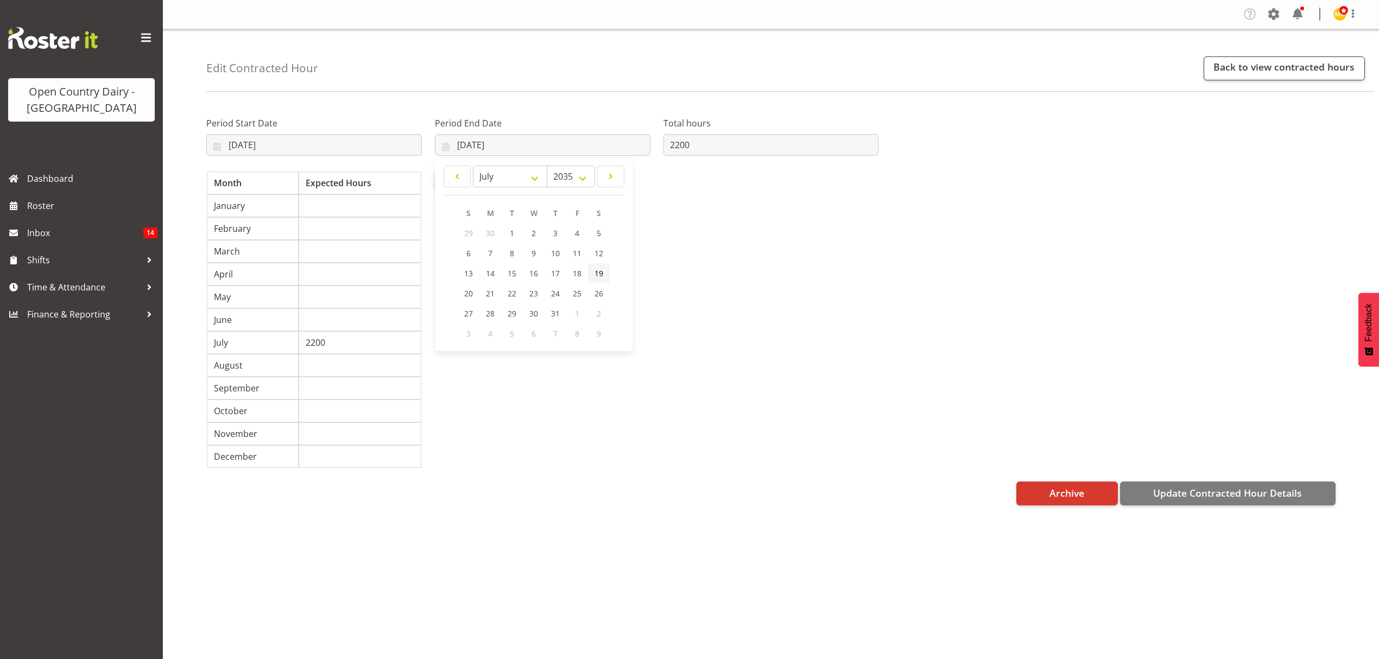
click at [592, 269] on link "19" at bounding box center [599, 273] width 22 height 20
type input "[DATE]"
click at [489, 150] on input "[DATE]" at bounding box center [543, 145] width 216 height 22
click at [736, 168] on div "Period Start Date [DATE] January February March April May June July August Sept…" at bounding box center [542, 289] width 685 height 374
click at [1262, 66] on link "Back to view contracted hours" at bounding box center [1284, 68] width 161 height 24
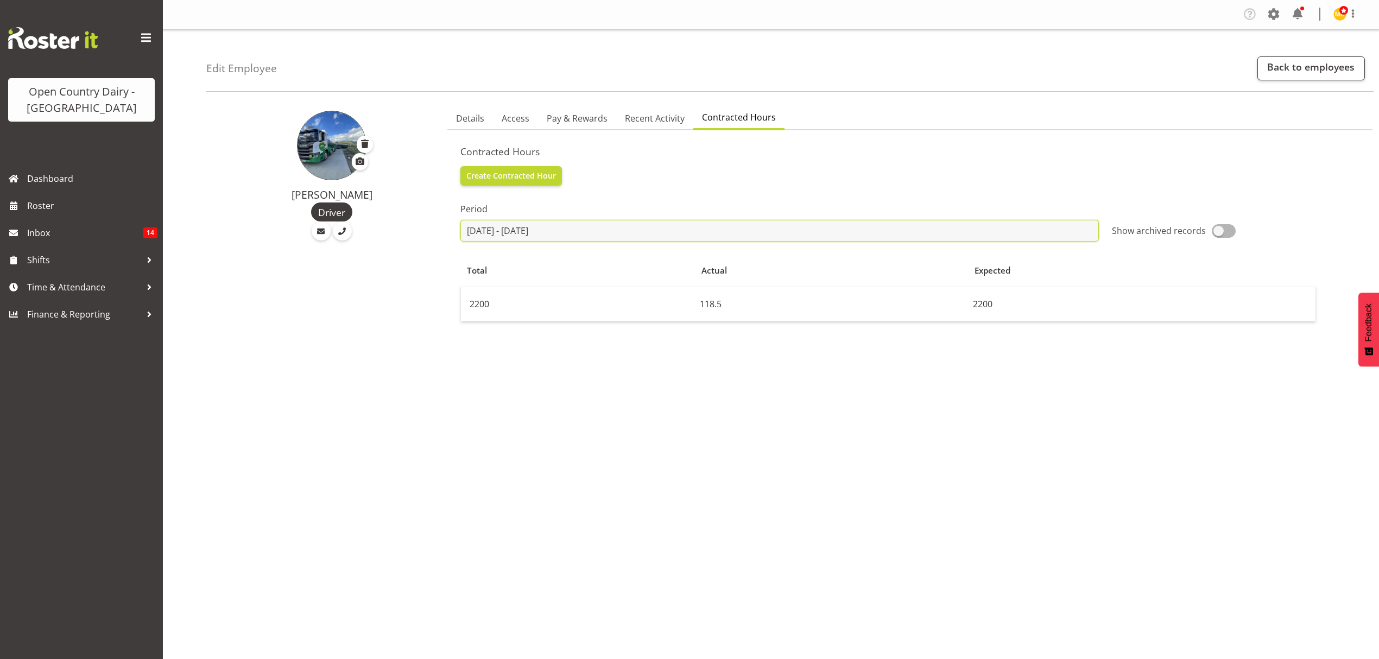
click at [672, 233] on input "2025-07-21 - 2025-08-19" at bounding box center [779, 231] width 639 height 22
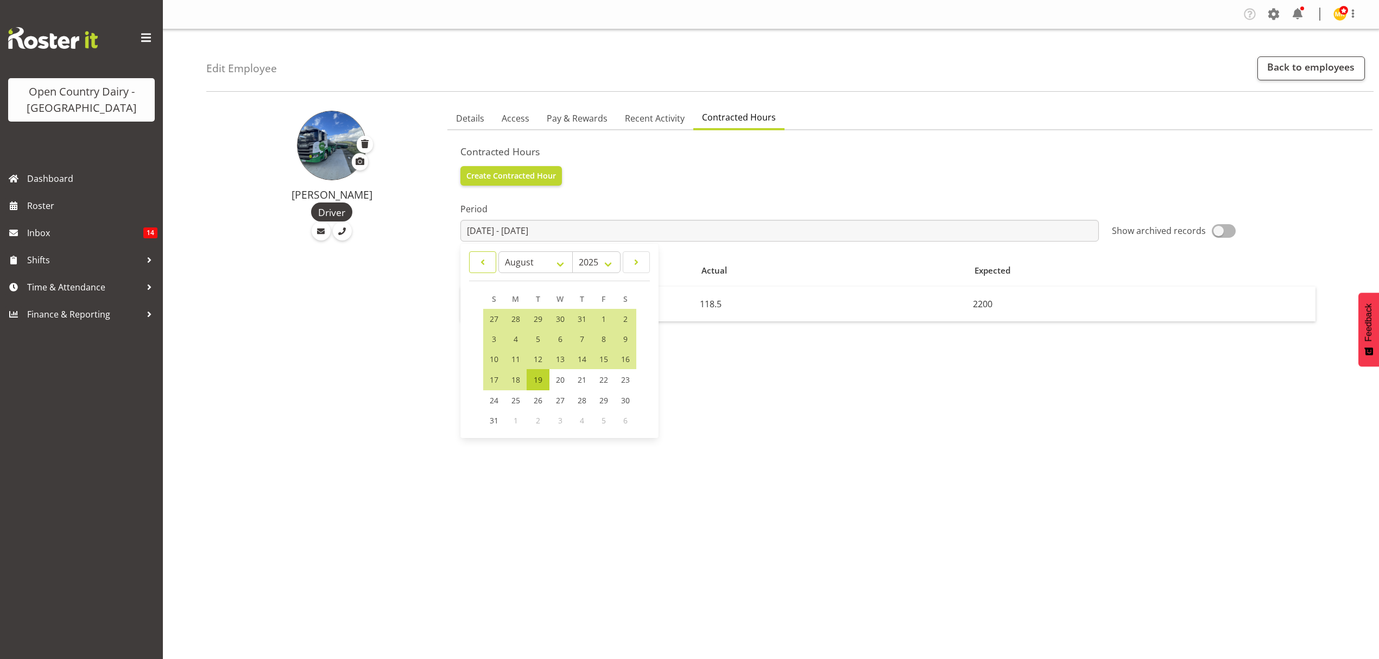
click at [478, 263] on span at bounding box center [482, 262] width 13 height 13
select select "6"
click at [498, 263] on select "January February March April May June July August September October November De…" at bounding box center [535, 262] width 74 height 22
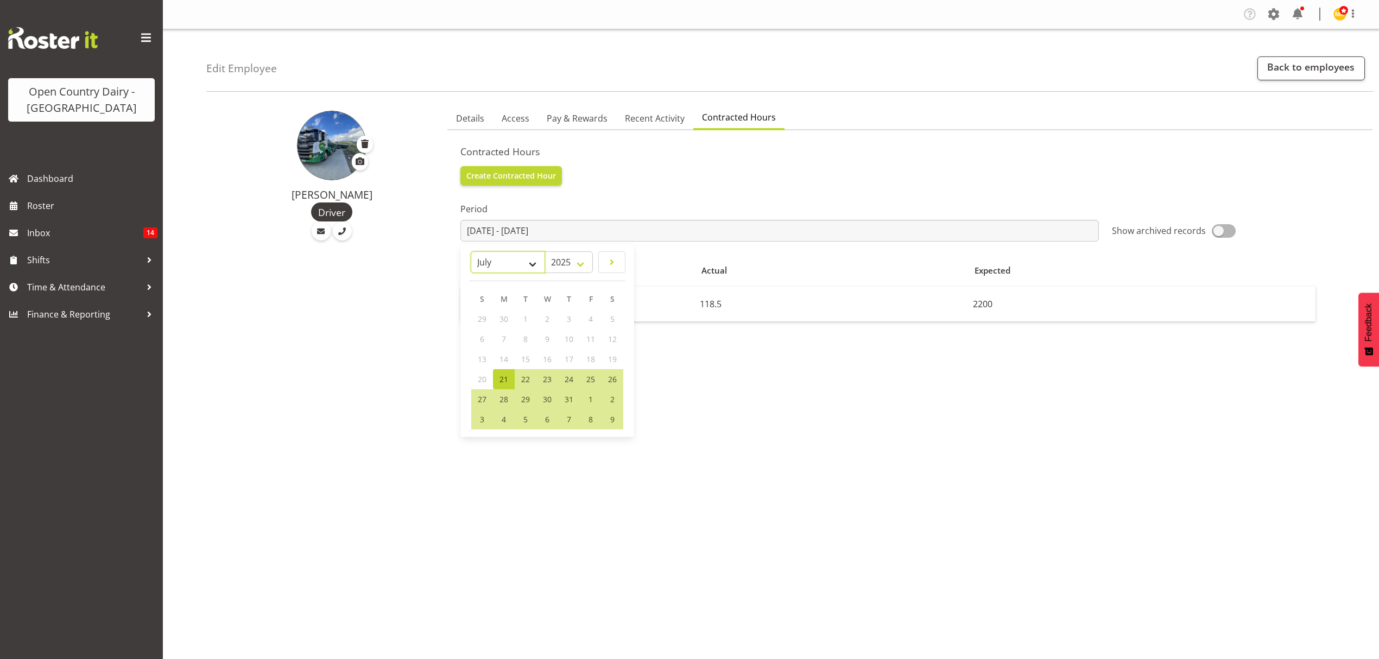
click at [471, 251] on select "January February March April May June July August September October November De…" at bounding box center [508, 262] width 74 height 22
click at [578, 258] on select "2026 2025" at bounding box center [569, 262] width 48 height 22
click at [754, 344] on div "Period 2025-07-21 - 2025-08-19 January February March April May June July Augus…" at bounding box center [909, 403] width 899 height 434
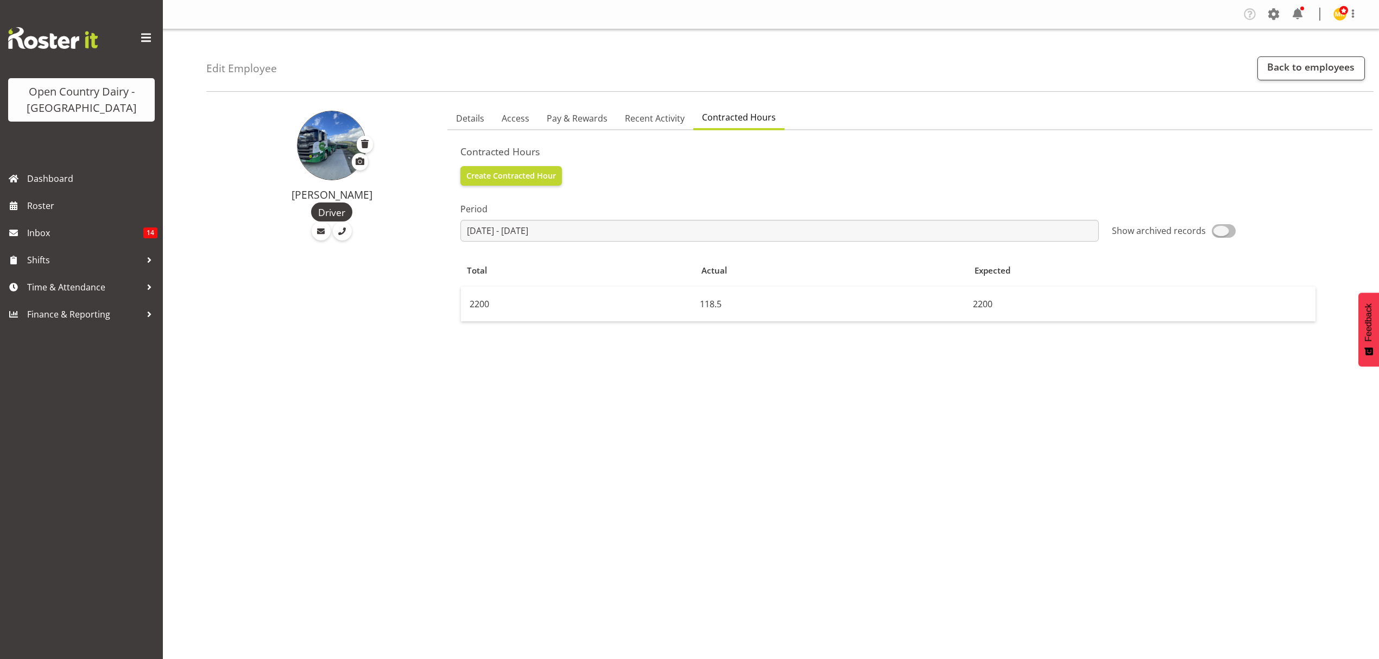
click at [1225, 226] on span at bounding box center [1224, 231] width 24 height 14
click at [1119, 227] on input "Show archived records" at bounding box center [1115, 230] width 7 height 7
click at [1225, 226] on span at bounding box center [1224, 231] width 24 height 14
click at [1119, 227] on input "Show archived records" at bounding box center [1115, 230] width 7 height 7
click at [1225, 226] on span at bounding box center [1224, 231] width 24 height 14
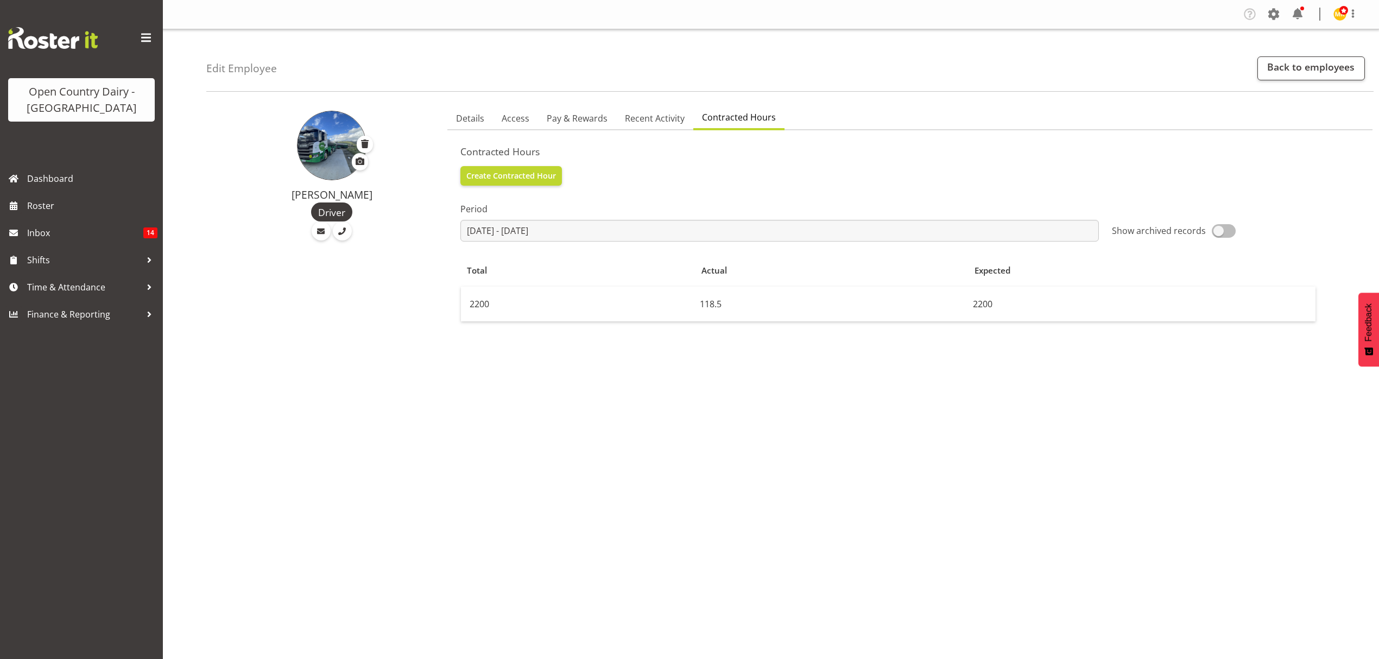
click at [1119, 227] on input "Show archived records" at bounding box center [1115, 230] width 7 height 7
click at [1225, 226] on span at bounding box center [1224, 231] width 24 height 14
click at [1119, 227] on input "Show archived records" at bounding box center [1115, 230] width 7 height 7
click at [1225, 226] on span at bounding box center [1224, 231] width 24 height 14
click at [1119, 227] on input "Show archived records" at bounding box center [1115, 230] width 7 height 7
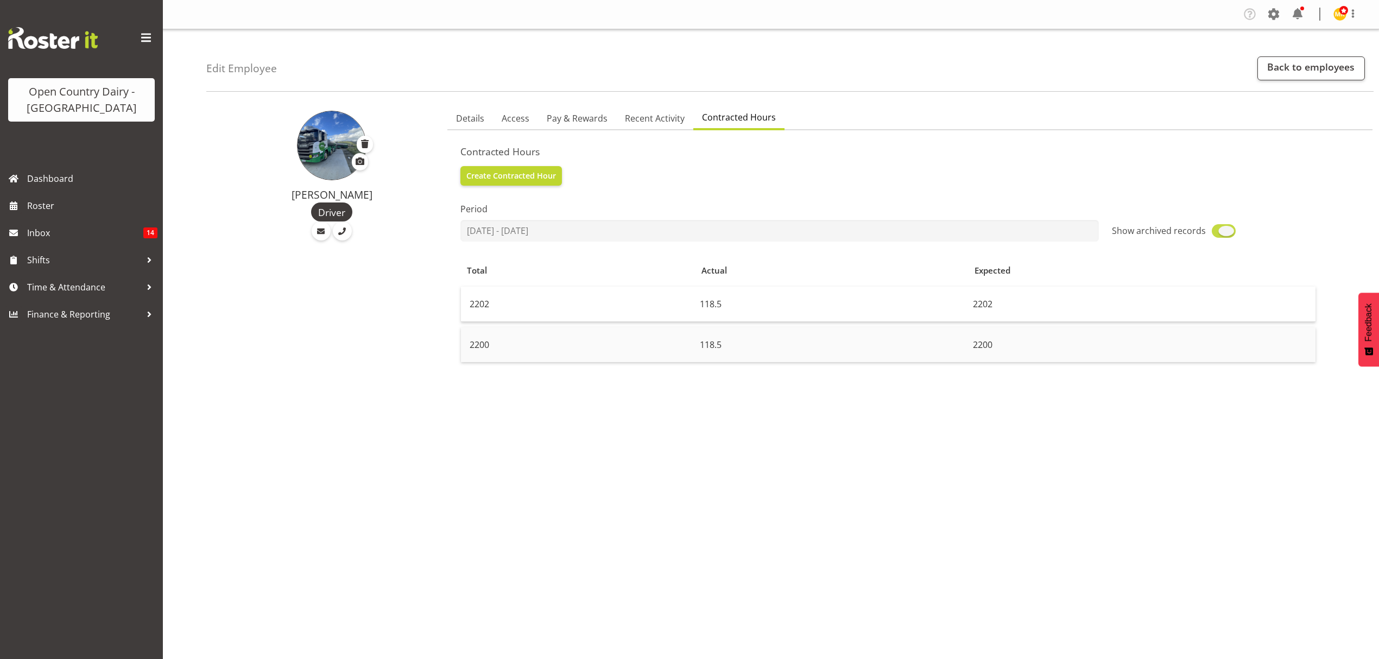
click at [1225, 226] on span at bounding box center [1224, 231] width 24 height 14
click at [1119, 227] on input "Show archived records" at bounding box center [1115, 230] width 7 height 7
checkbox input "false"
click at [1109, 396] on div "Period 2025-07-21 - 2025-08-19 January February March April May June July Augus…" at bounding box center [909, 403] width 899 height 434
click at [591, 120] on span "Pay & Rewards" at bounding box center [577, 118] width 61 height 13
